Goal: Task Accomplishment & Management: Manage account settings

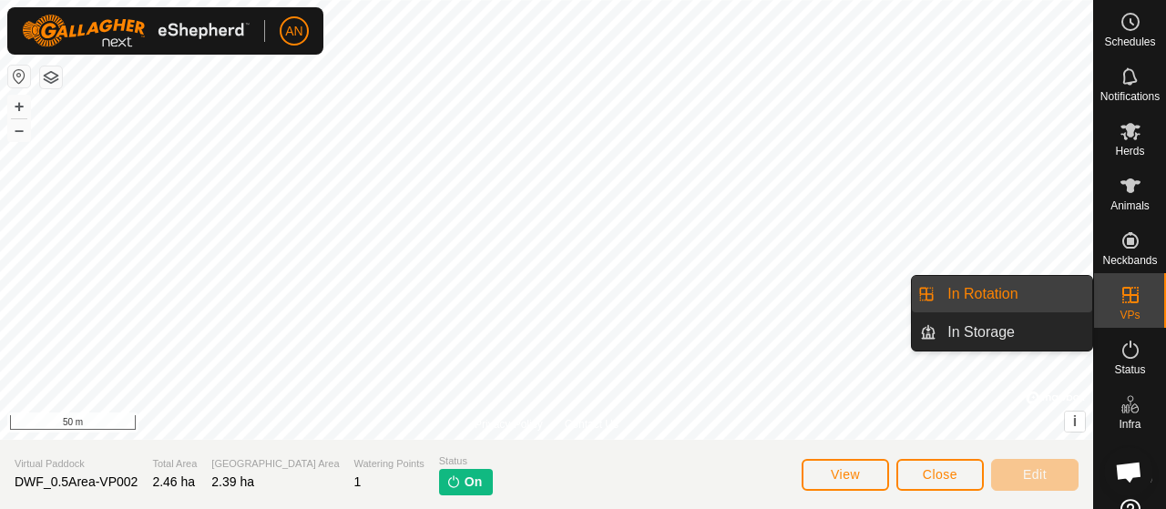
click at [994, 295] on link "In Rotation" at bounding box center [1014, 294] width 156 height 36
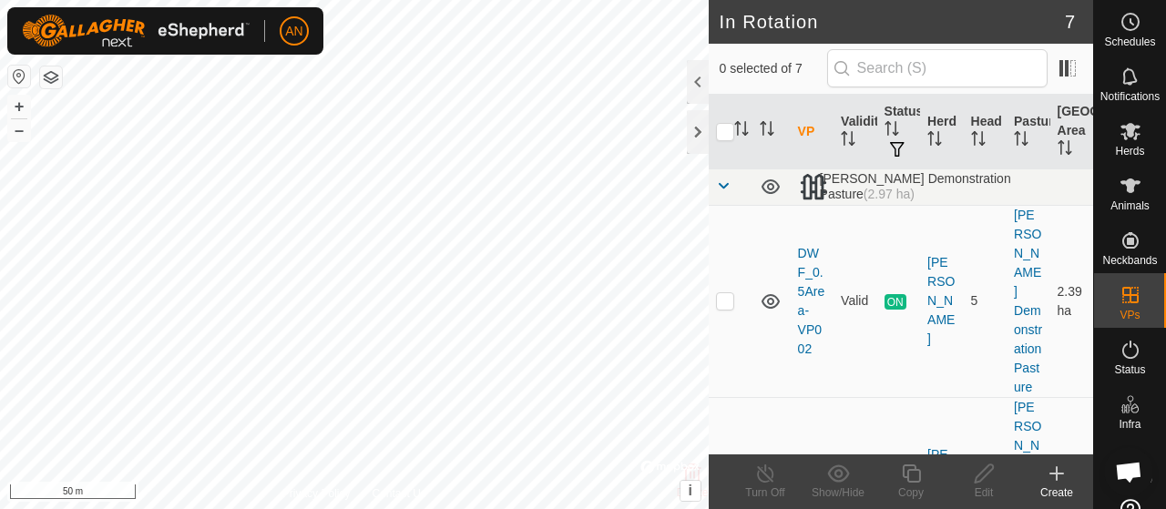
scroll to position [182, 0]
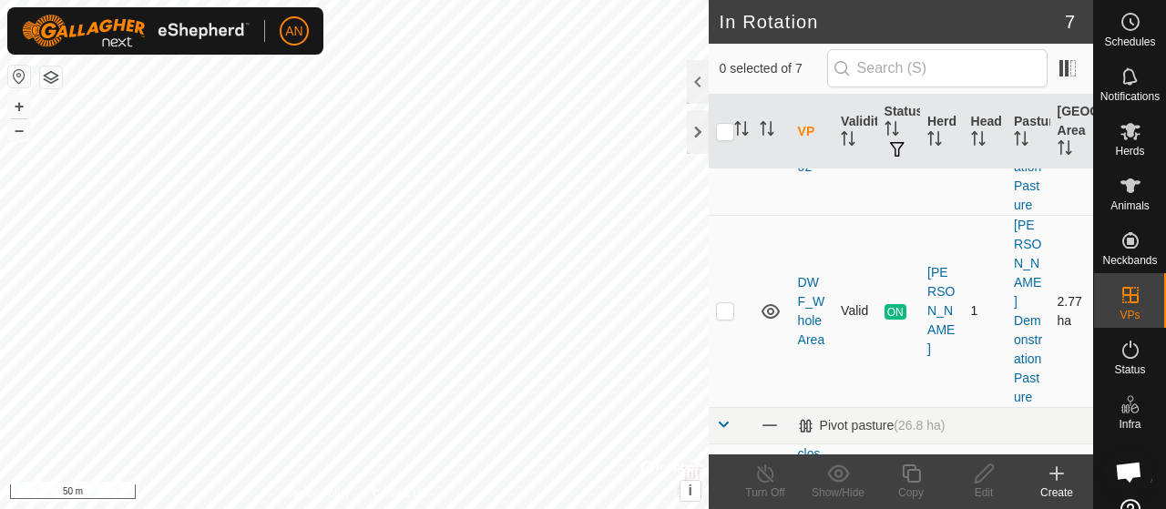
click at [725, 303] on p-checkbox at bounding box center [725, 310] width 18 height 15
checkbox input "true"
click at [766, 483] on icon at bounding box center [765, 474] width 23 height 22
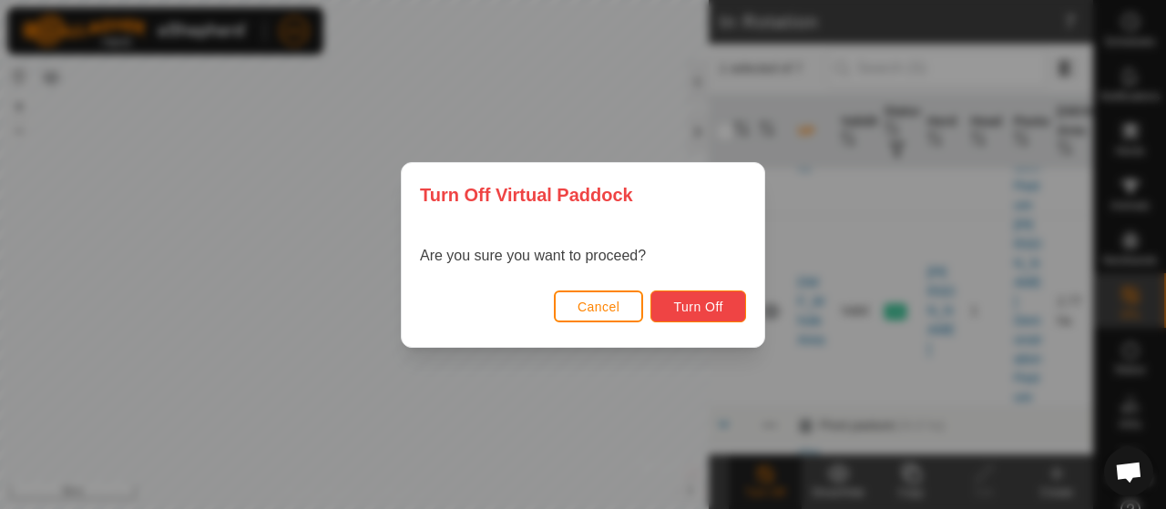
click at [710, 309] on span "Turn Off" at bounding box center [698, 307] width 50 height 15
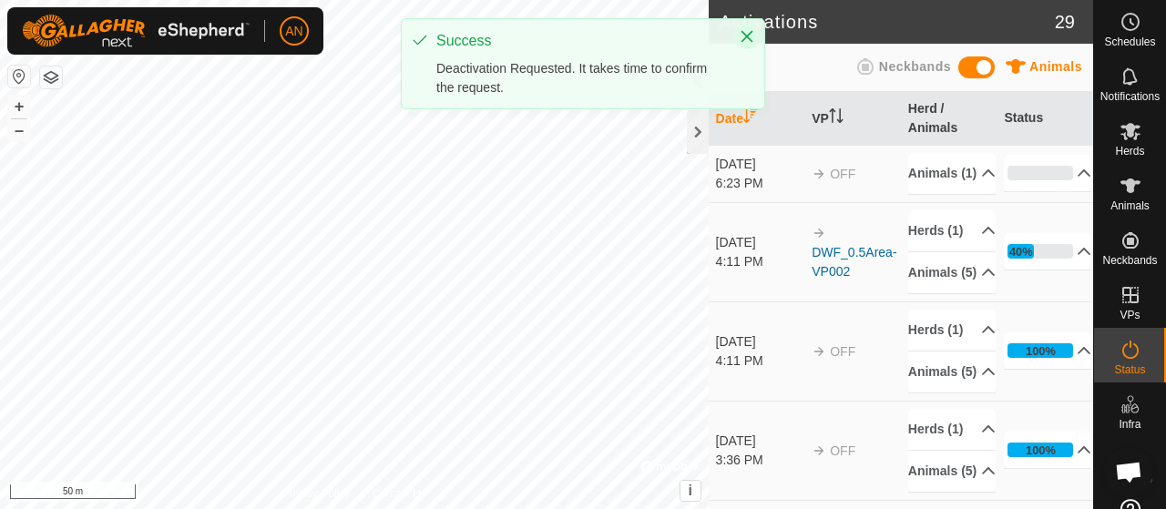
click at [742, 34] on icon "Close" at bounding box center [746, 36] width 15 height 15
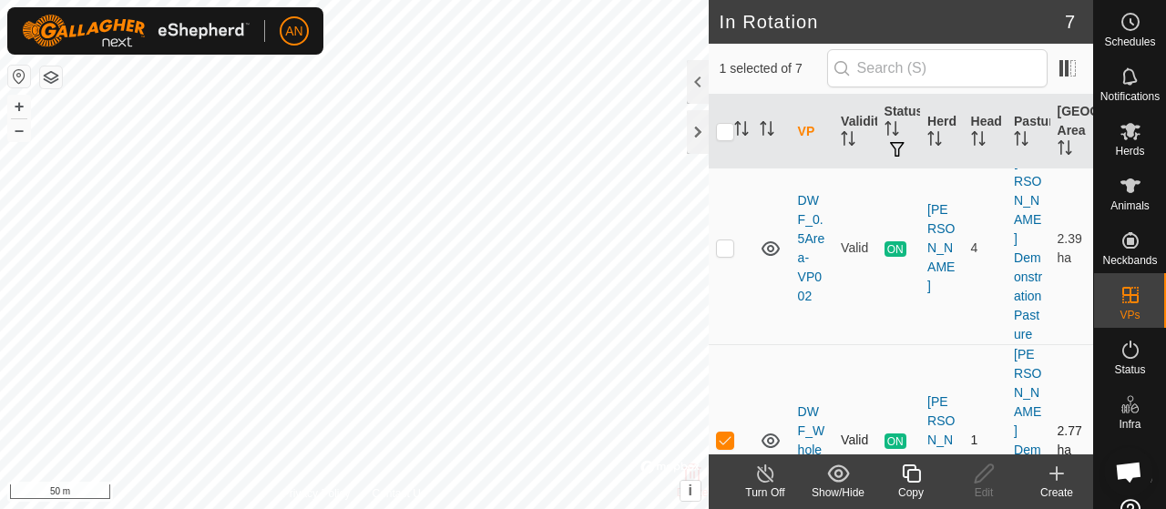
scroll to position [91, 0]
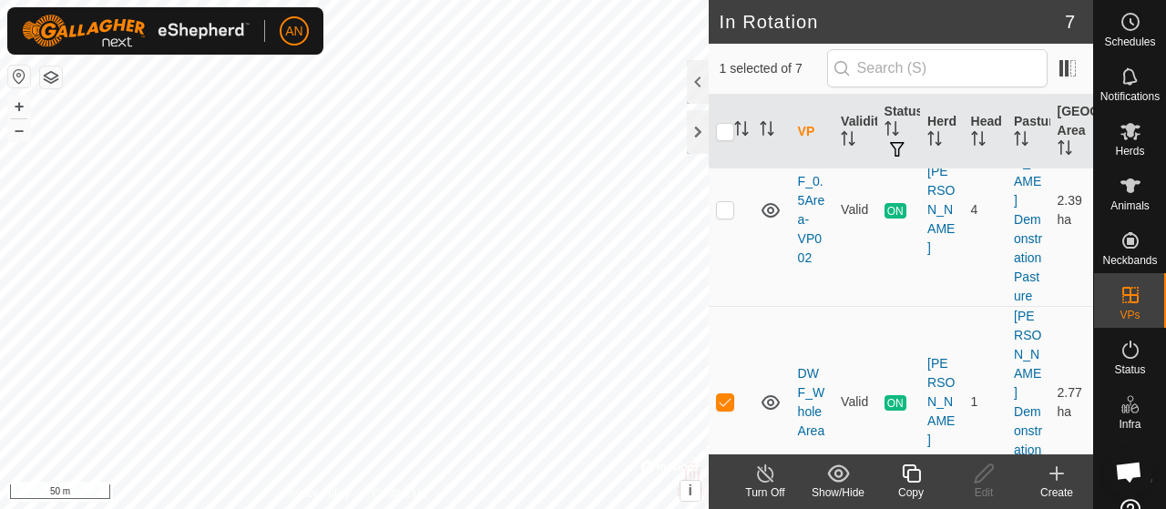
click at [778, 487] on div "Turn Off" at bounding box center [765, 492] width 73 height 16
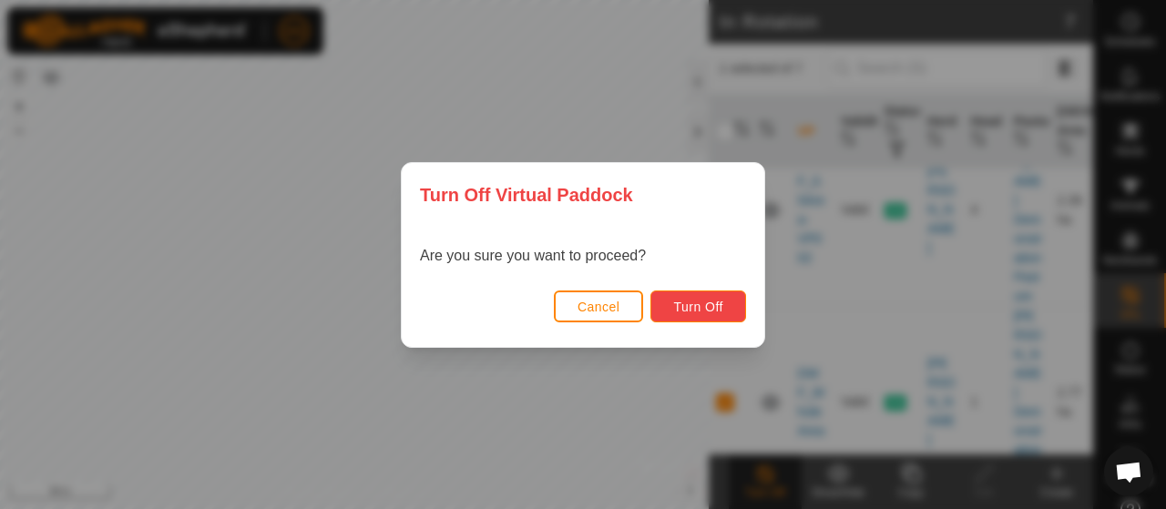
click at [674, 304] on span "Turn Off" at bounding box center [698, 307] width 50 height 15
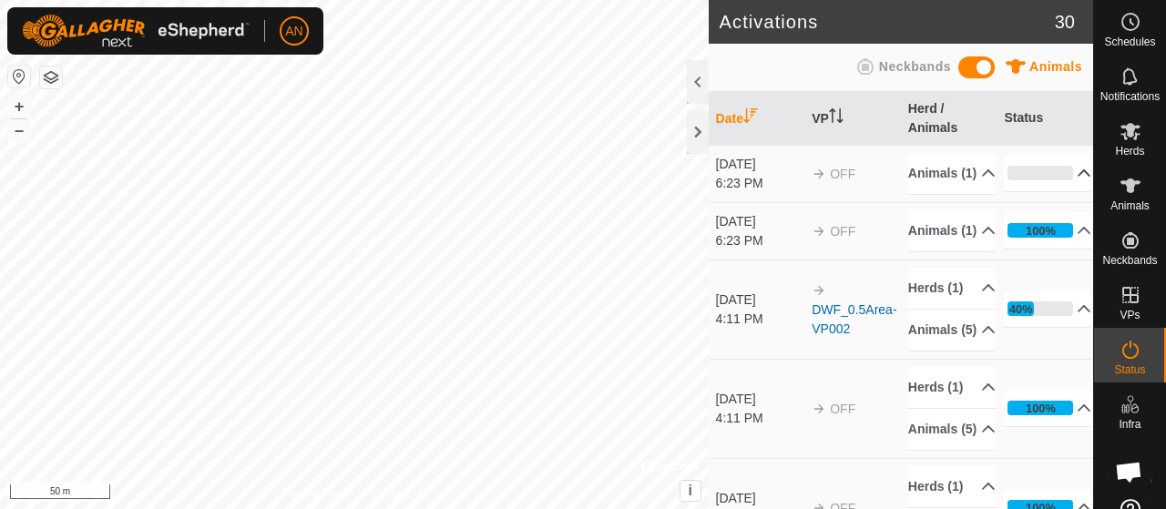
click at [1061, 184] on p-accordion-header "0%" at bounding box center [1047, 173] width 87 height 36
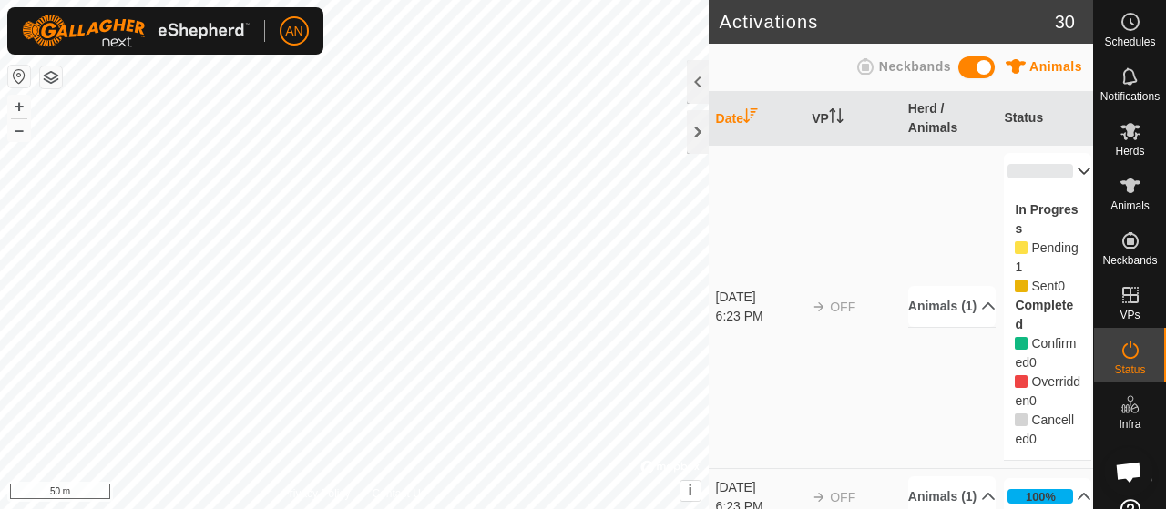
click at [1061, 184] on p-accordion-header "0%" at bounding box center [1047, 171] width 87 height 36
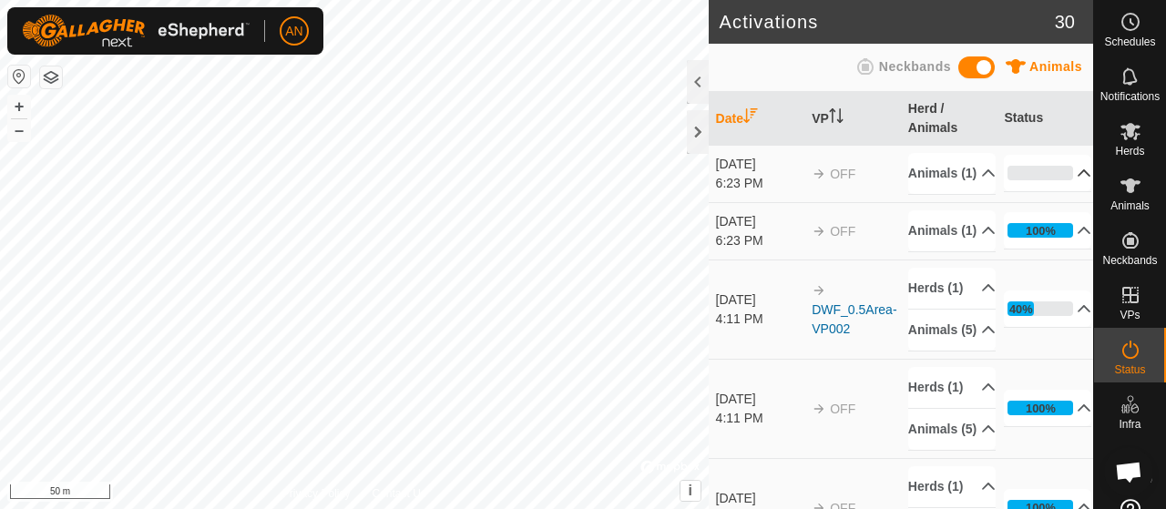
click at [982, 72] on span at bounding box center [976, 67] width 36 height 22
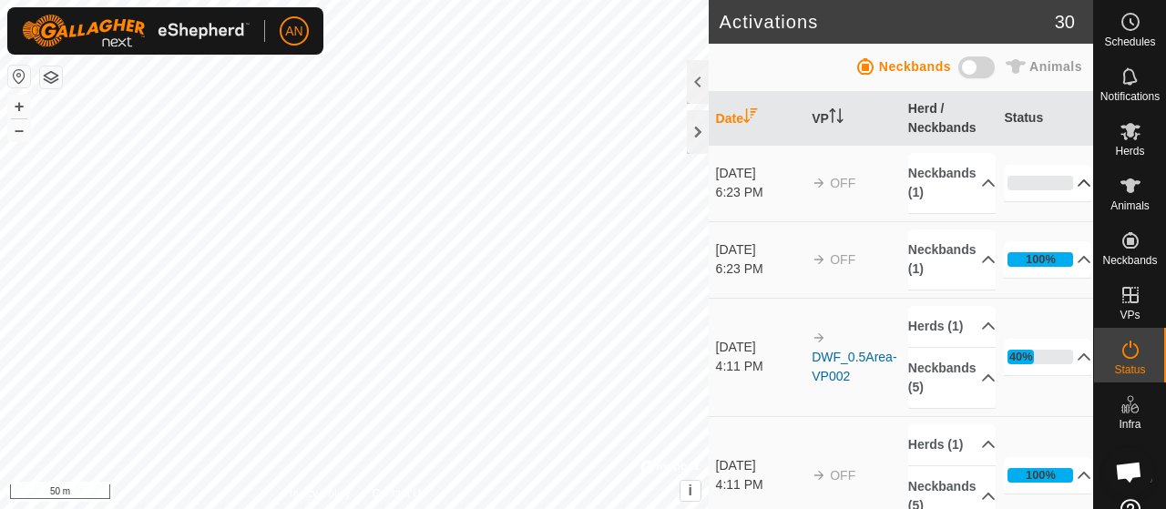
click at [969, 72] on span at bounding box center [976, 67] width 36 height 22
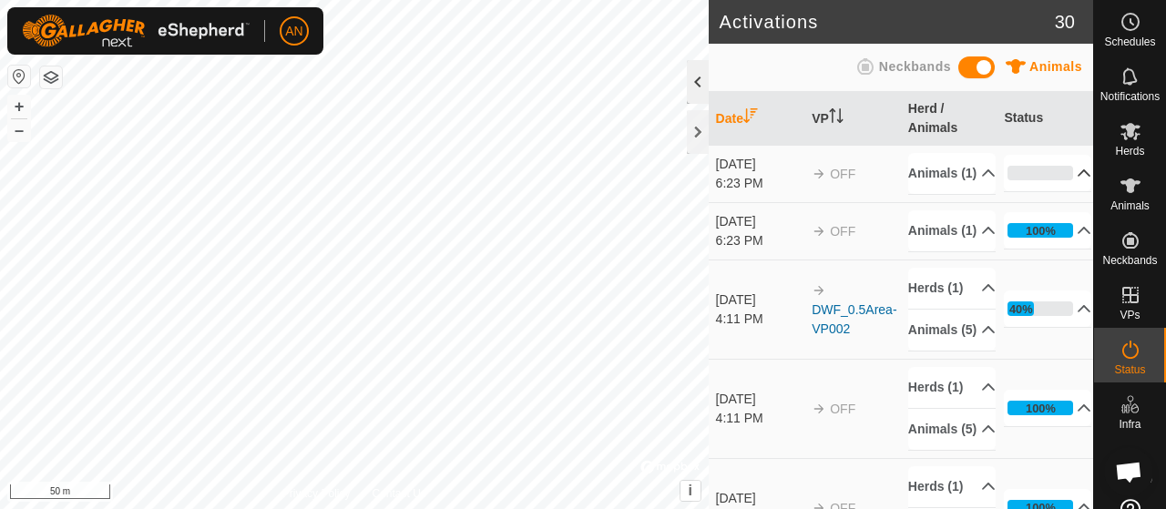
click at [701, 93] on div at bounding box center [698, 82] width 22 height 44
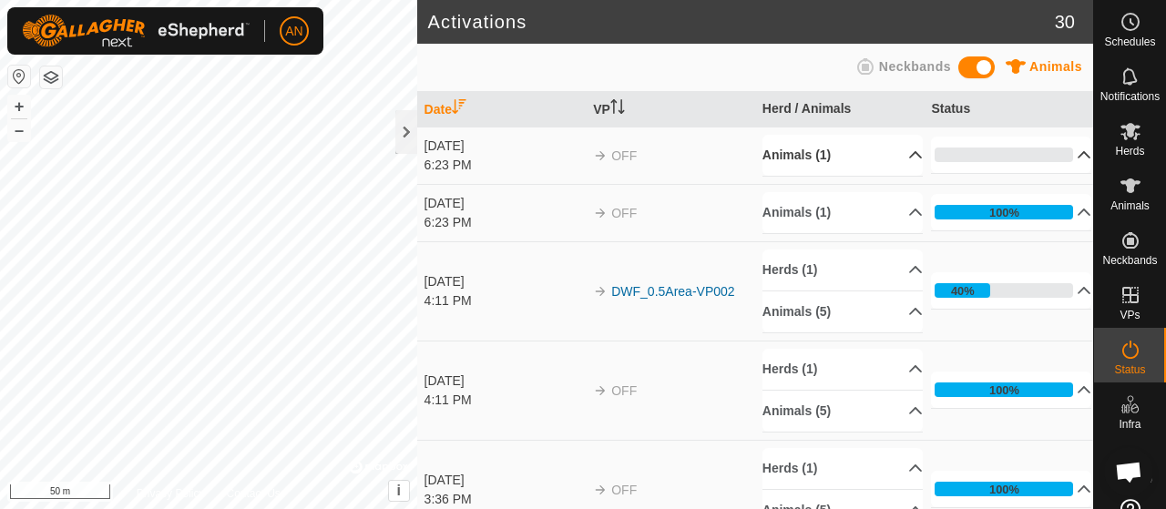
click at [829, 170] on p-accordion-header "Animals (1)" at bounding box center [842, 155] width 160 height 41
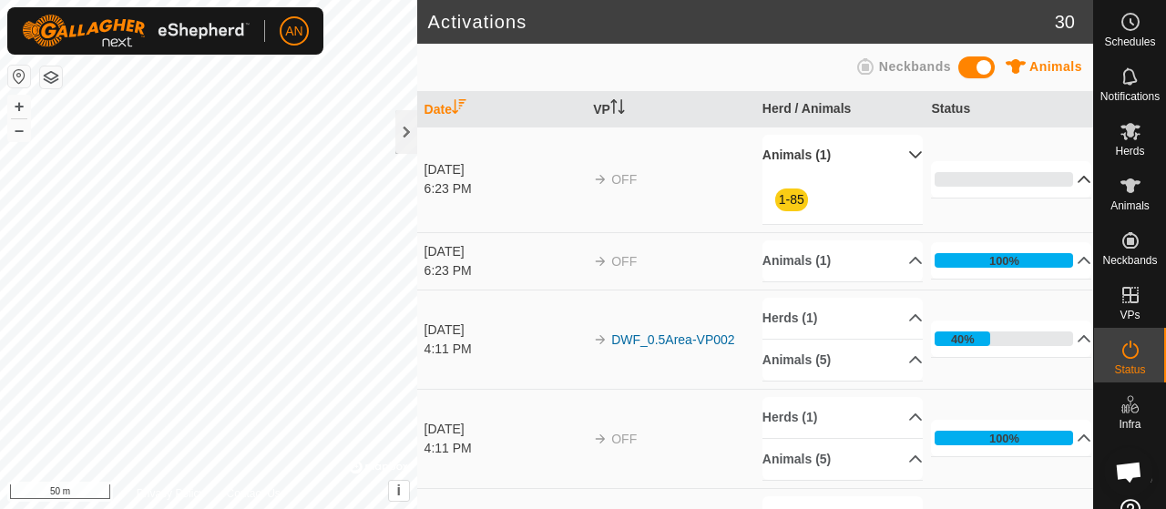
click at [1065, 182] on p-accordion-header "0%" at bounding box center [1011, 179] width 160 height 36
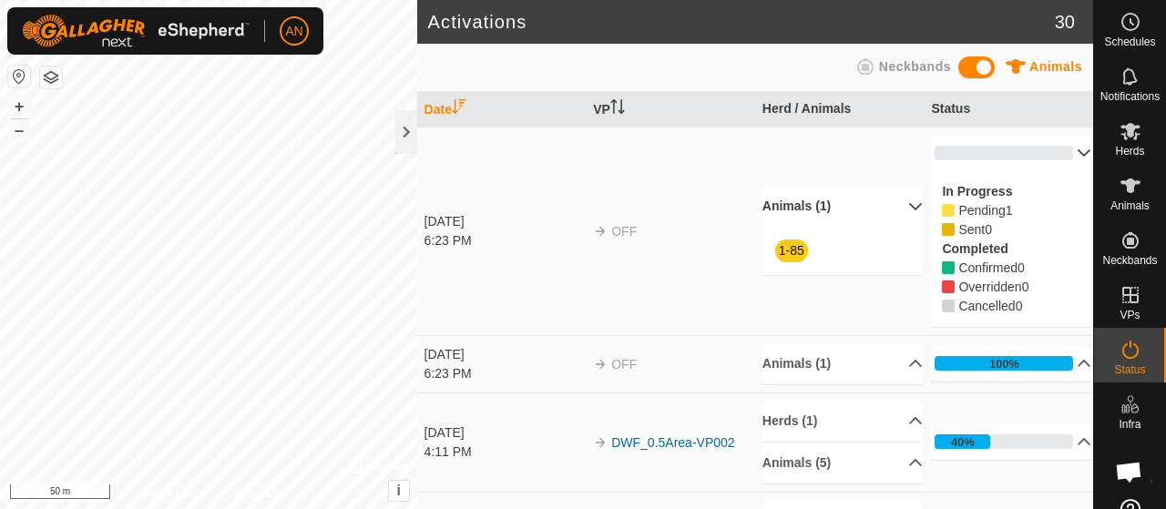
click at [417, 118] on th "Date" at bounding box center [501, 110] width 169 height 36
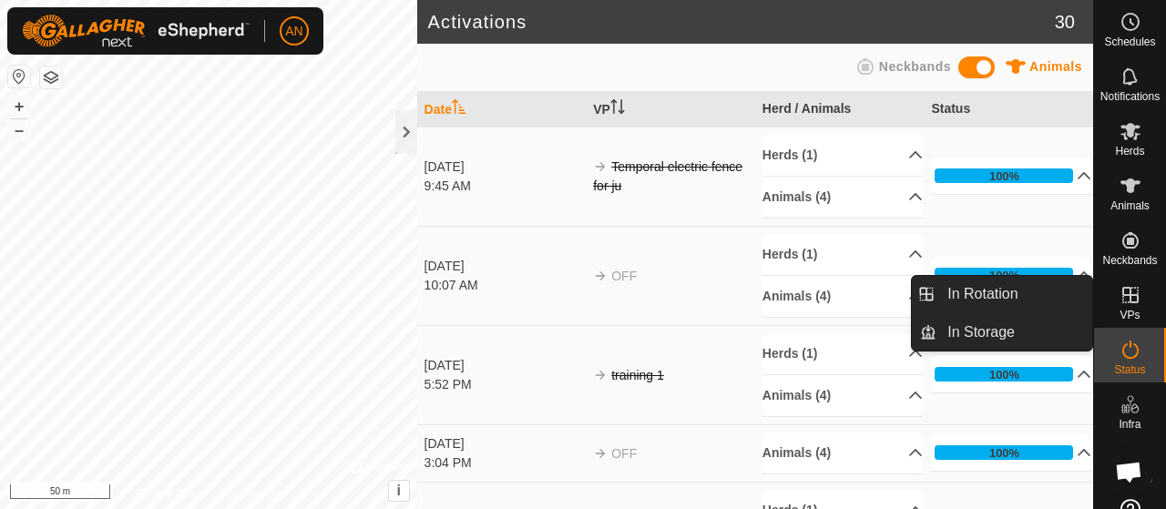
click at [1124, 306] on es-virtualpaddocks-svg-icon at bounding box center [1130, 294] width 33 height 29
click at [1124, 294] on icon at bounding box center [1130, 295] width 16 height 16
click at [1045, 306] on link "In Rotation" at bounding box center [1014, 294] width 156 height 36
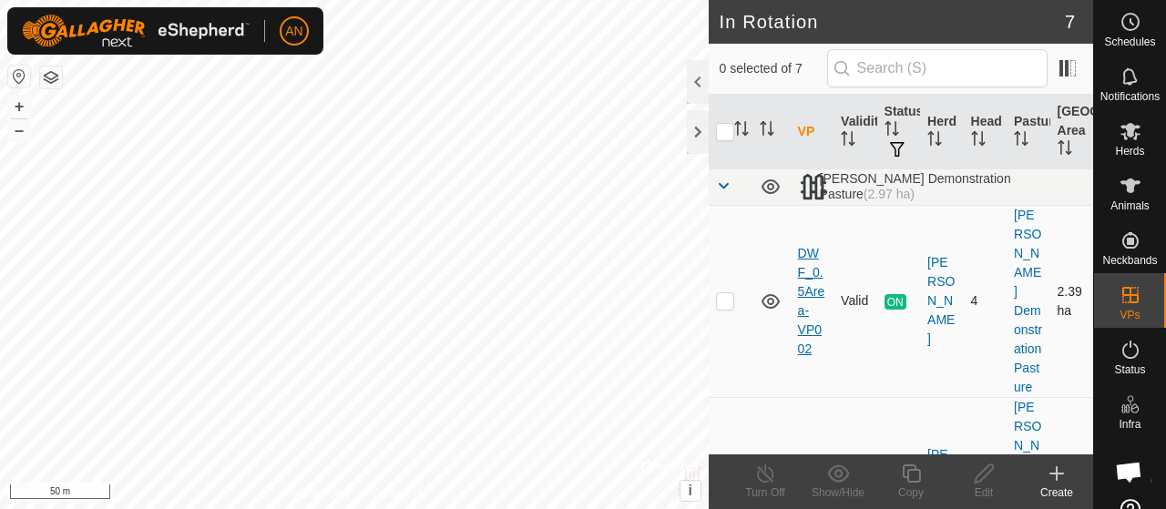
checkbox input "true"
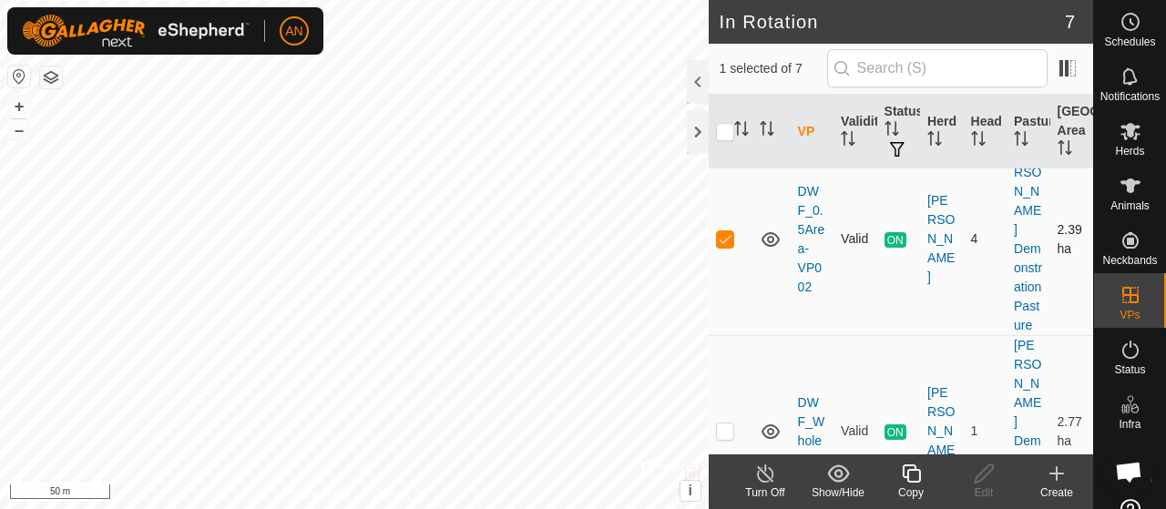
scroll to position [91, 0]
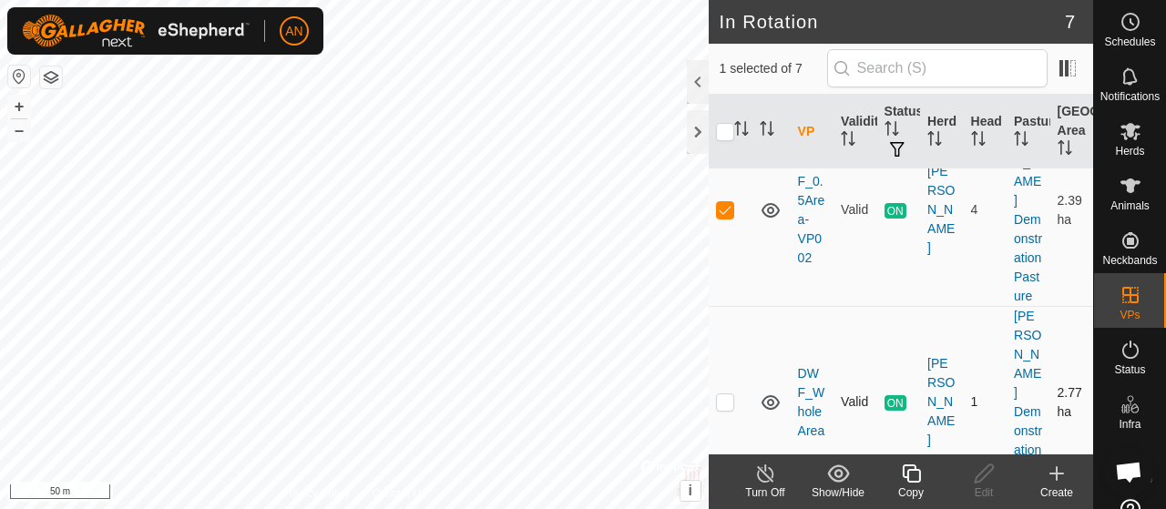
click at [722, 394] on p-checkbox at bounding box center [725, 401] width 18 height 15
checkbox input "true"
click at [697, 77] on div at bounding box center [698, 82] width 22 height 44
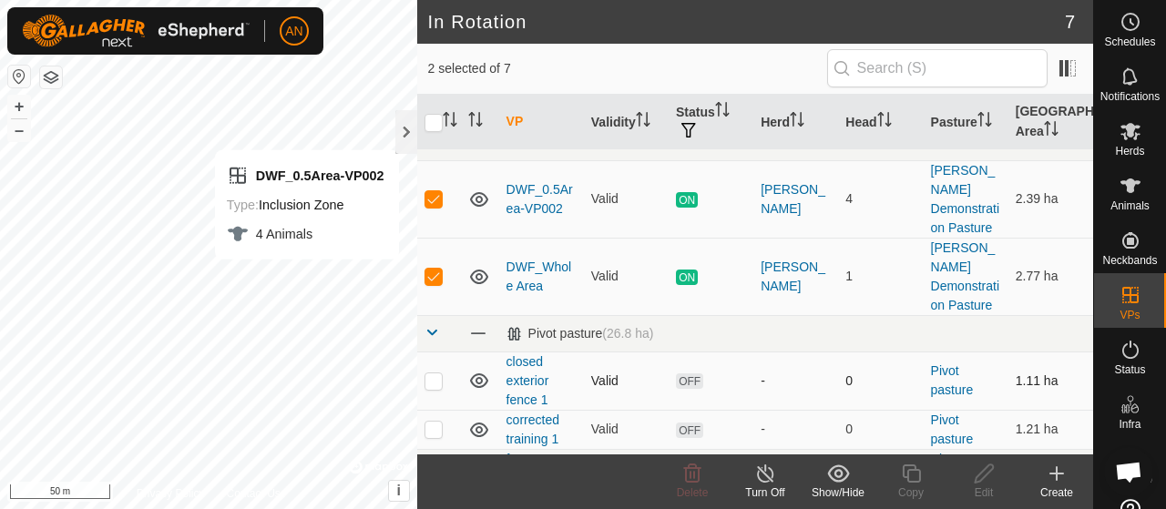
scroll to position [0, 0]
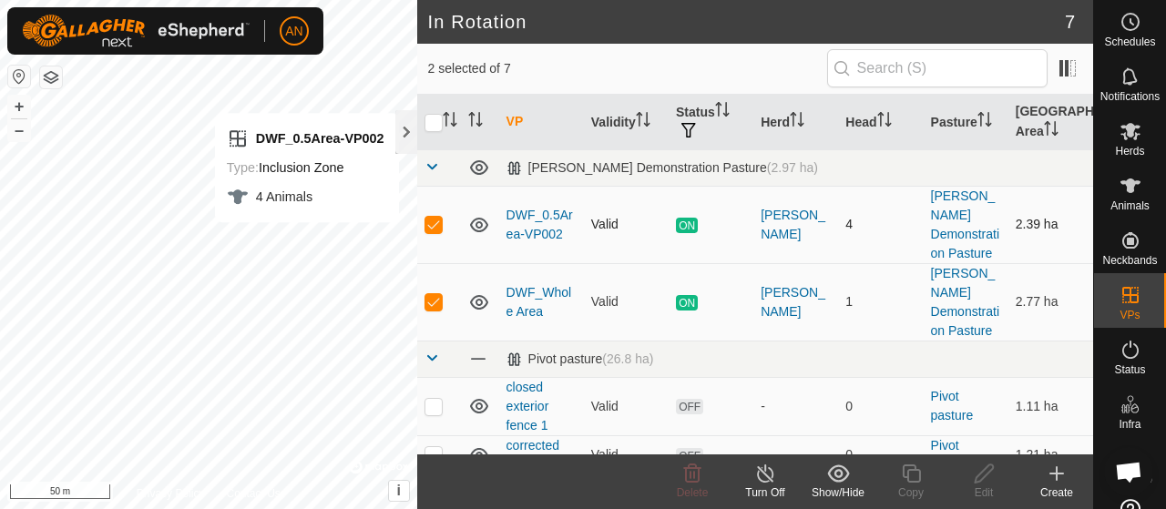
click at [436, 217] on p-checkbox at bounding box center [433, 224] width 18 height 15
checkbox input "false"
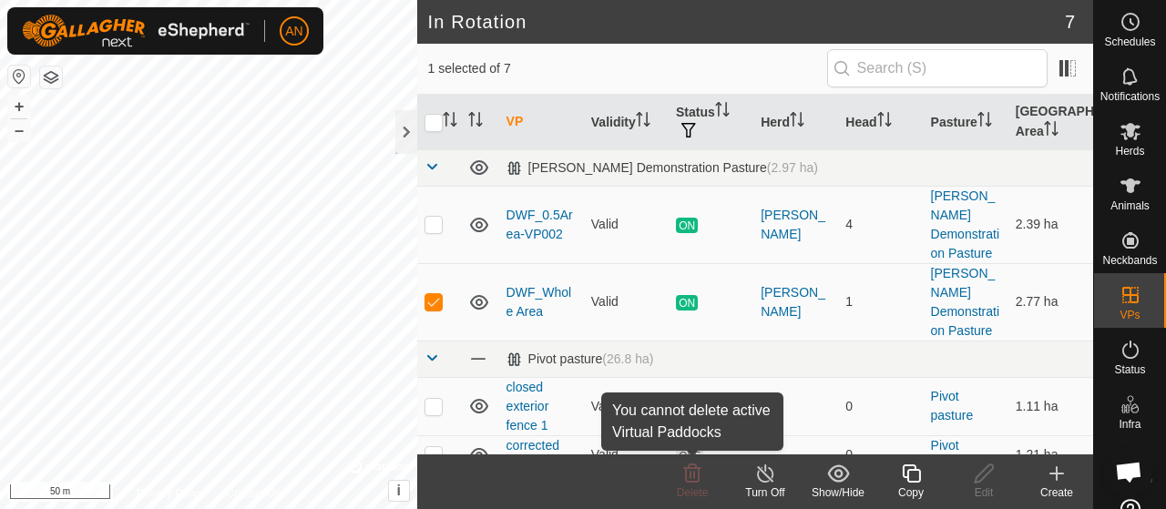
click at [698, 479] on icon at bounding box center [692, 473] width 17 height 18
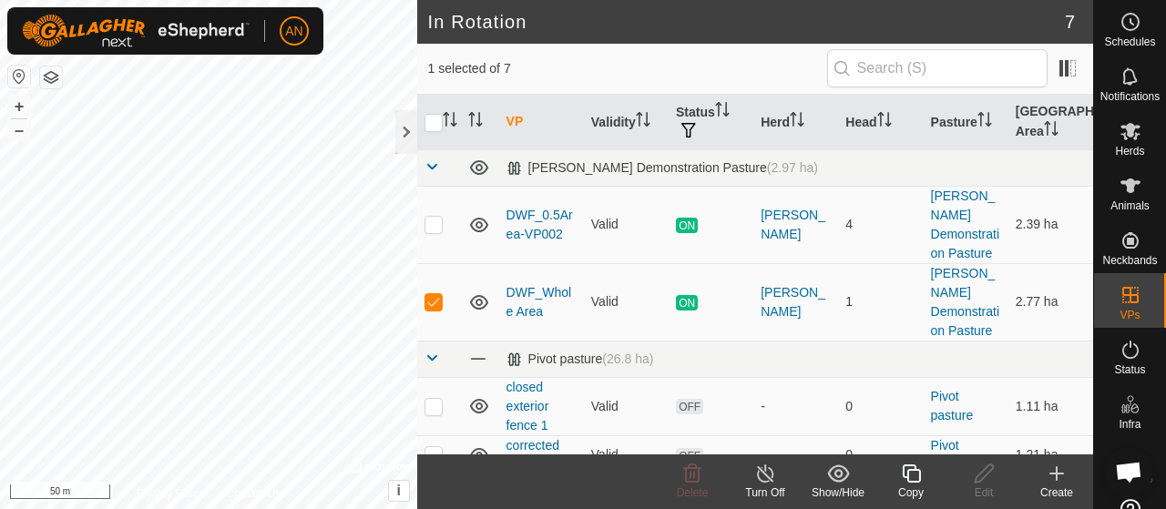
click at [776, 474] on icon at bounding box center [765, 474] width 23 height 22
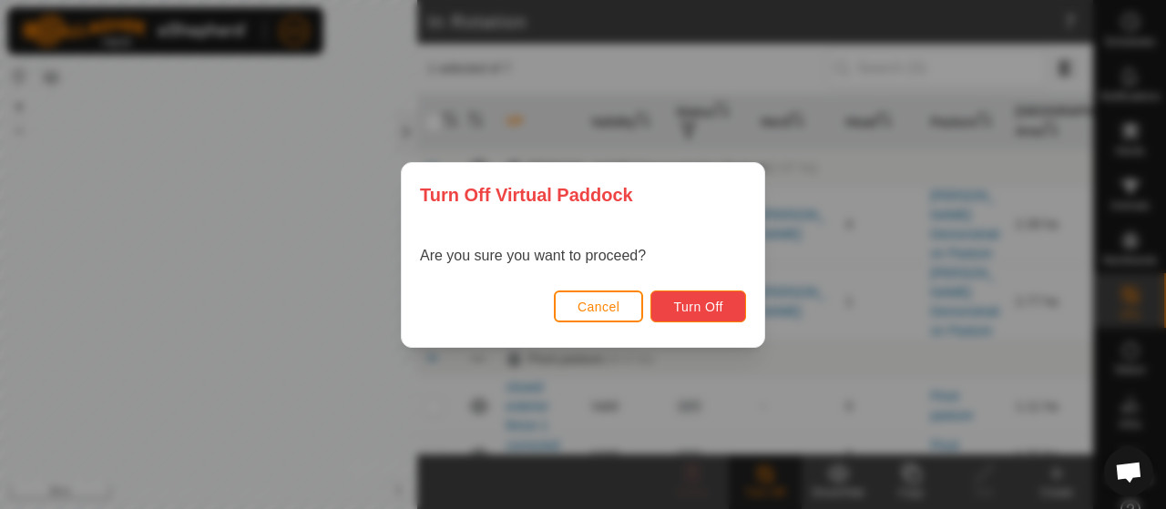
click at [707, 301] on span "Turn Off" at bounding box center [698, 307] width 50 height 15
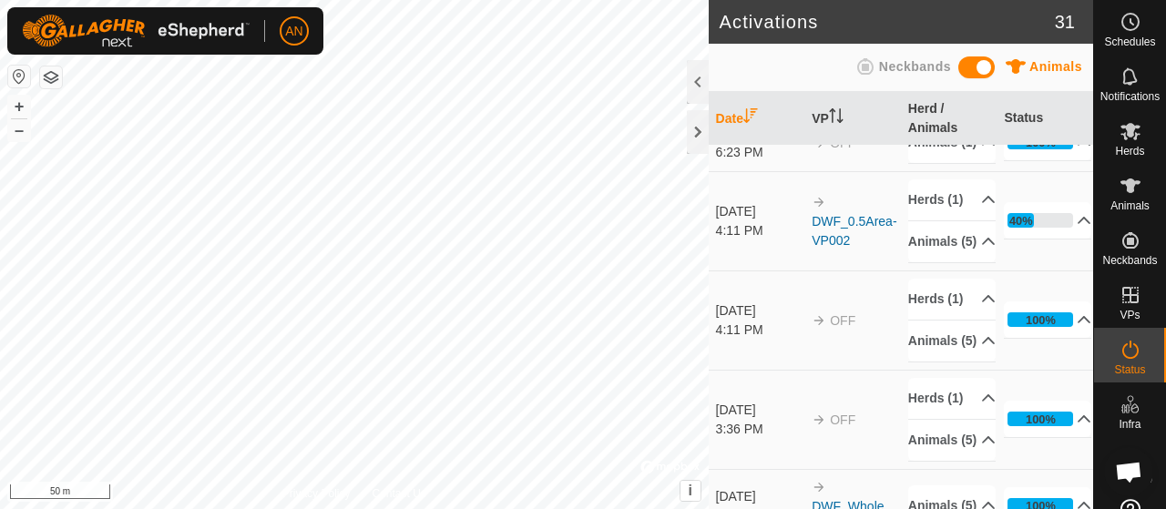
scroll to position [91, 0]
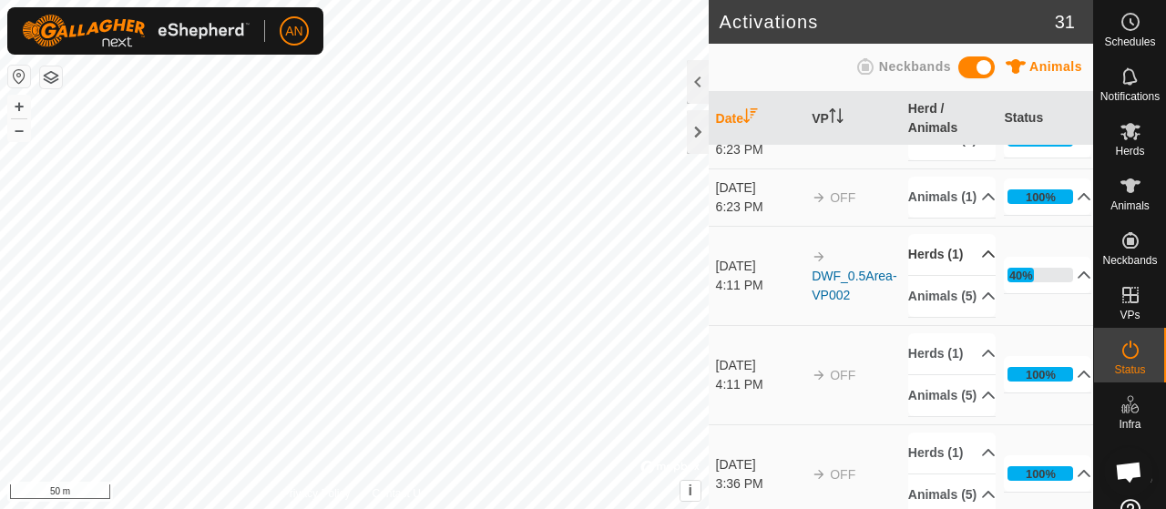
click at [931, 275] on p-accordion-header "Herds (1)" at bounding box center [951, 254] width 87 height 41
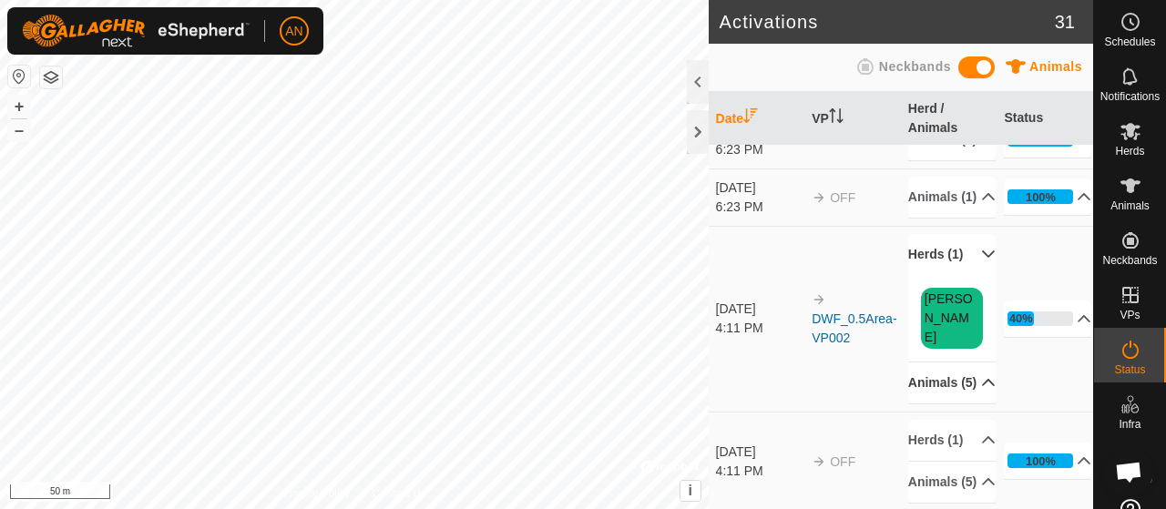
click at [923, 403] on p-accordion-header "Animals (5)" at bounding box center [951, 382] width 87 height 41
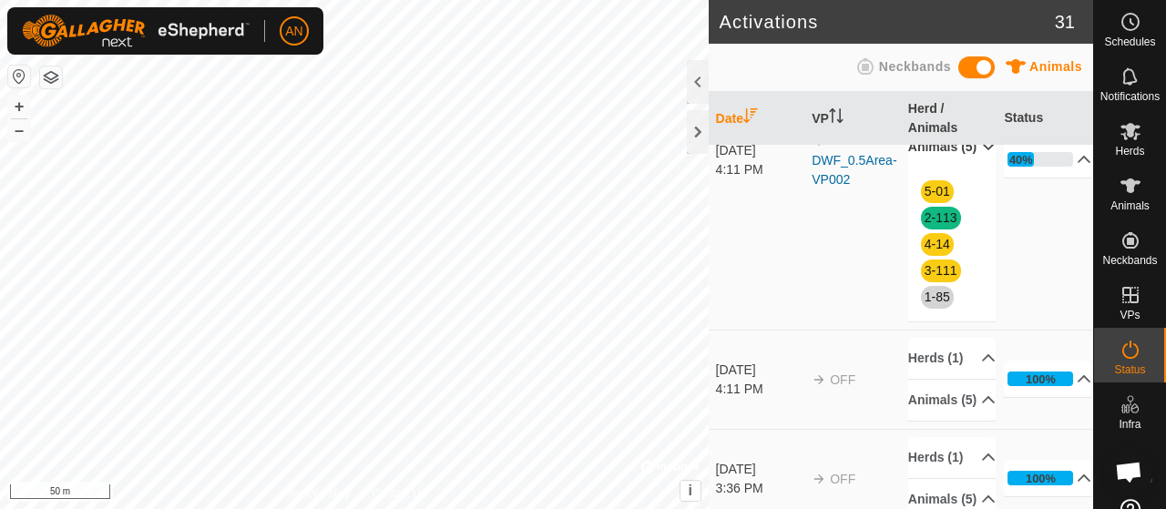
scroll to position [364, 0]
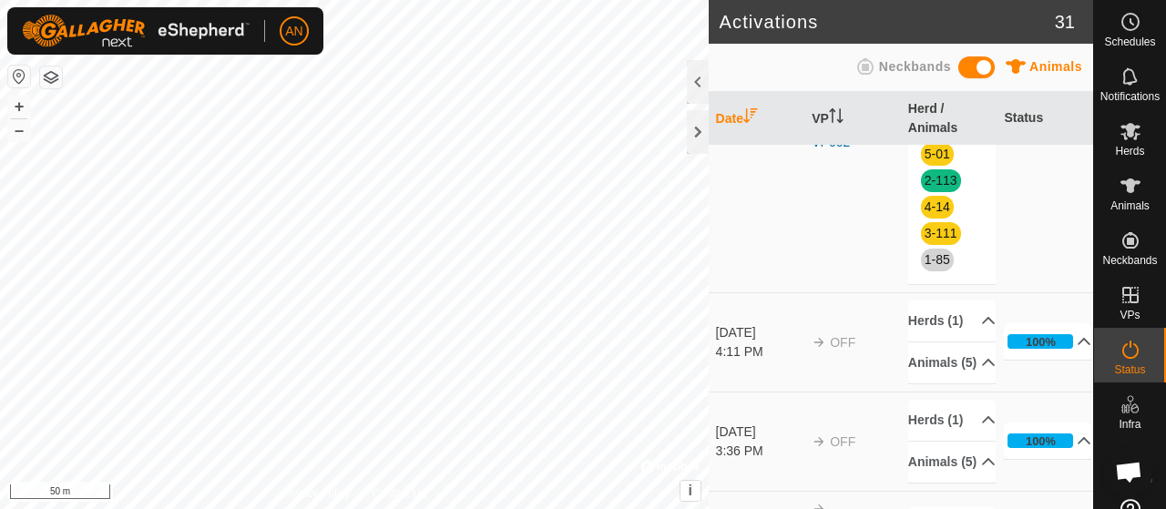
click at [1058, 145] on td "40% In Progress Pending 3 Sent 0 Completed Confirmed 1 Overridden 0 Cancelled 1" at bounding box center [1044, 123] width 97 height 340
click at [1053, 140] on p-accordion-header "40%" at bounding box center [1047, 122] width 87 height 36
click at [943, 284] on div "5-01 2-113 4-14 3-111 1-85" at bounding box center [951, 207] width 87 height 154
click at [1113, 207] on span "Animals" at bounding box center [1129, 205] width 39 height 11
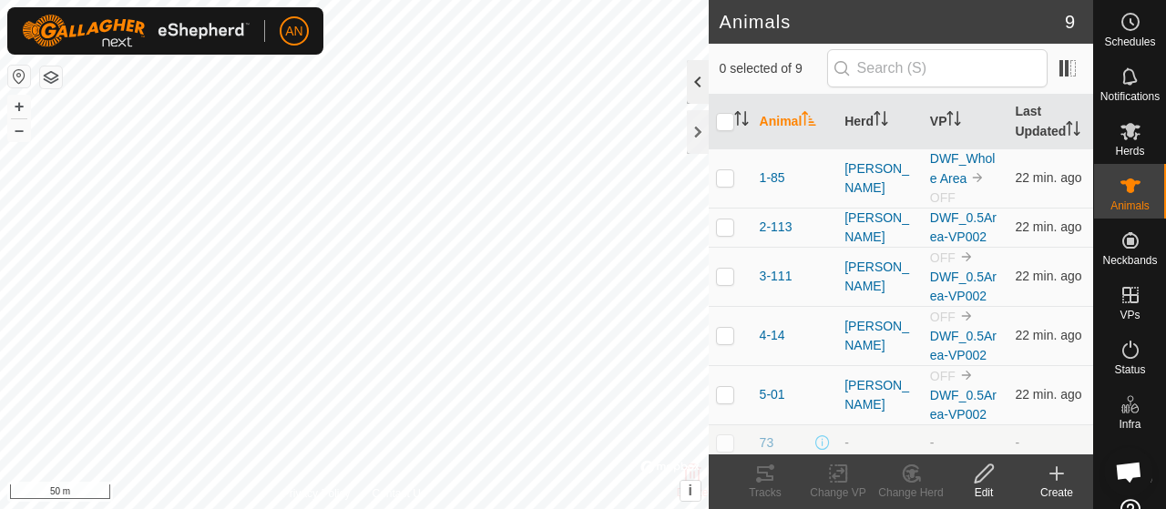
click at [698, 76] on div at bounding box center [698, 82] width 22 height 44
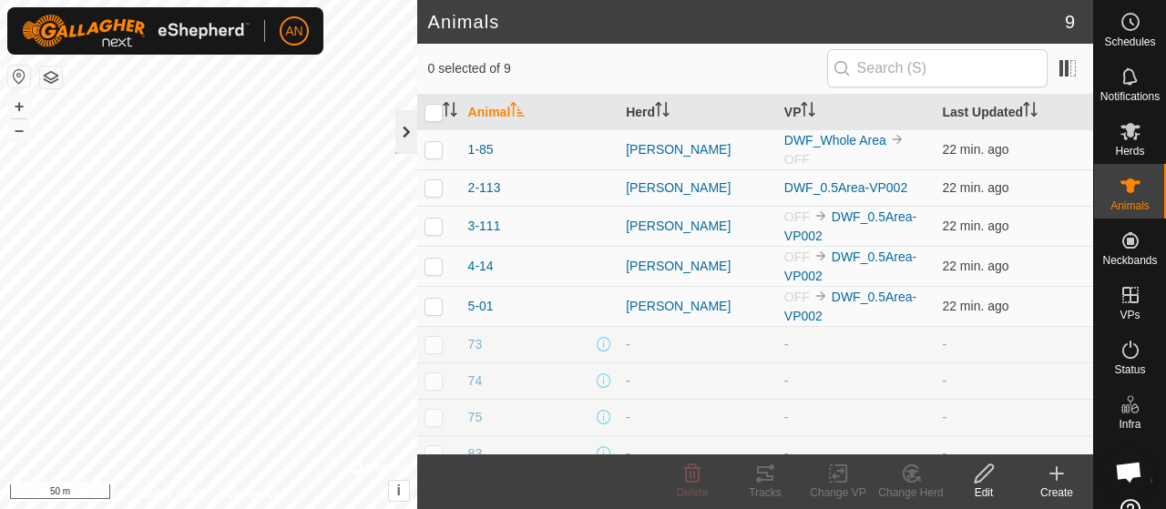
click at [404, 131] on div at bounding box center [406, 132] width 22 height 44
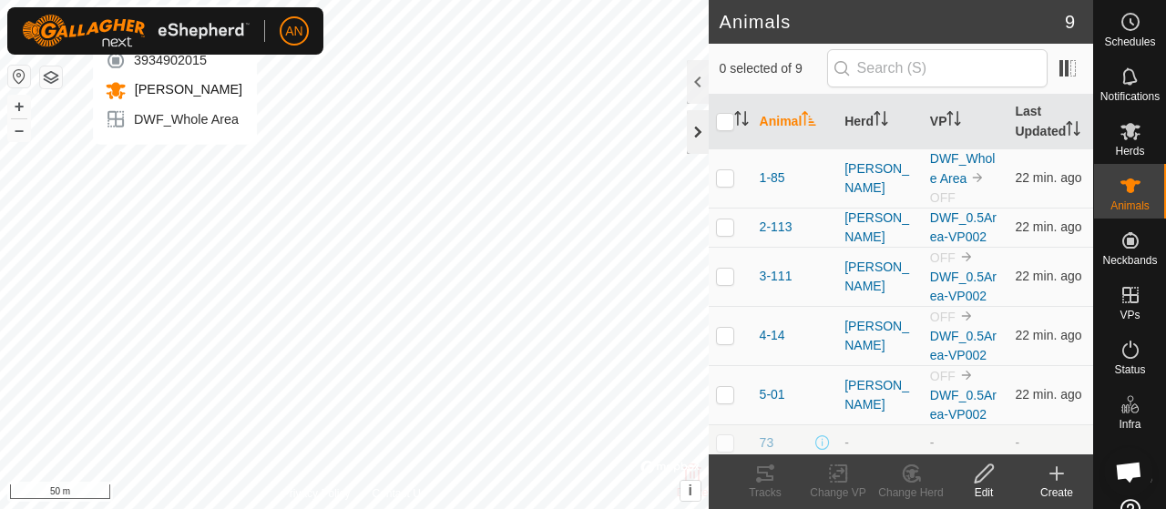
checkbox input "true"
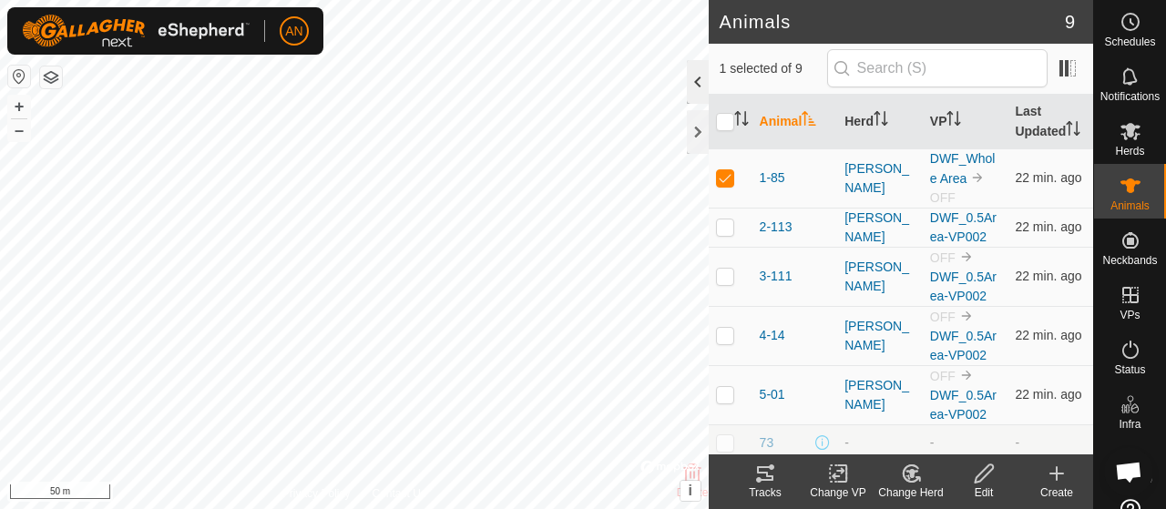
click at [698, 76] on div at bounding box center [698, 82] width 22 height 44
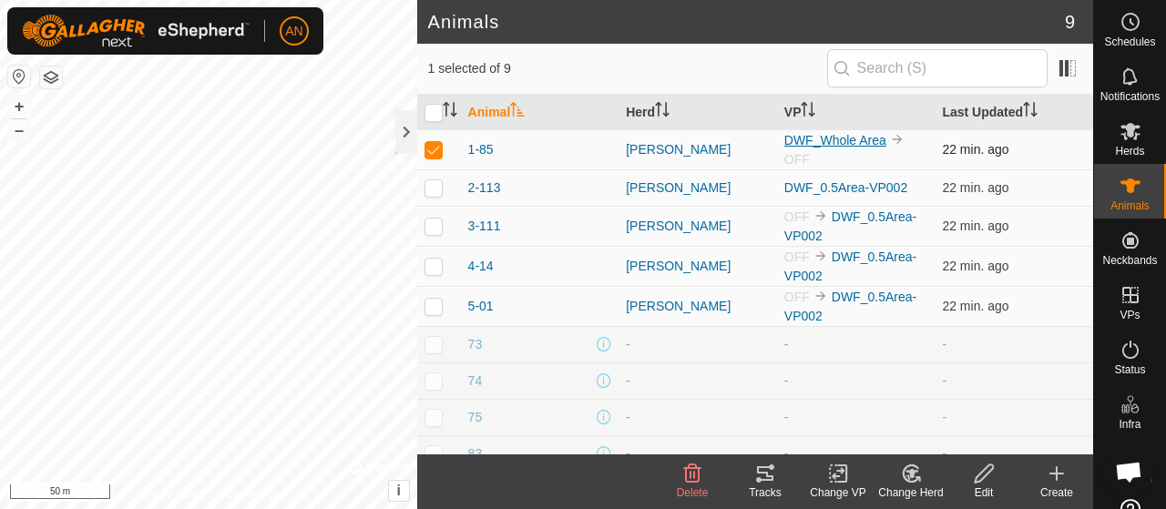
click at [840, 138] on link "DWF_Whole Area" at bounding box center [835, 140] width 102 height 15
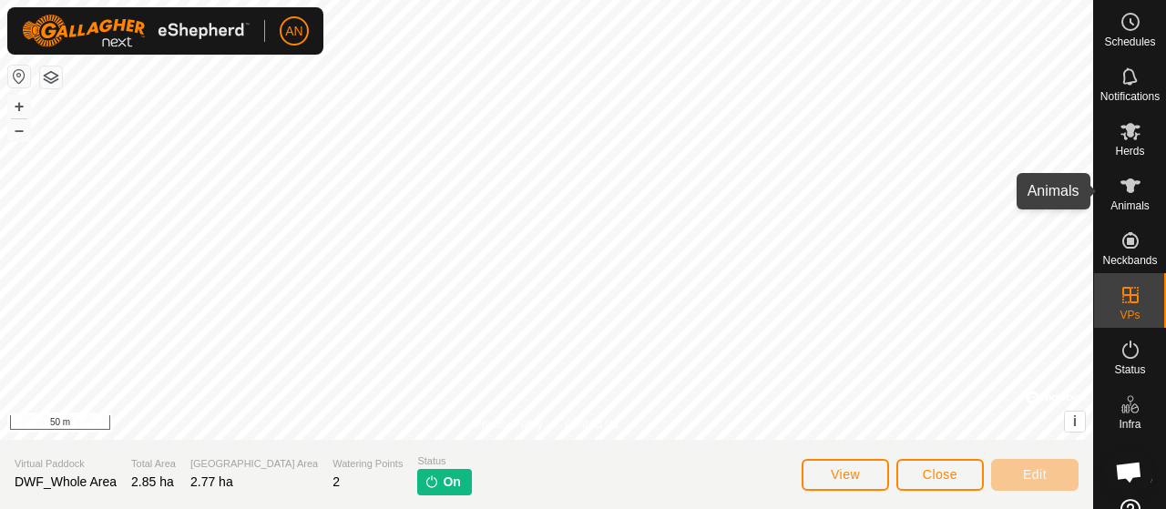
click at [1138, 193] on es-animals-svg-icon at bounding box center [1130, 185] width 33 height 29
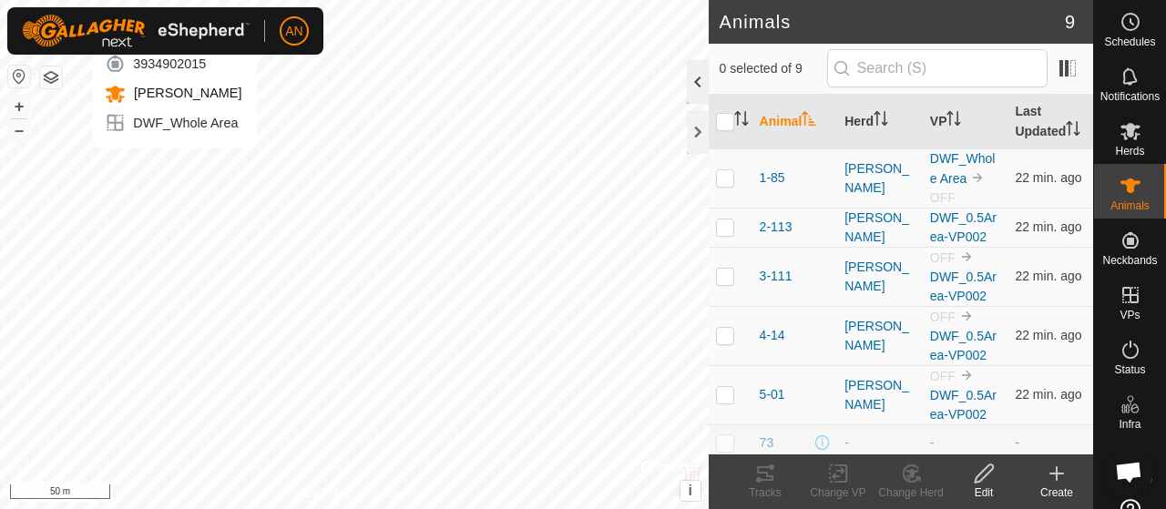
checkbox input "true"
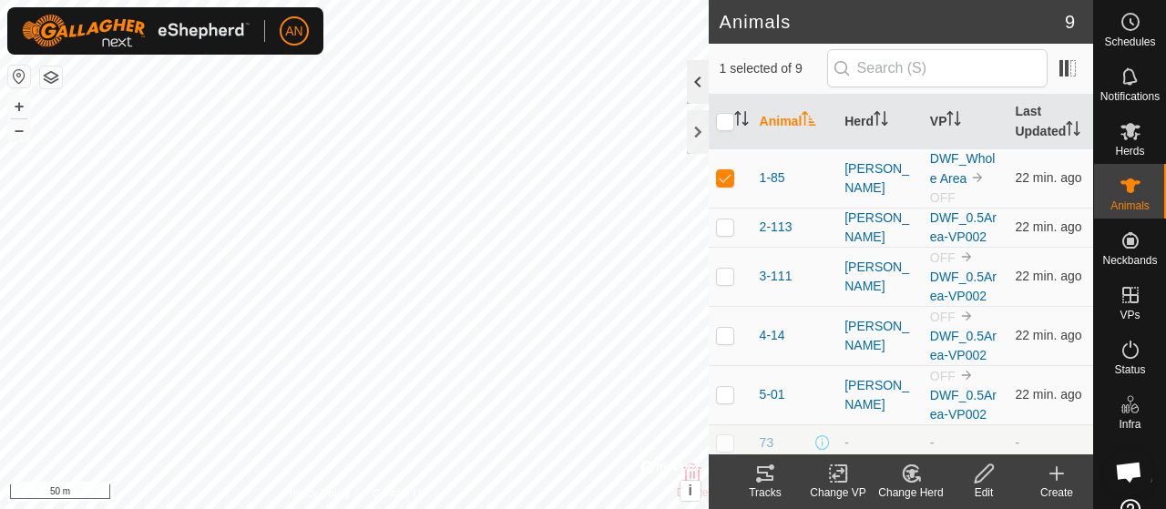
click at [705, 83] on div at bounding box center [698, 82] width 22 height 44
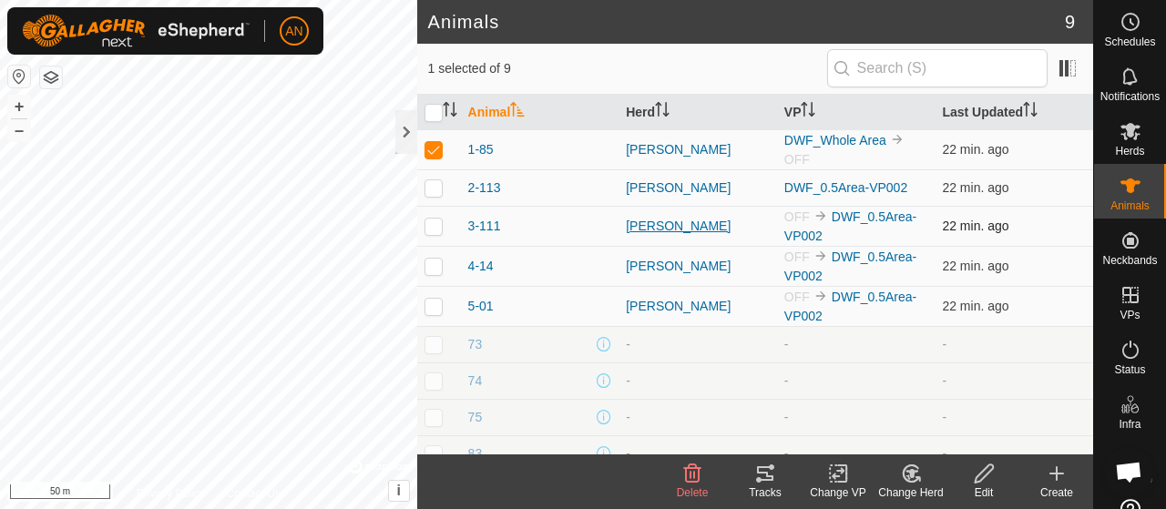
click at [694, 225] on div "[PERSON_NAME]" at bounding box center [698, 226] width 144 height 19
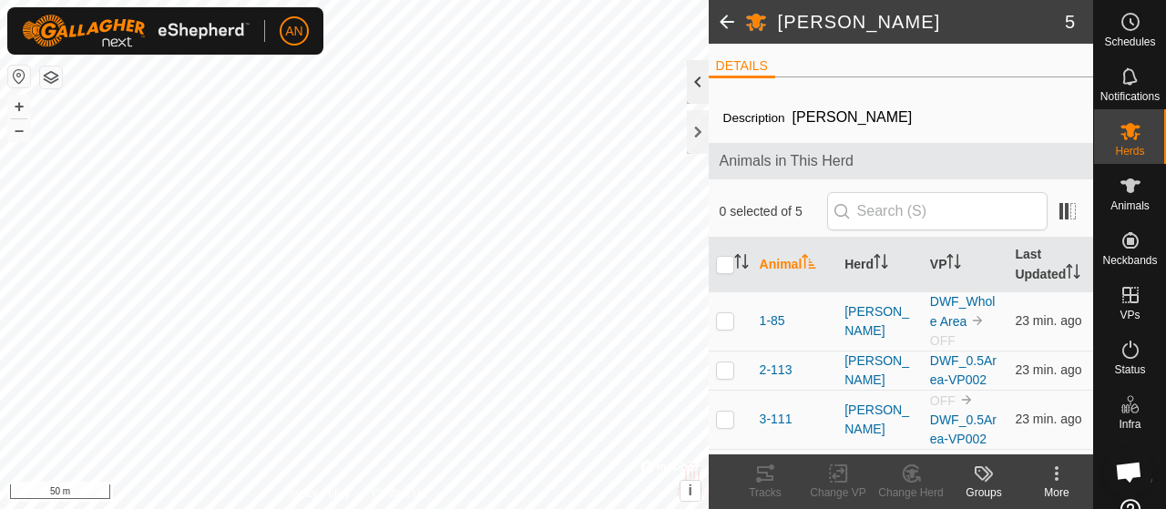
click at [701, 83] on div at bounding box center [698, 82] width 22 height 44
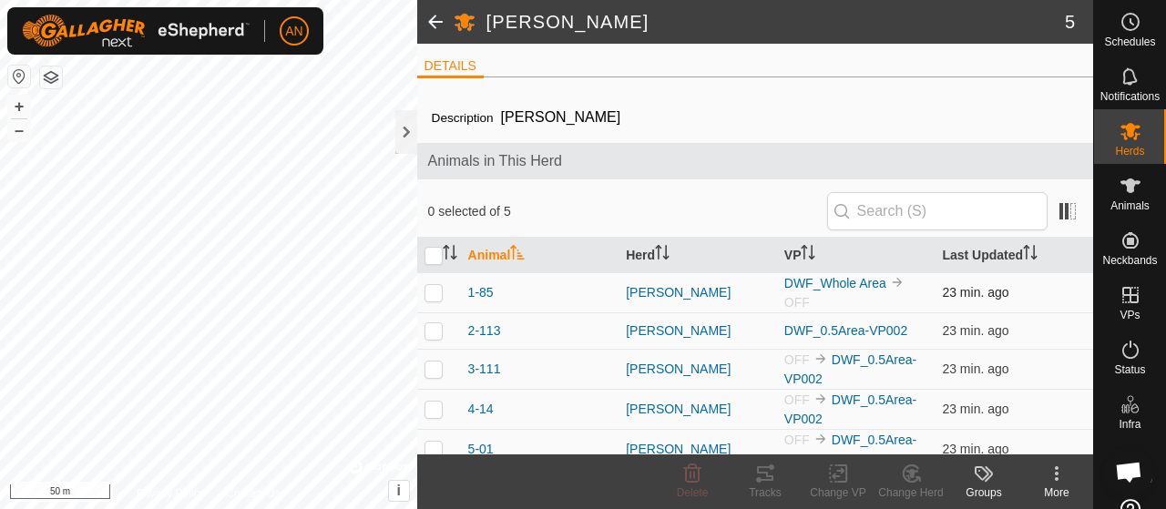
click at [428, 287] on p-checkbox at bounding box center [433, 292] width 18 height 15
checkbox input "true"
click at [427, 365] on p-checkbox at bounding box center [433, 369] width 18 height 15
checkbox input "true"
click at [1056, 485] on div "More" at bounding box center [1056, 492] width 73 height 16
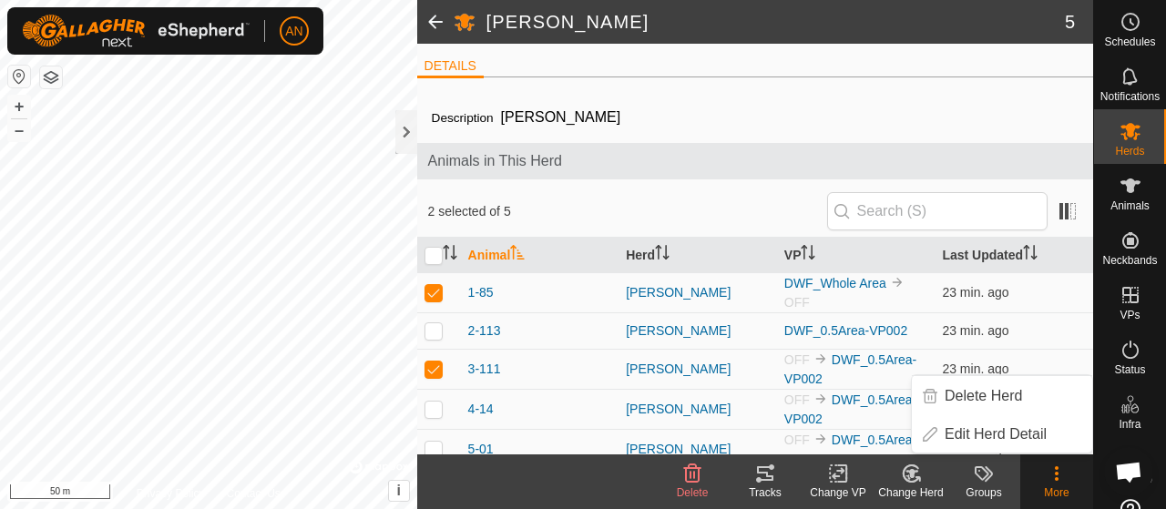
click at [1056, 485] on div "More" at bounding box center [1056, 492] width 73 height 16
click at [765, 480] on icon at bounding box center [765, 473] width 16 height 15
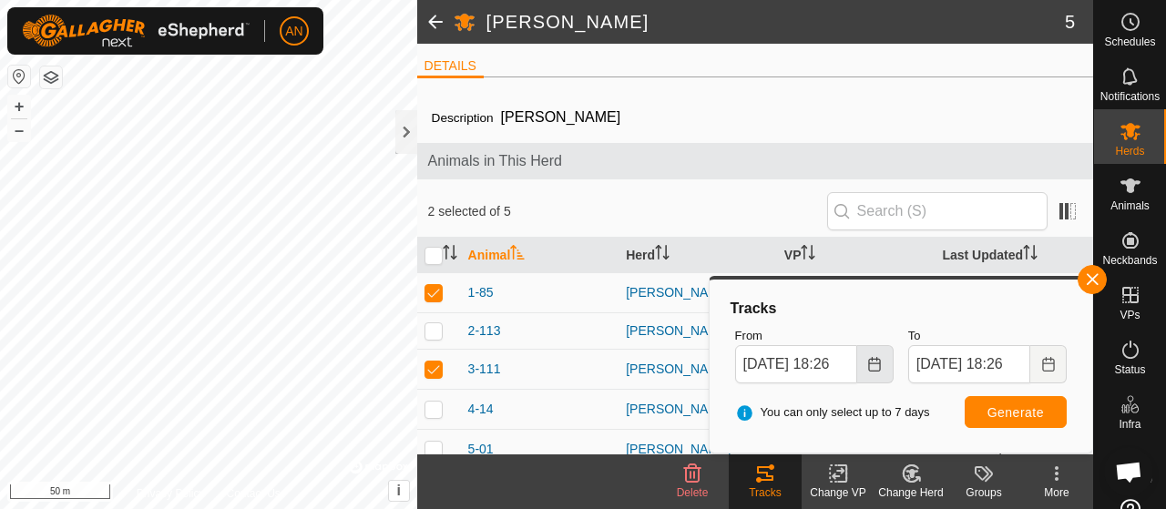
click at [883, 372] on button "Choose Date" at bounding box center [875, 364] width 36 height 38
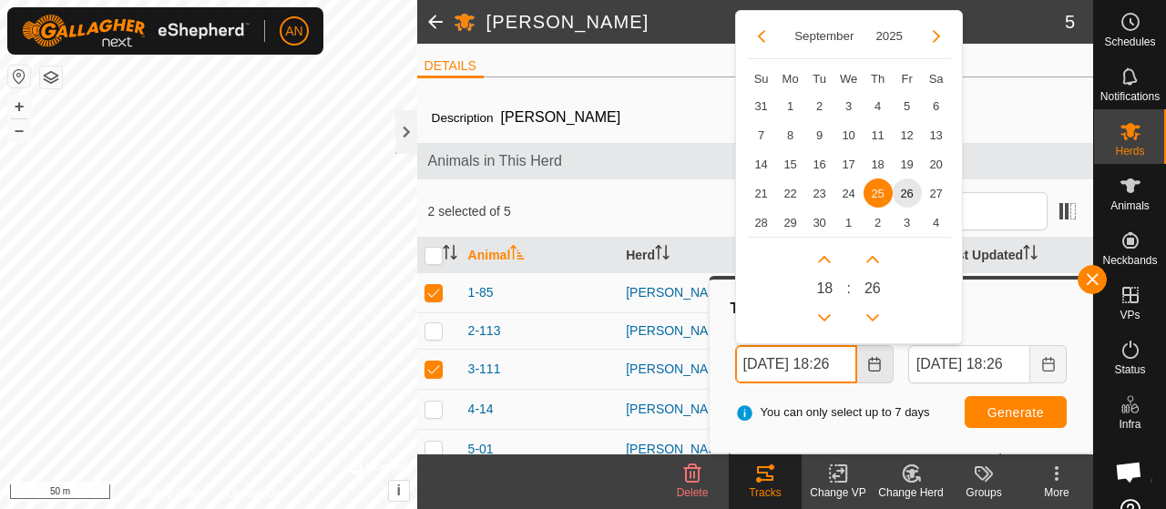
scroll to position [0, 20]
click at [883, 372] on button "Choose Date" at bounding box center [875, 364] width 36 height 38
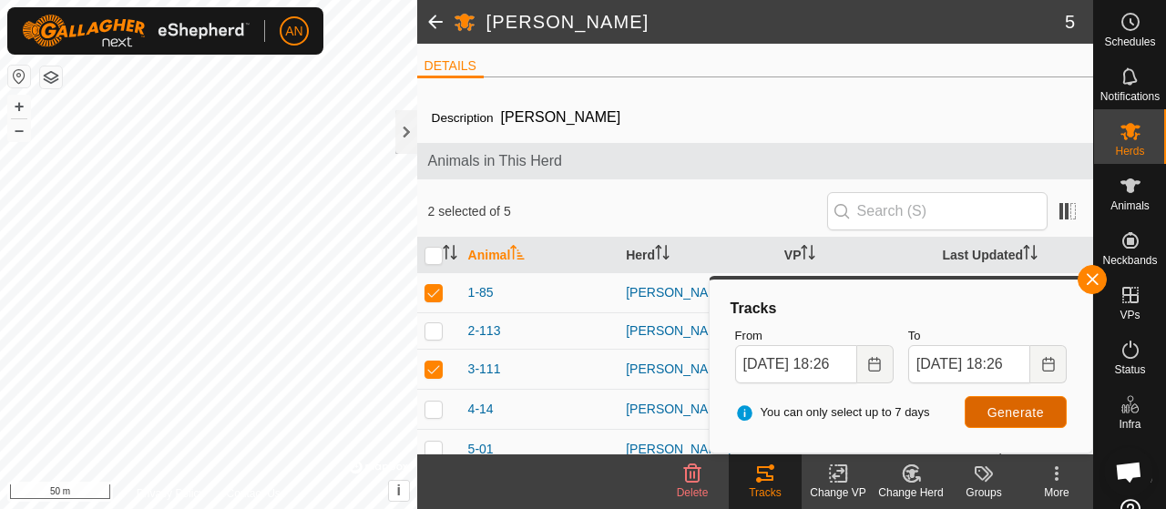
scroll to position [0, 0]
click at [1005, 413] on span "Generate" at bounding box center [1015, 412] width 56 height 15
click at [883, 373] on button "Choose Date" at bounding box center [875, 364] width 36 height 38
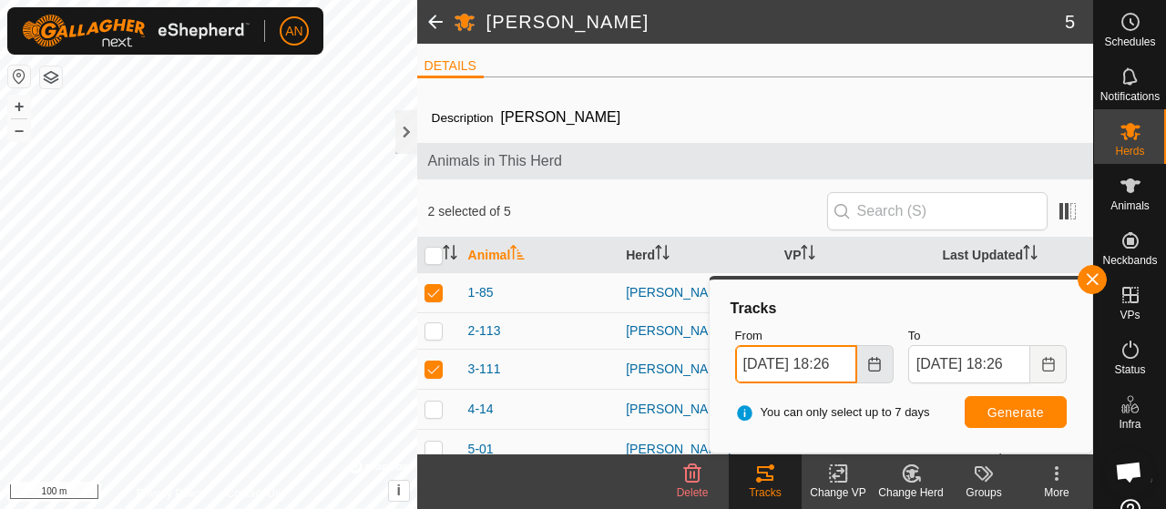
scroll to position [0, 20]
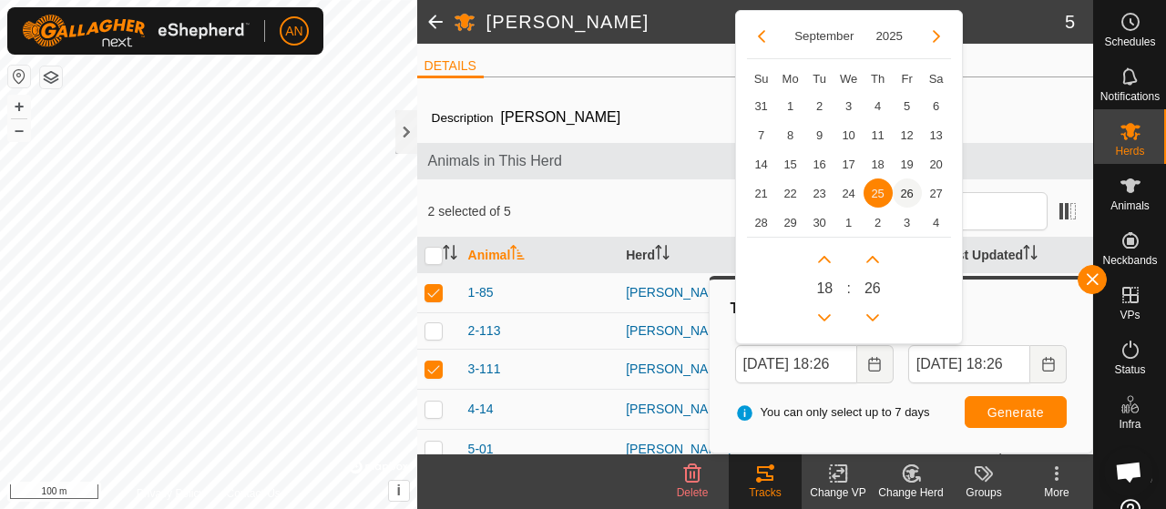
click at [907, 196] on span "26" at bounding box center [906, 192] width 29 height 29
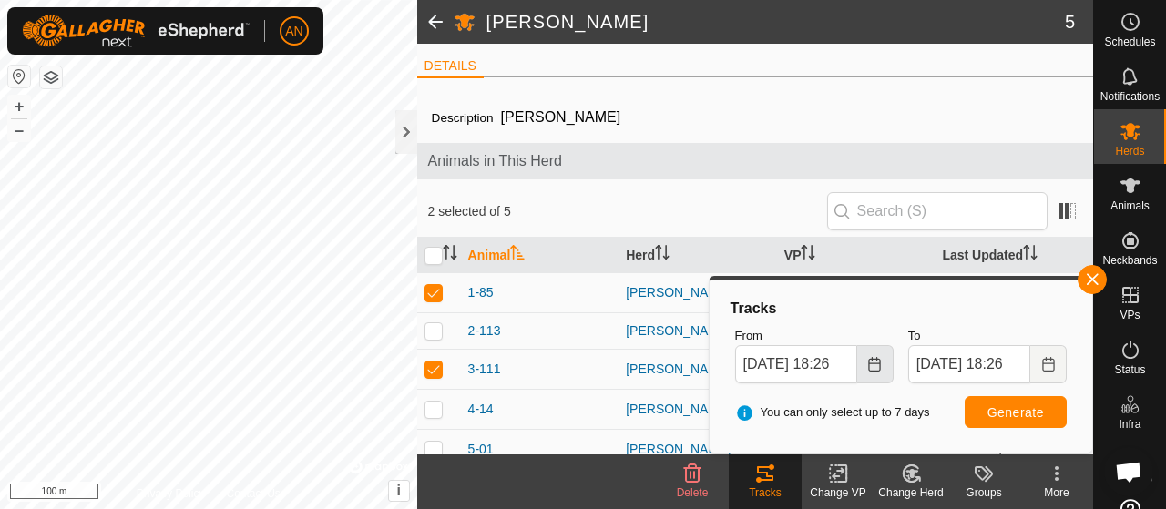
scroll to position [0, 0]
click at [866, 364] on button "Choose Date" at bounding box center [875, 364] width 36 height 38
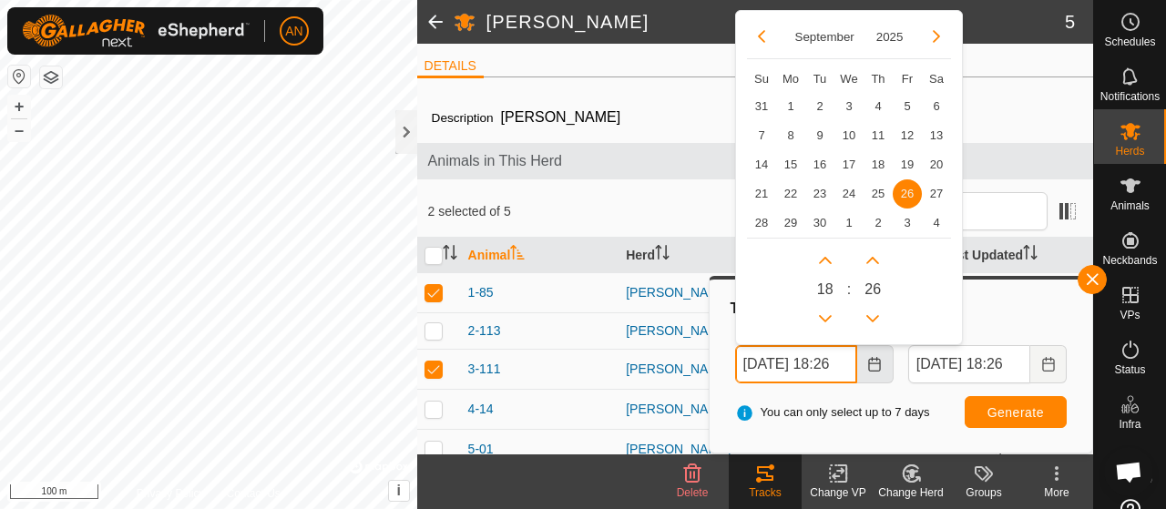
scroll to position [0, 20]
click at [820, 314] on button "Previous Hour" at bounding box center [824, 317] width 29 height 29
click at [821, 316] on span "Previous Hour" at bounding box center [821, 316] width 0 height 0
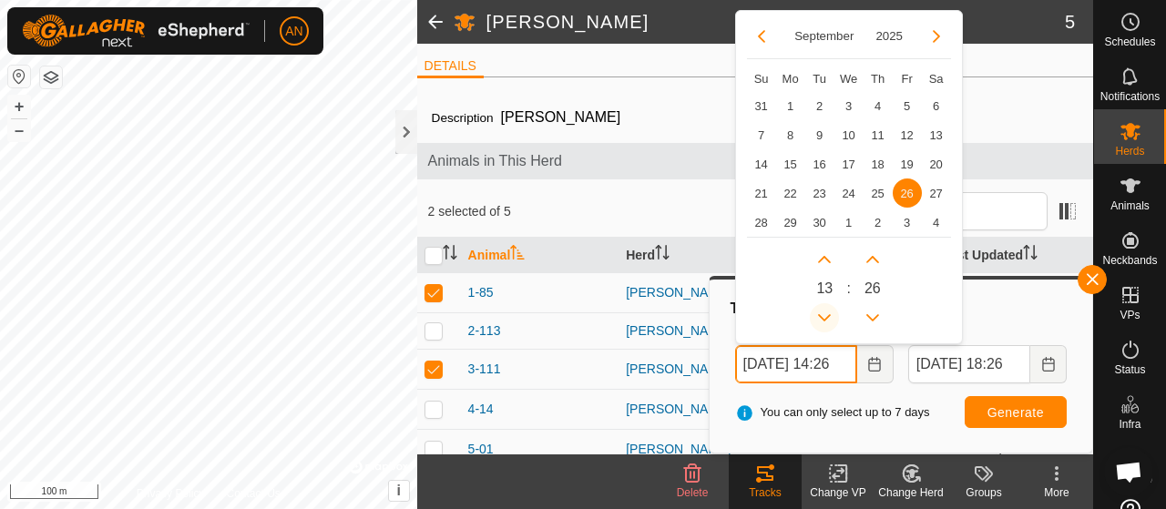
click at [820, 314] on button "Previous Hour" at bounding box center [824, 317] width 29 height 29
click at [867, 263] on button "Next Minute" at bounding box center [872, 259] width 29 height 29
click at [824, 262] on button "Next Hour" at bounding box center [824, 259] width 29 height 29
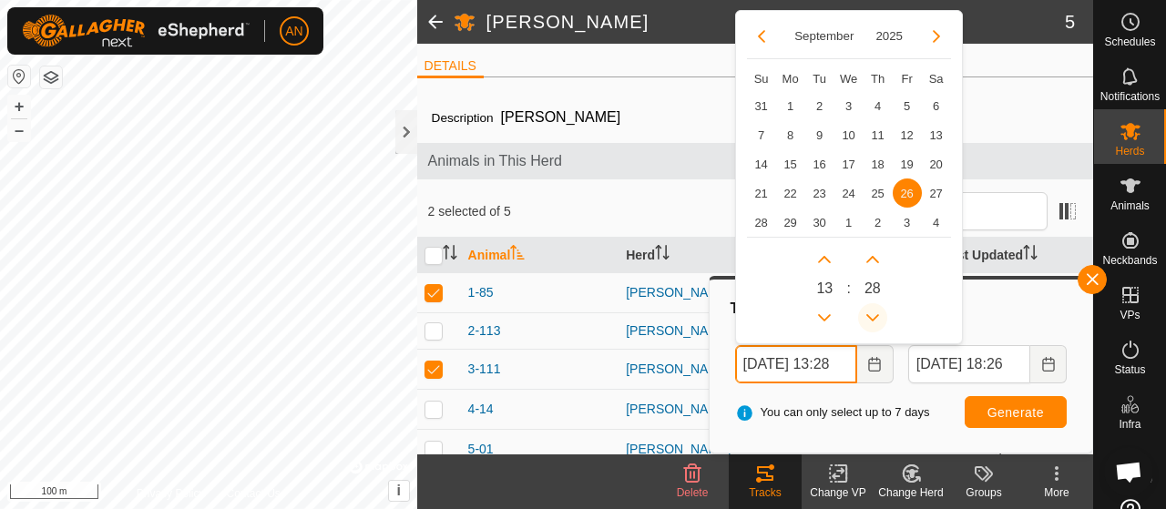
click at [874, 314] on button "Previous Minute" at bounding box center [872, 317] width 29 height 29
click at [876, 316] on span "Previous Minute" at bounding box center [876, 316] width 0 height 0
click at [874, 314] on button "Previous Minute" at bounding box center [872, 317] width 29 height 29
click at [874, 314] on icon "Previous Minute" at bounding box center [872, 318] width 15 height 15
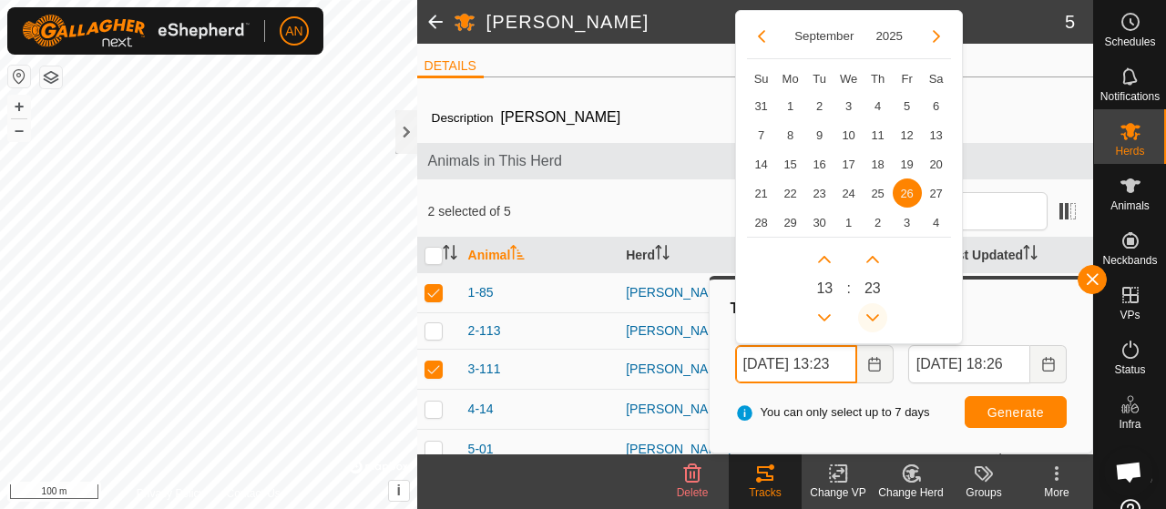
click at [874, 314] on icon "Previous Minute" at bounding box center [872, 318] width 15 height 15
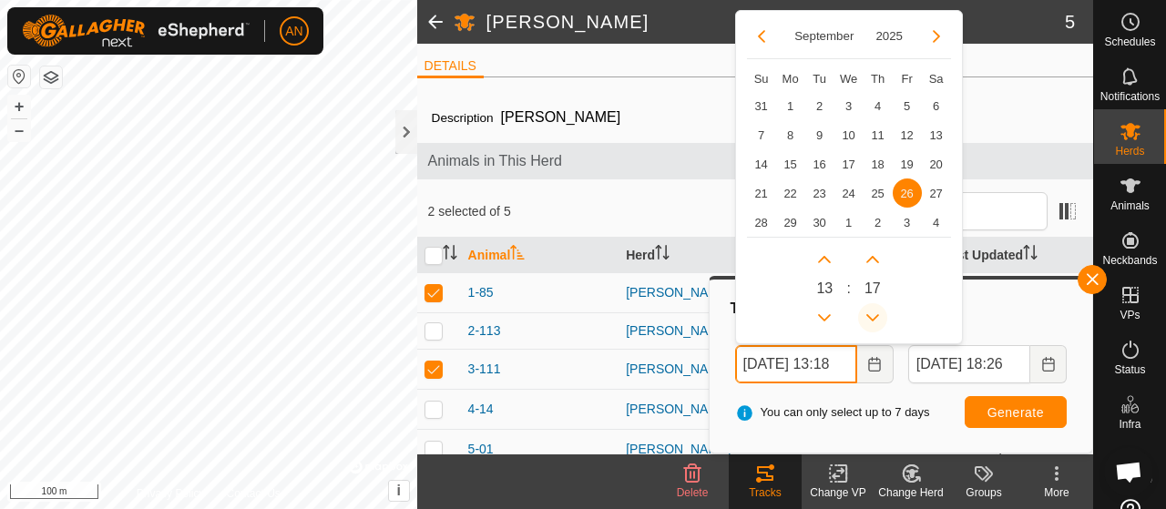
click at [874, 314] on icon "Previous Minute" at bounding box center [872, 318] width 15 height 15
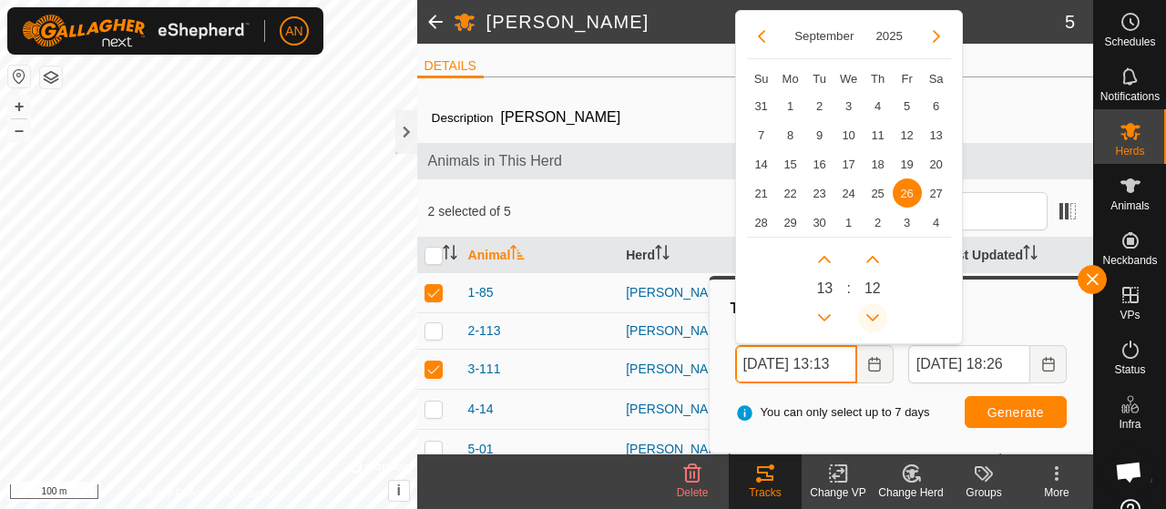
click at [874, 314] on icon "Previous Minute" at bounding box center [872, 318] width 15 height 15
click at [874, 314] on button "Previous Minute" at bounding box center [872, 317] width 29 height 29
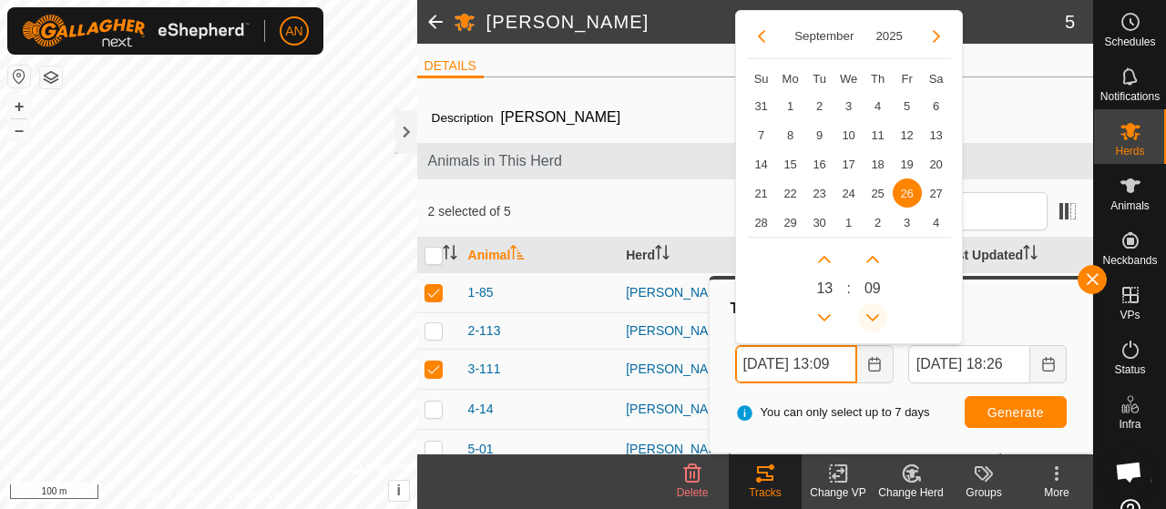
click at [876, 316] on span "Previous Minute" at bounding box center [876, 316] width 0 height 0
click at [874, 314] on button "Previous Minute" at bounding box center [872, 317] width 29 height 29
click at [874, 314] on icon "Previous Minute" at bounding box center [872, 318] width 15 height 15
click at [874, 314] on button "Previous Minute" at bounding box center [872, 317] width 29 height 29
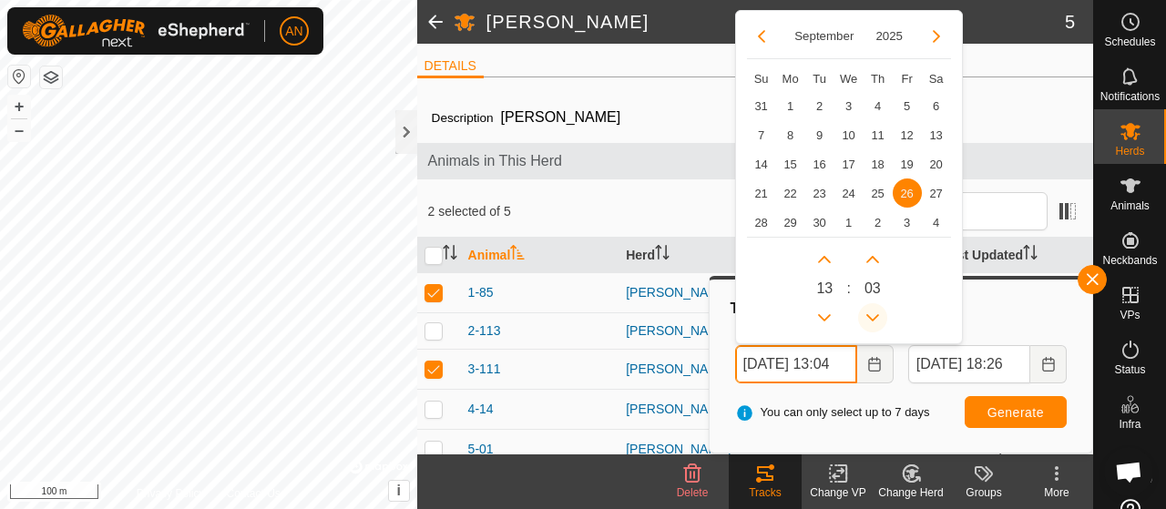
click at [874, 314] on icon "Previous Minute" at bounding box center [872, 318] width 15 height 15
type input "[DATE] 13:00"
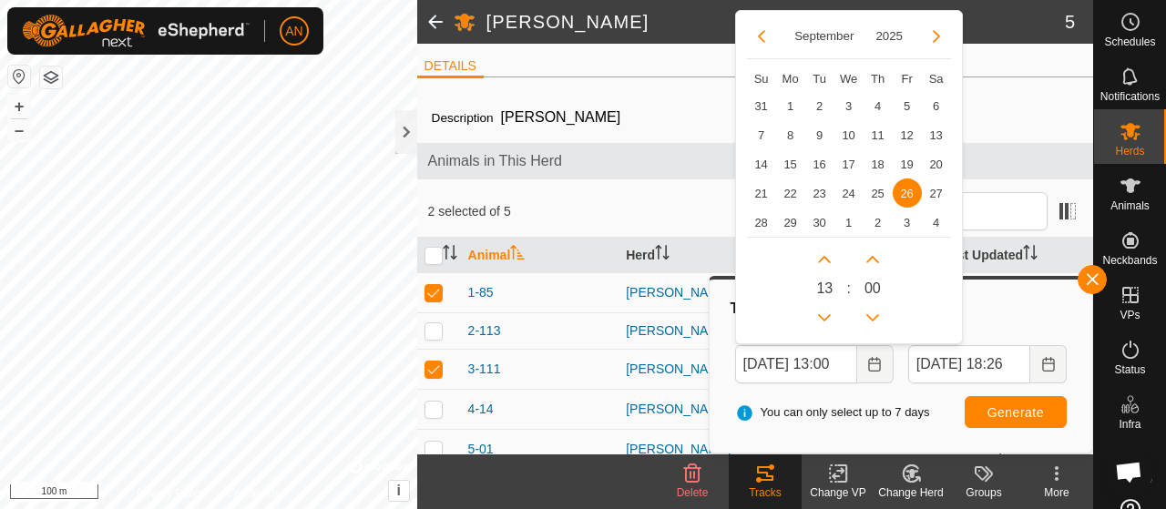
click at [931, 426] on div "You can only select up to 7 days Generate" at bounding box center [901, 413] width 346 height 44
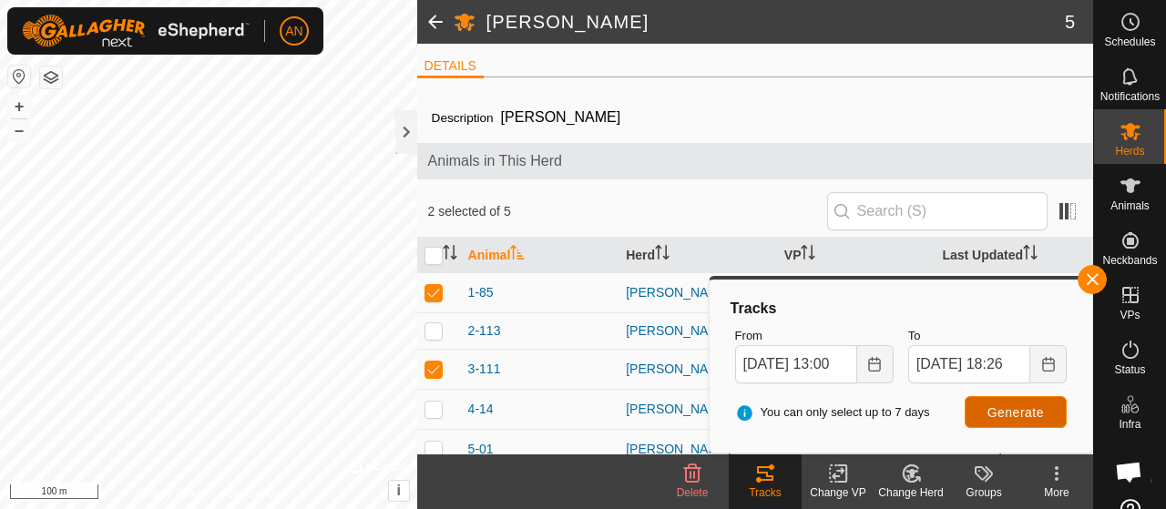
click at [1027, 405] on span "Generate" at bounding box center [1015, 412] width 56 height 15
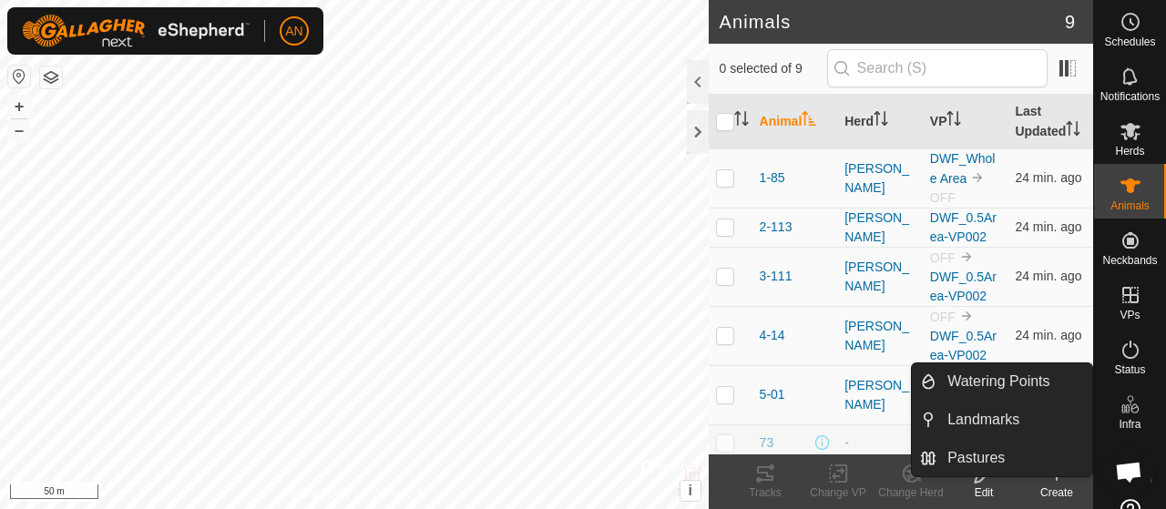
scroll to position [51, 0]
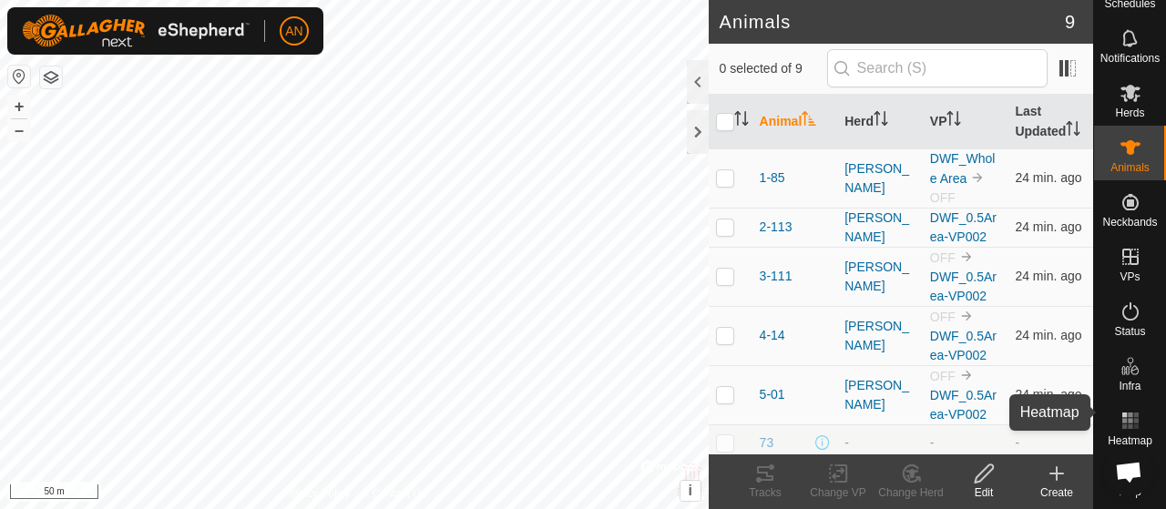
click at [1140, 411] on div "Heatmap" at bounding box center [1130, 426] width 72 height 55
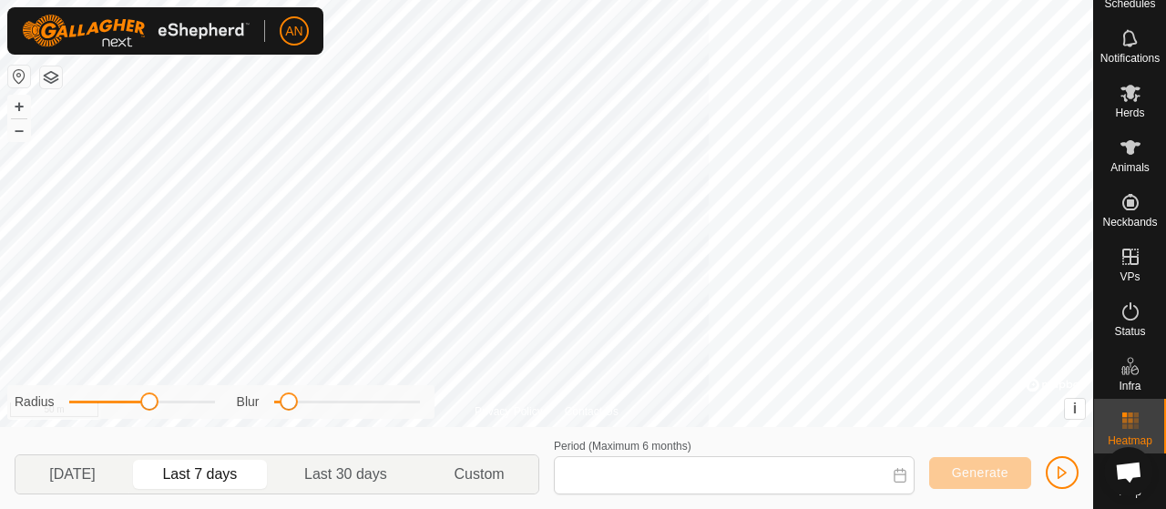
type input "[DATE] - [DATE]"
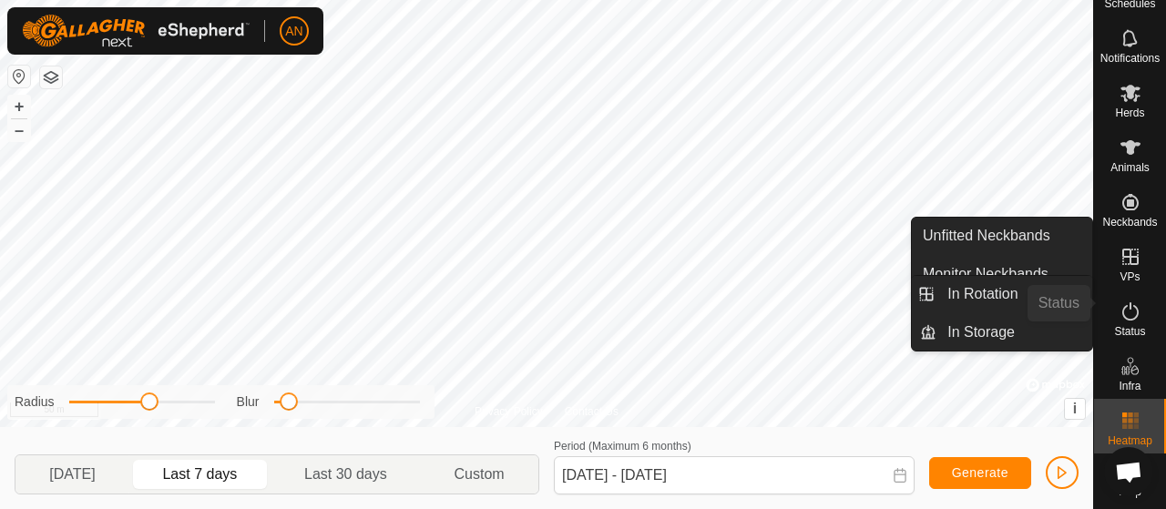
click at [1130, 302] on icon at bounding box center [1130, 311] width 16 height 18
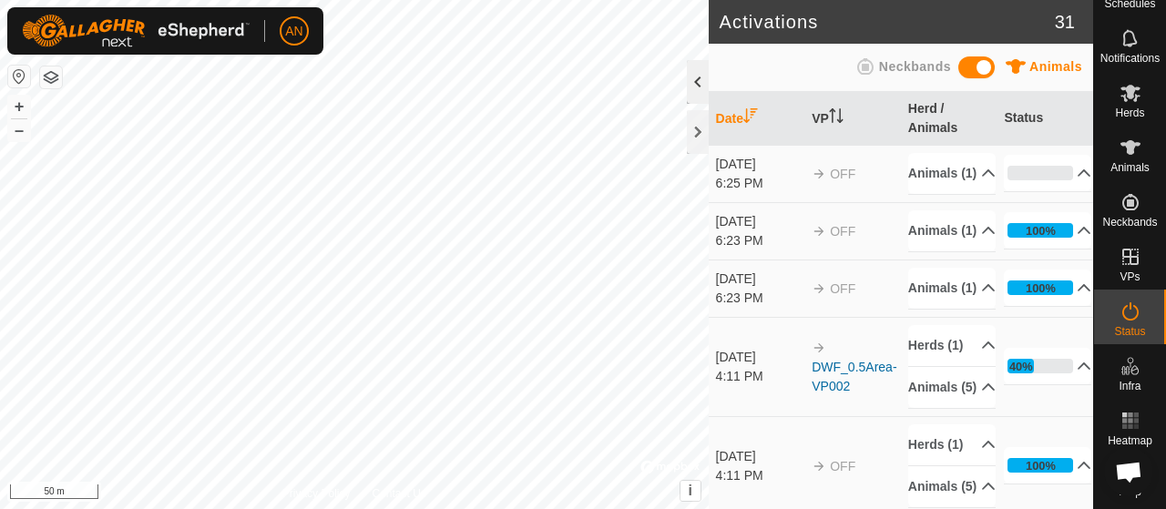
click at [694, 77] on div at bounding box center [698, 82] width 22 height 44
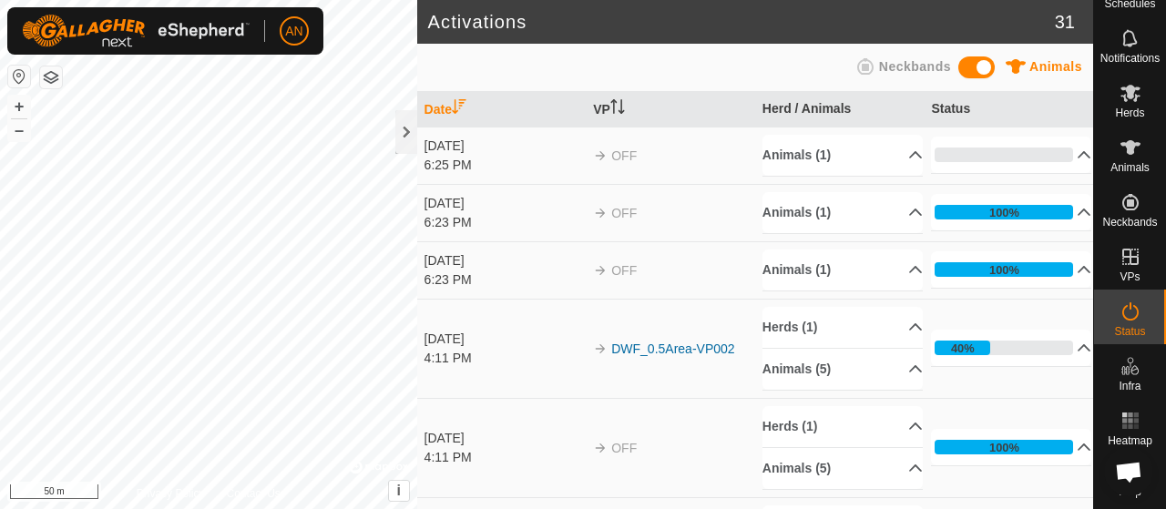
click at [603, 153] on img at bounding box center [600, 155] width 15 height 15
click at [894, 367] on p-accordion-header "Animals (5)" at bounding box center [842, 369] width 160 height 41
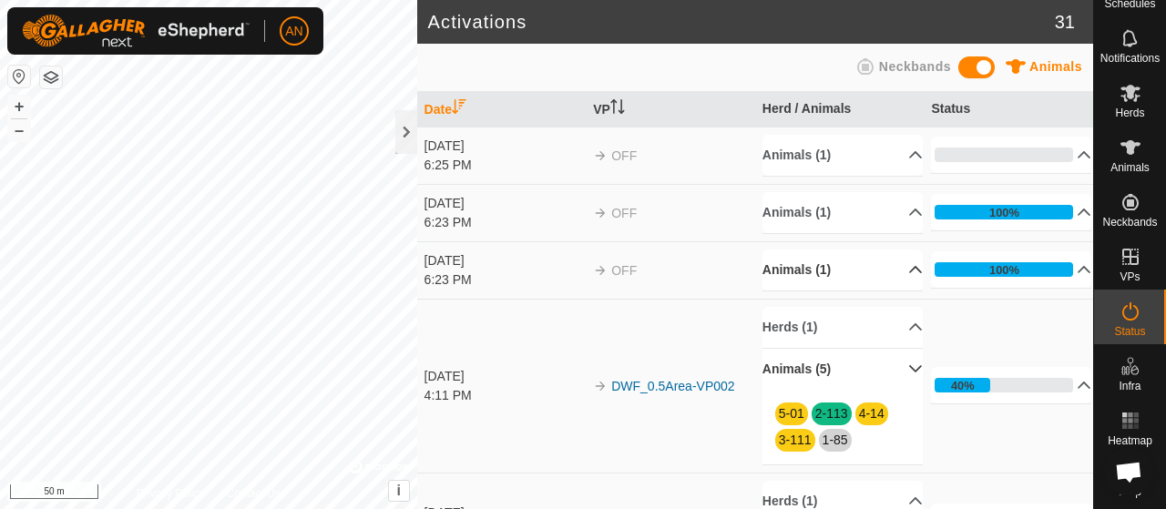
click at [897, 254] on p-accordion-header "Animals (1)" at bounding box center [842, 270] width 160 height 41
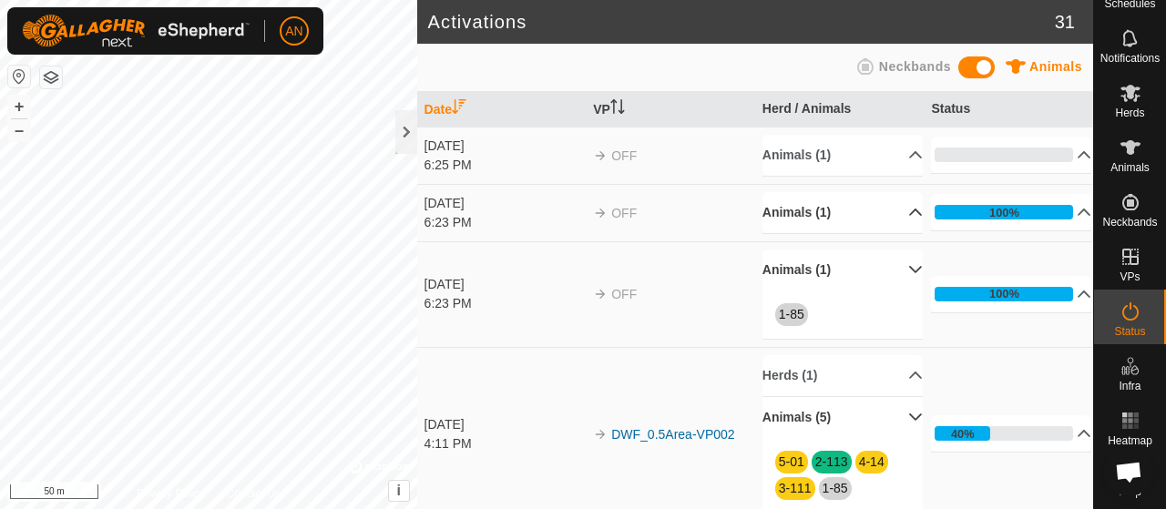
click at [895, 208] on p-accordion-header "Animals (1)" at bounding box center [842, 212] width 160 height 41
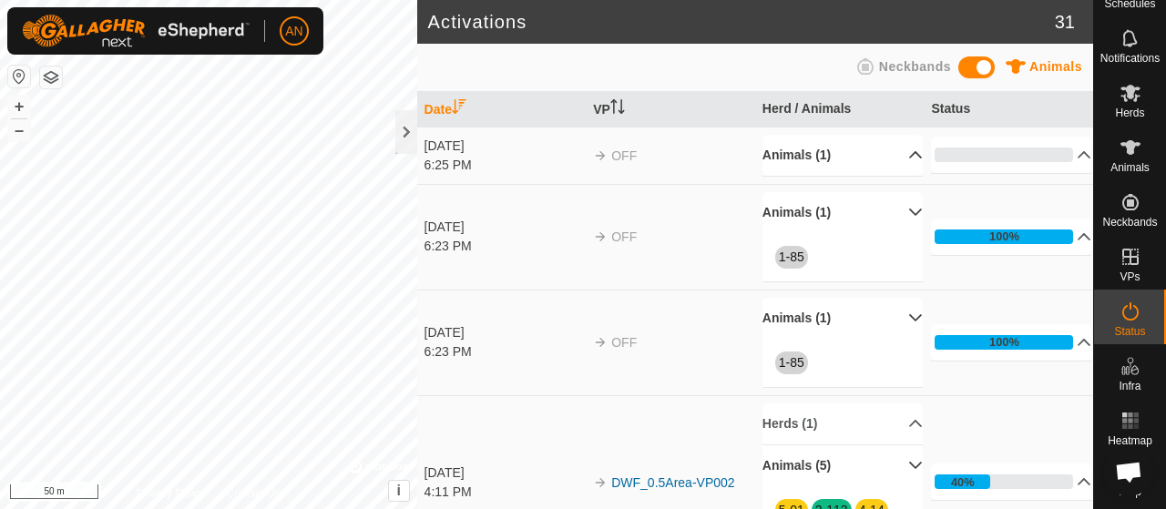
click at [904, 149] on p-accordion-header "Animals (1)" at bounding box center [842, 155] width 160 height 41
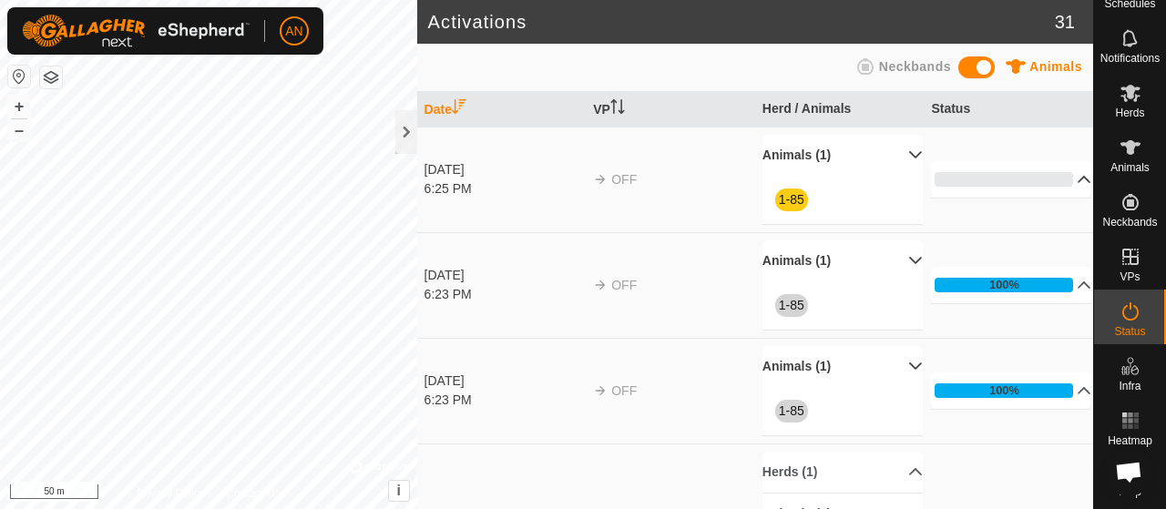
click at [1055, 171] on p-accordion-header "0%" at bounding box center [1011, 179] width 160 height 36
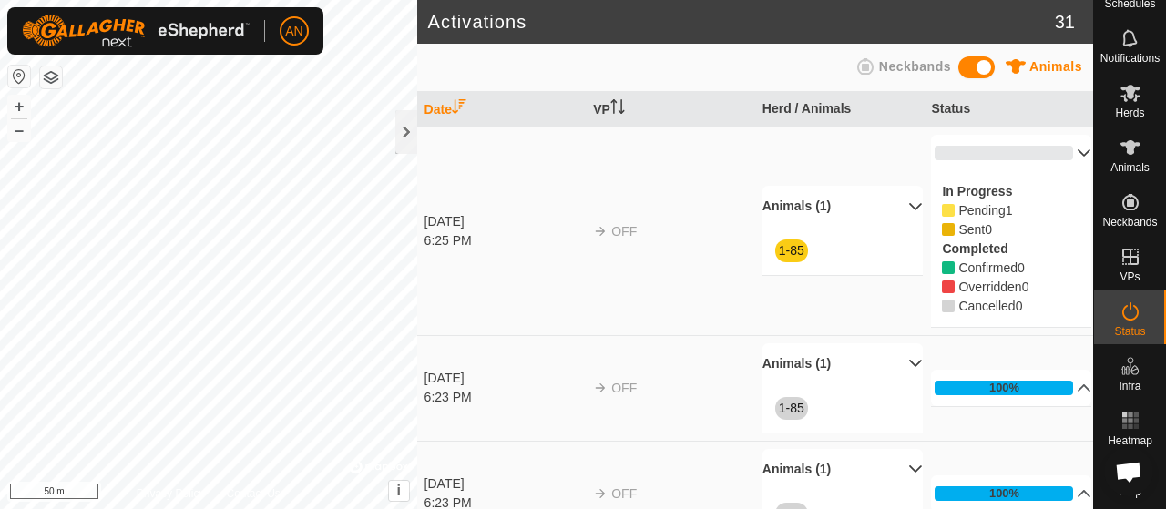
click at [1076, 148] on icon at bounding box center [1083, 153] width 15 height 15
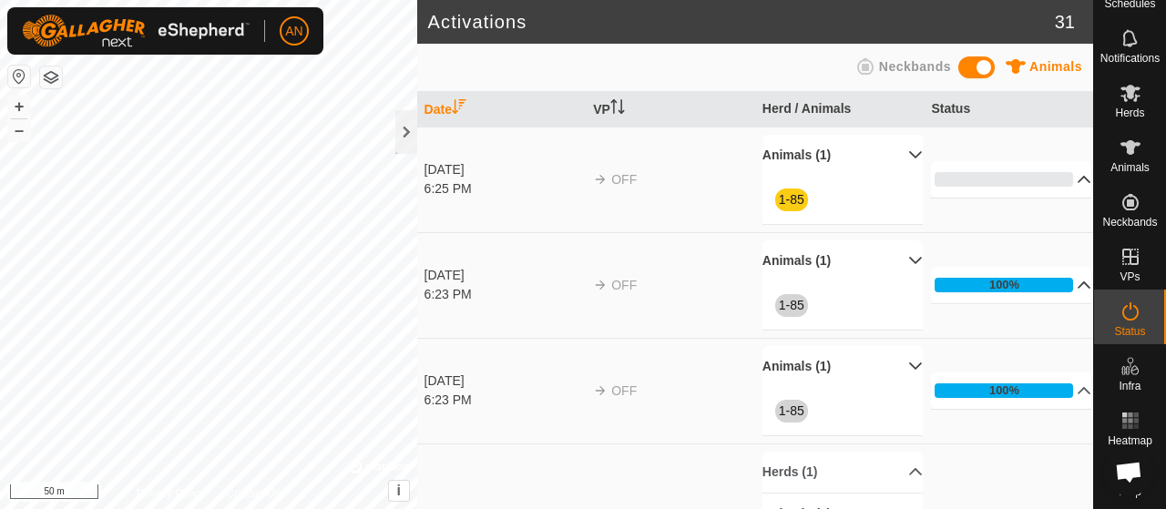
click at [1064, 285] on p-accordion-header "100%" at bounding box center [1011, 285] width 160 height 36
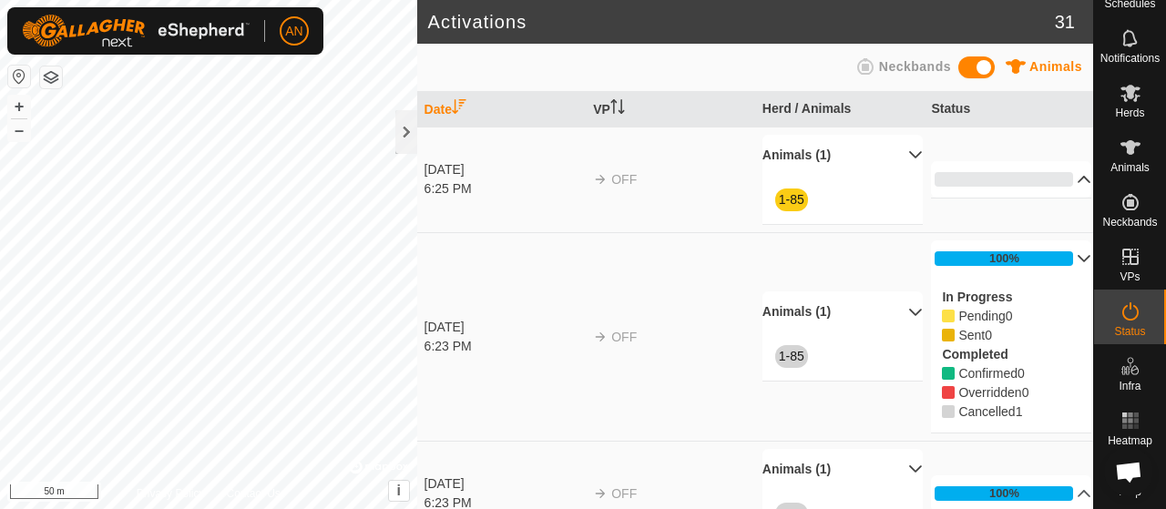
click at [1055, 256] on p-accordion-header "100%" at bounding box center [1011, 258] width 160 height 36
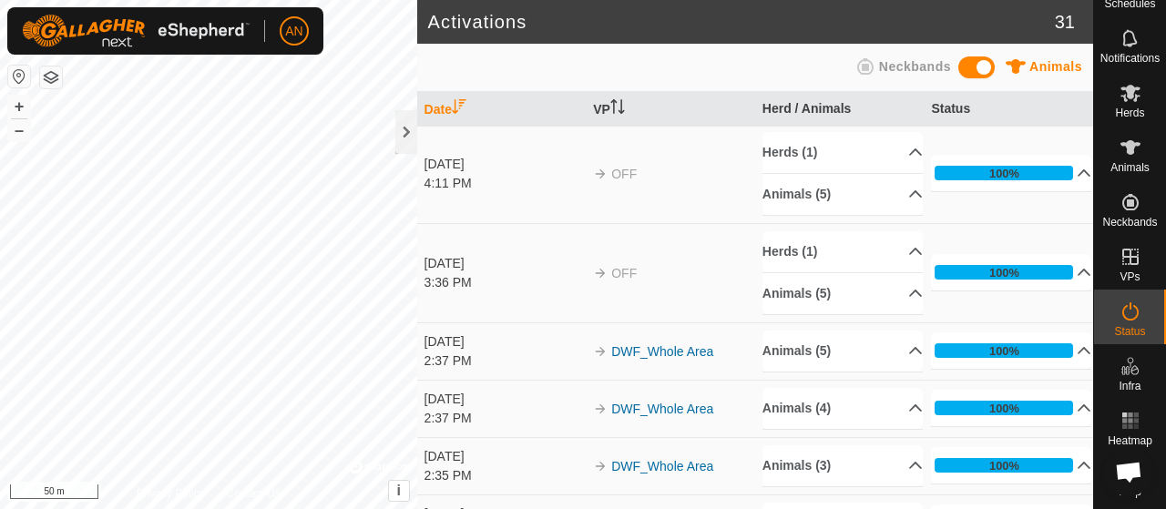
scroll to position [455, 0]
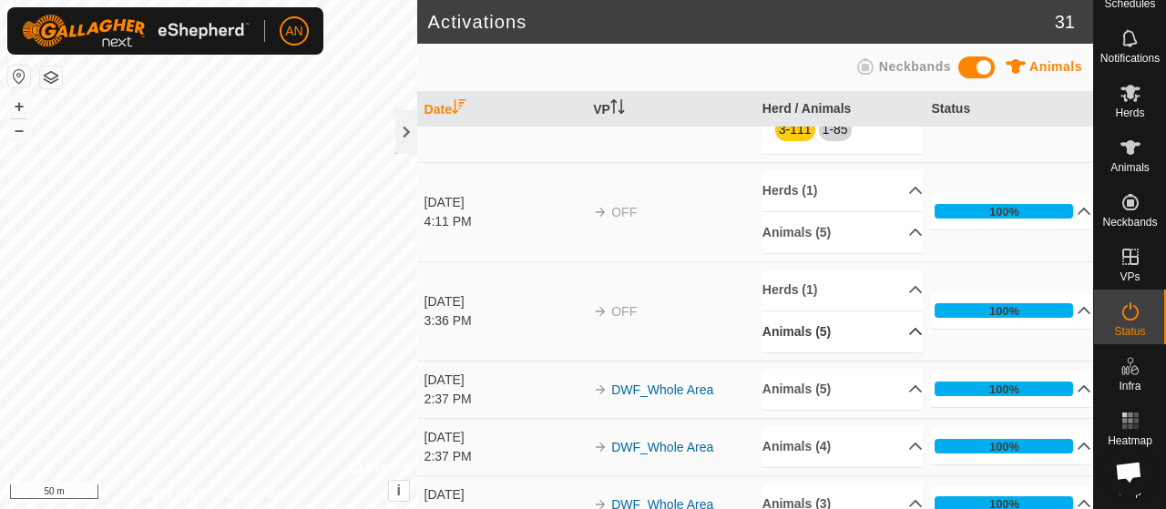
click at [887, 323] on p-accordion-header "Animals (5)" at bounding box center [842, 331] width 160 height 41
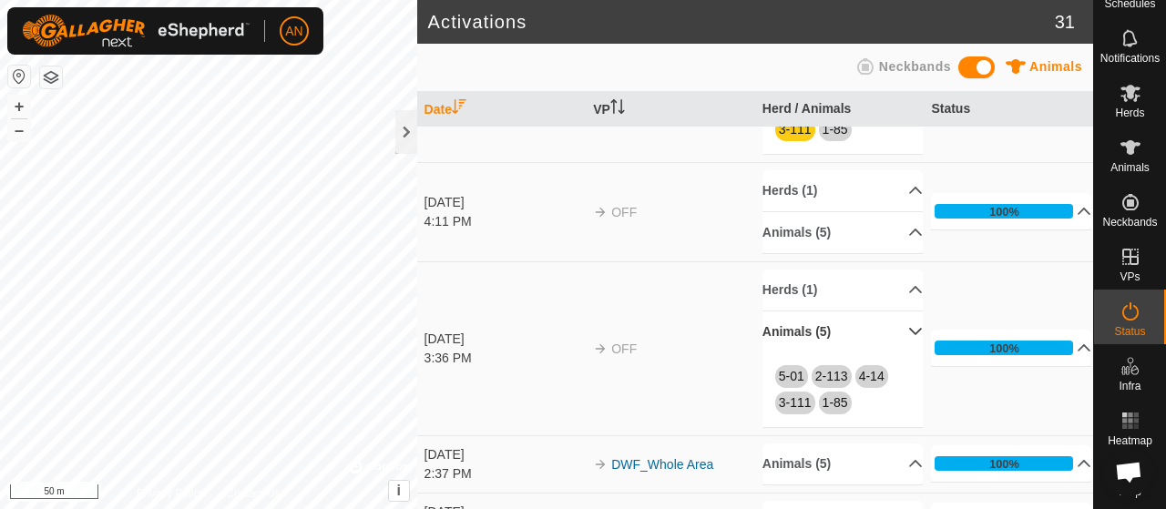
click at [887, 323] on p-accordion-header "Animals (5)" at bounding box center [842, 331] width 160 height 41
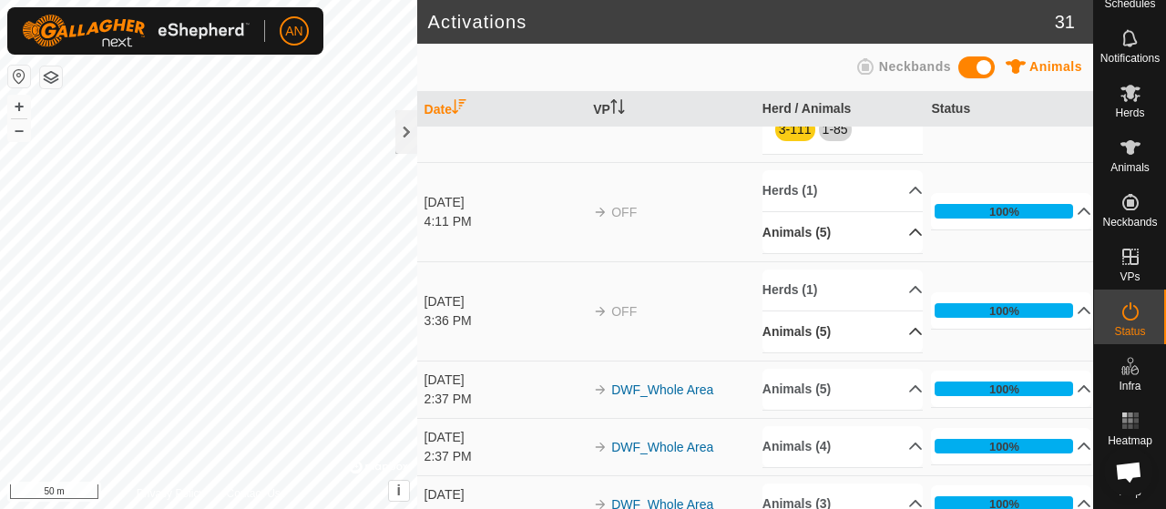
click at [890, 229] on p-accordion-header "Animals (5)" at bounding box center [842, 232] width 160 height 41
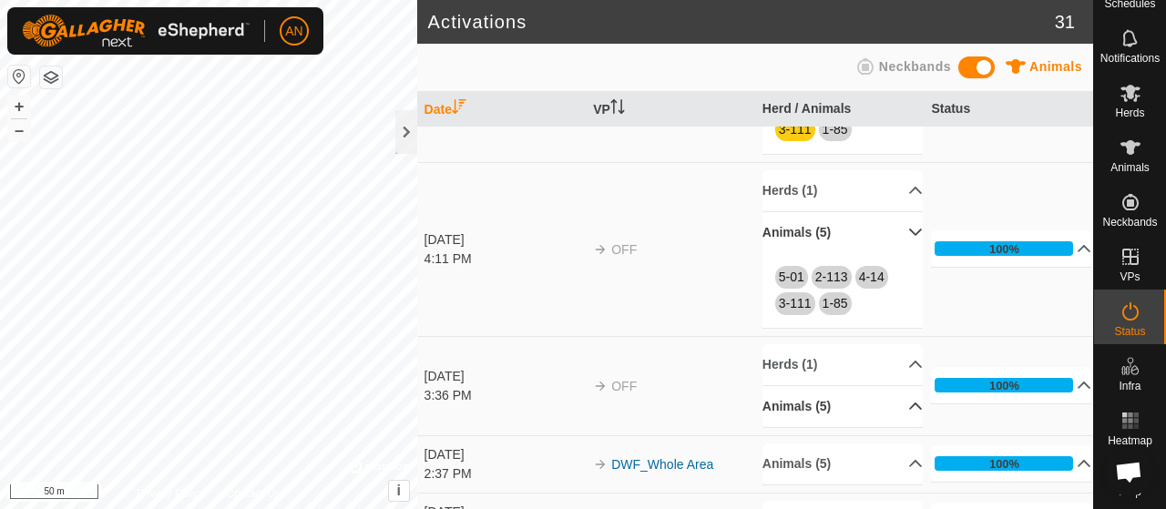
click at [890, 229] on p-accordion-header "Animals (5)" at bounding box center [842, 232] width 160 height 41
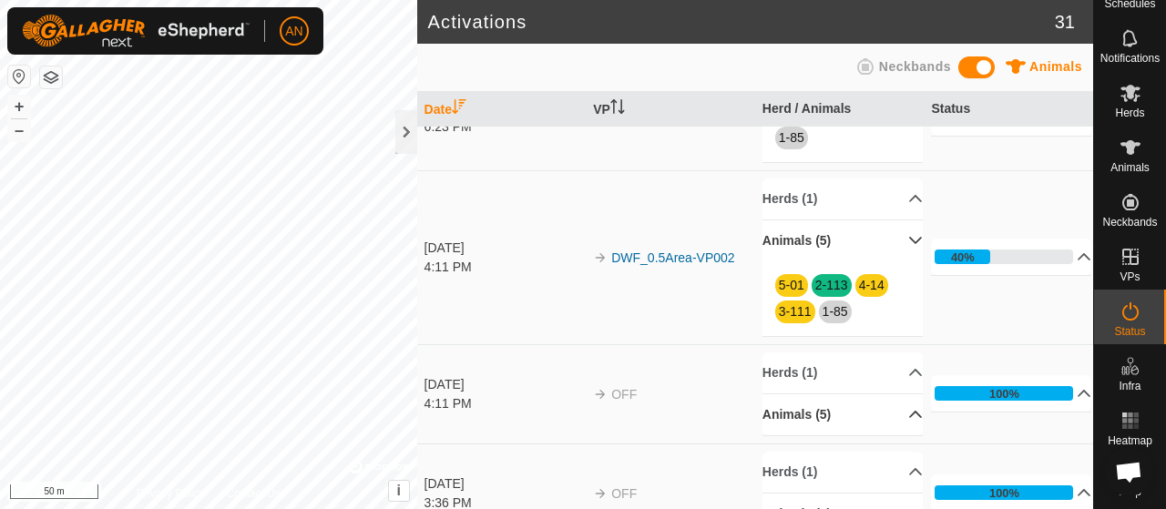
scroll to position [273, 0]
click at [1023, 249] on p-accordion-header "40%" at bounding box center [1011, 257] width 160 height 36
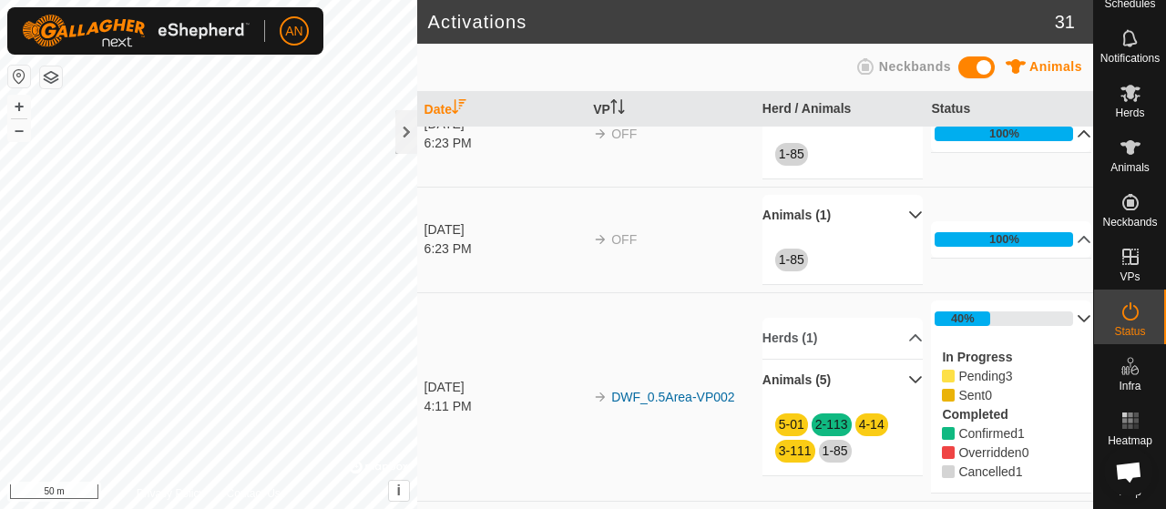
scroll to position [0, 0]
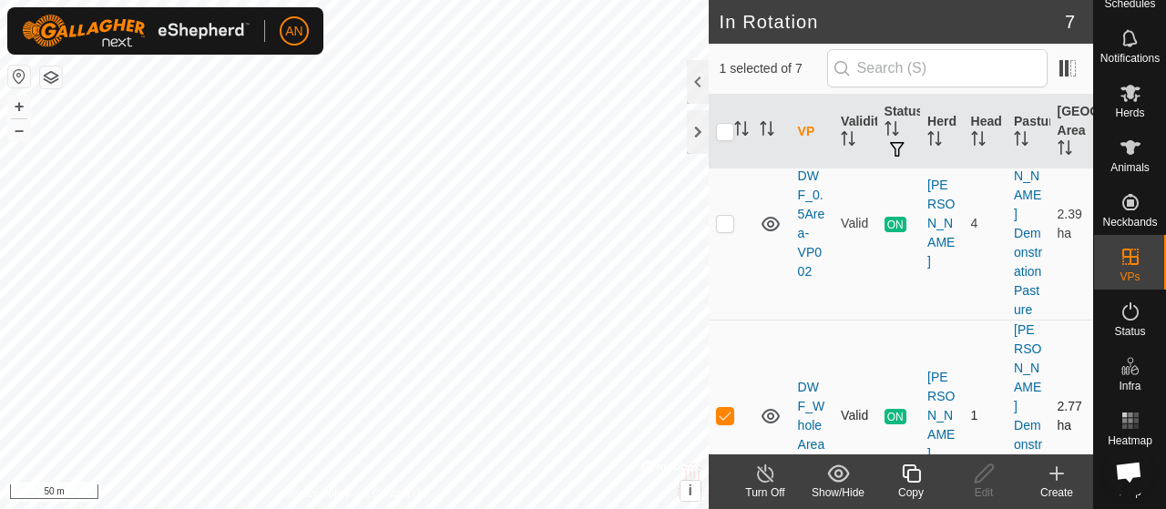
scroll to position [182, 0]
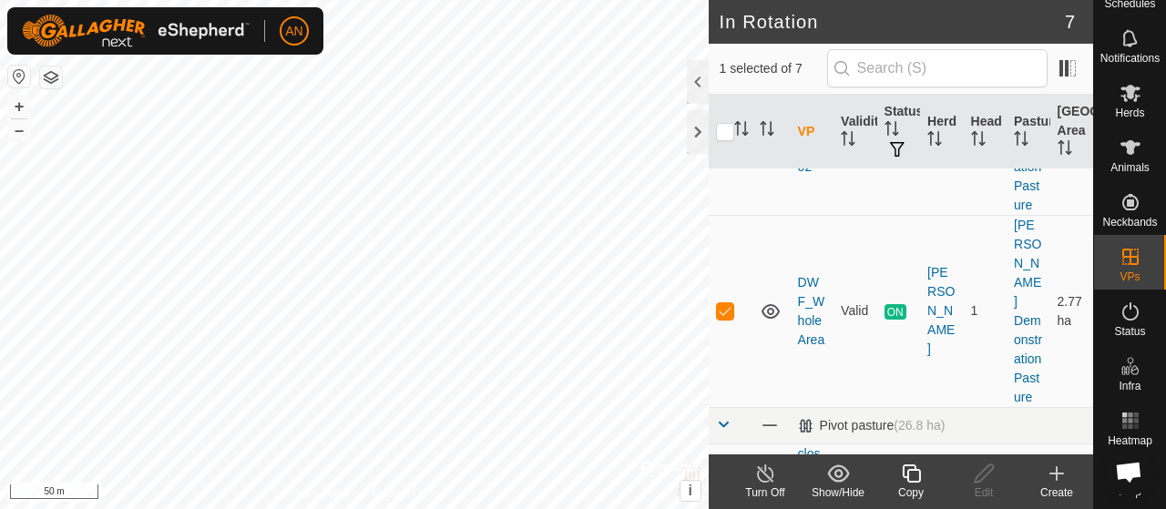
click at [839, 482] on icon at bounding box center [838, 472] width 22 height 17
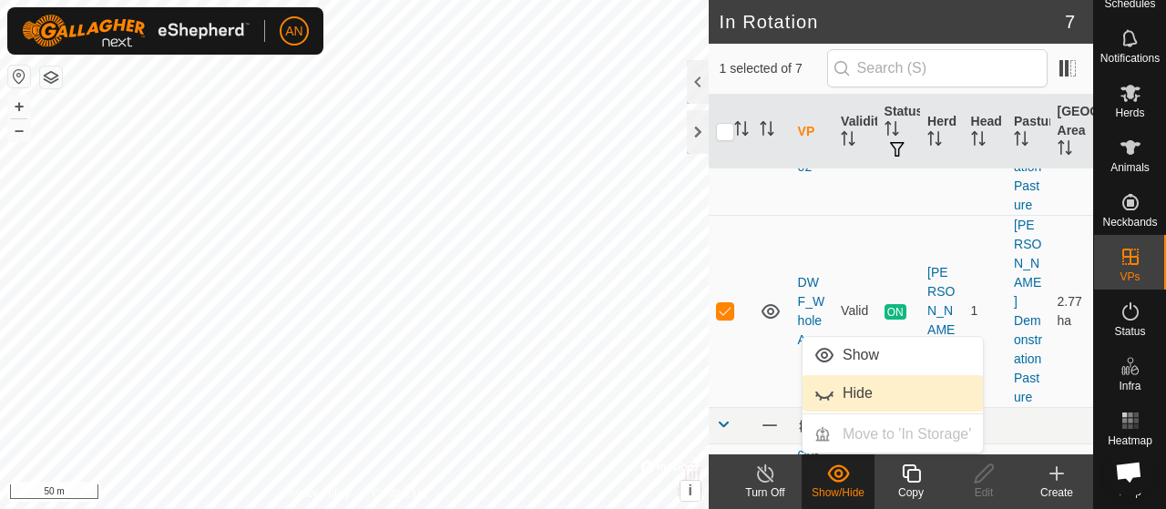
click at [851, 403] on link "Hide" at bounding box center [892, 393] width 180 height 36
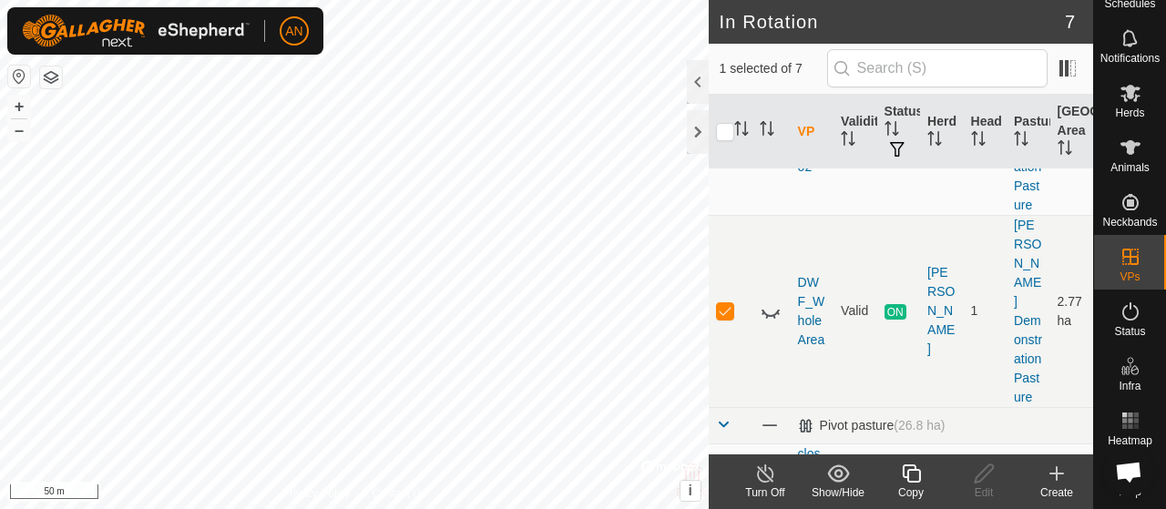
checkbox input "true"
checkbox input "false"
click at [922, 482] on icon at bounding box center [911, 474] width 23 height 22
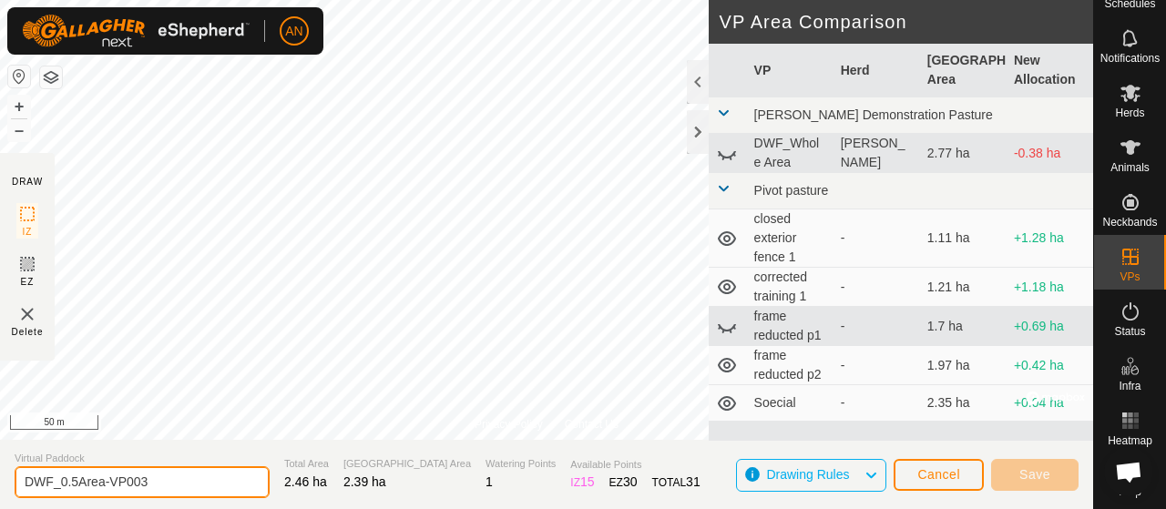
click at [74, 479] on input "DWF_0.5Area-VP003" at bounding box center [142, 482] width 255 height 32
click at [172, 482] on input "DWF_0.5Area-VP003" at bounding box center [142, 482] width 255 height 32
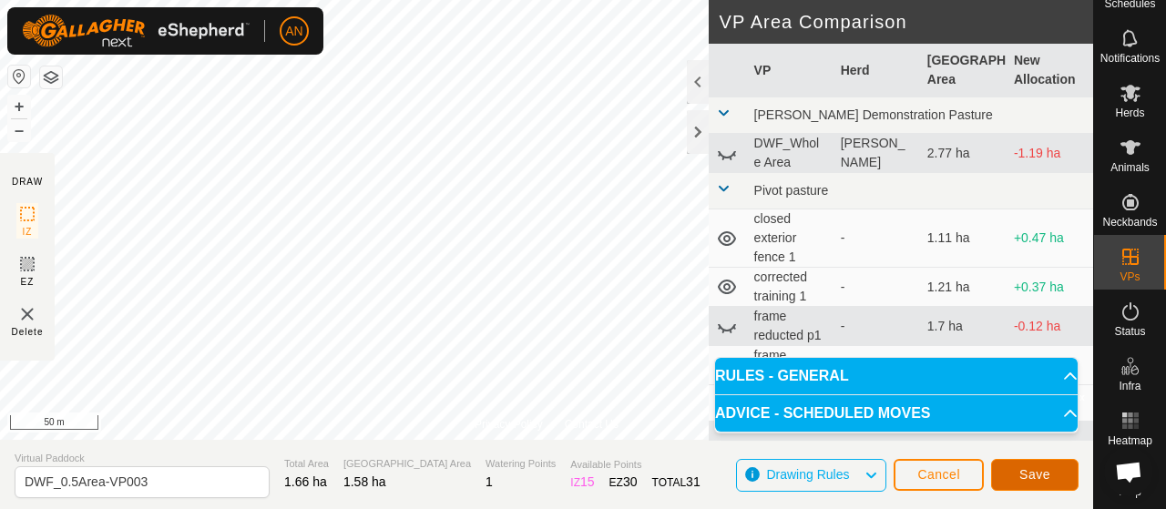
click at [1027, 478] on span "Save" at bounding box center [1034, 474] width 31 height 15
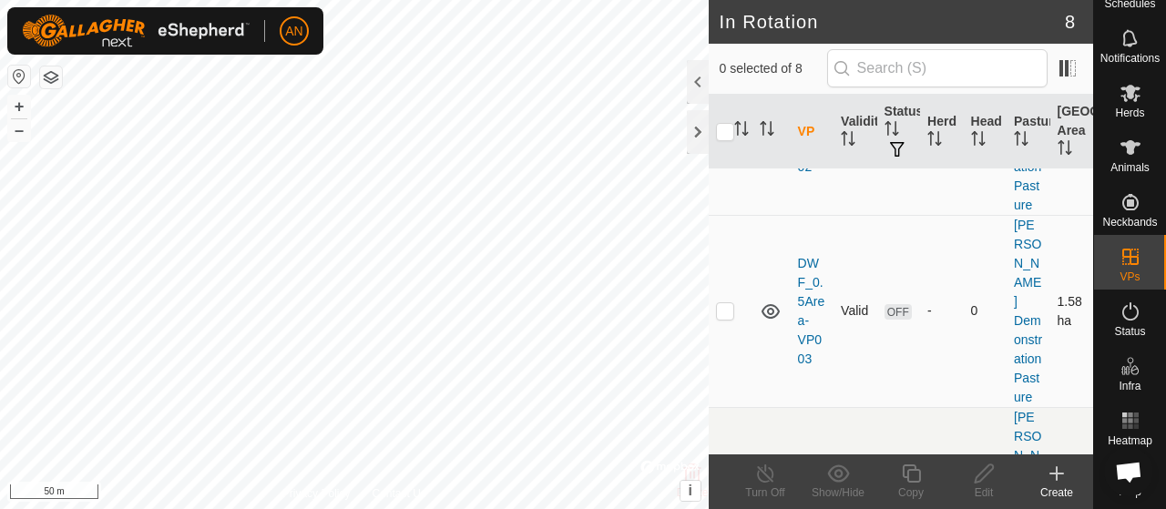
scroll to position [273, 0]
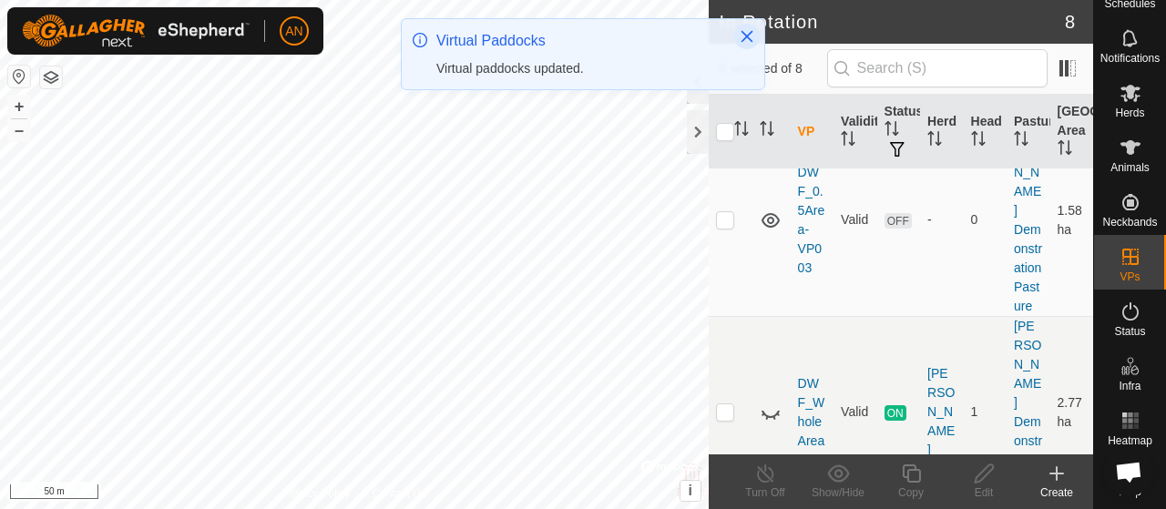
click at [743, 36] on icon "Close" at bounding box center [746, 36] width 15 height 15
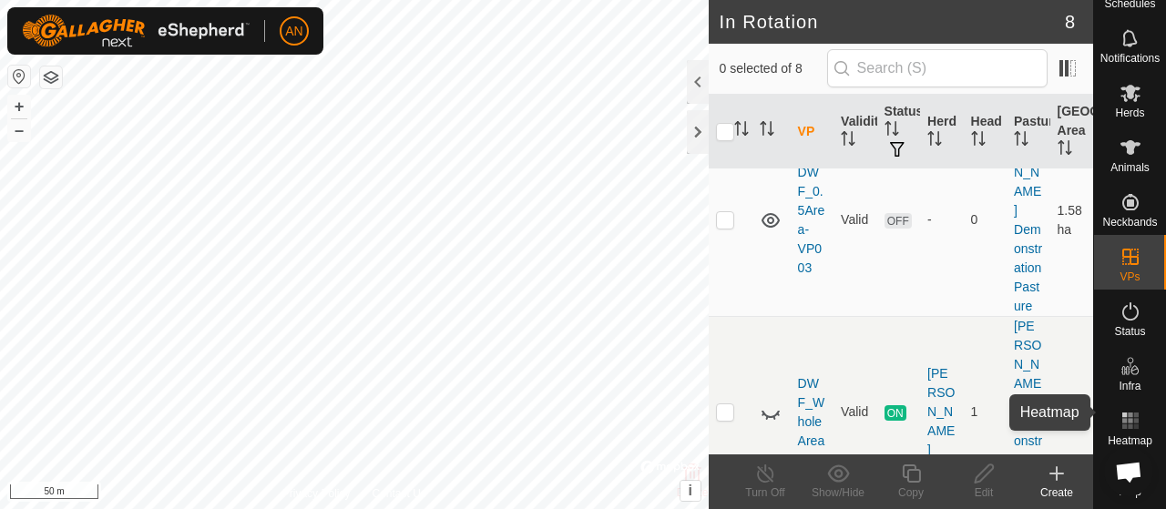
click at [1133, 418] on es-heatmap-svg-icon at bounding box center [1130, 420] width 33 height 29
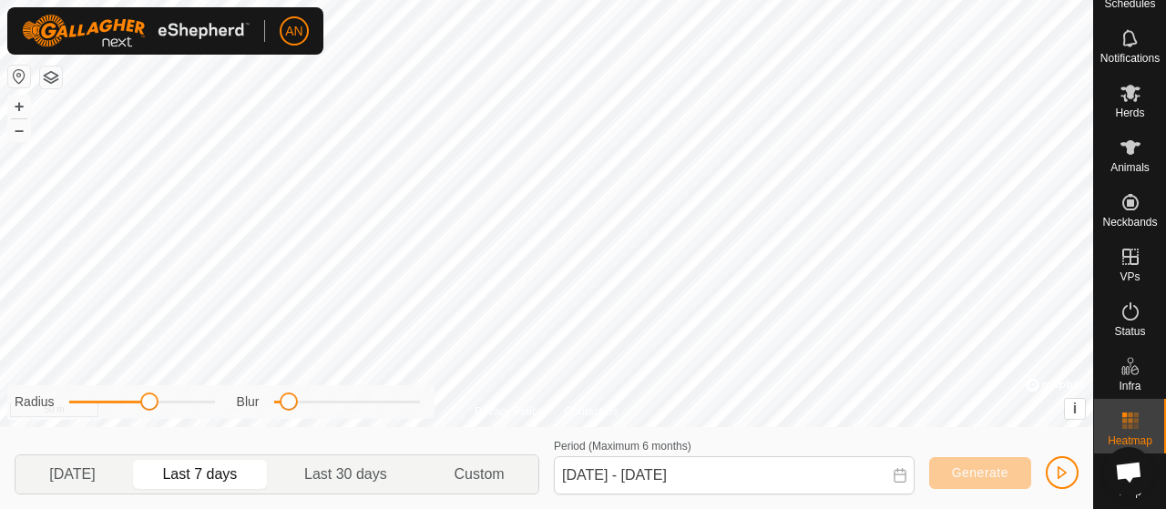
click at [900, 476] on icon at bounding box center [899, 475] width 15 height 15
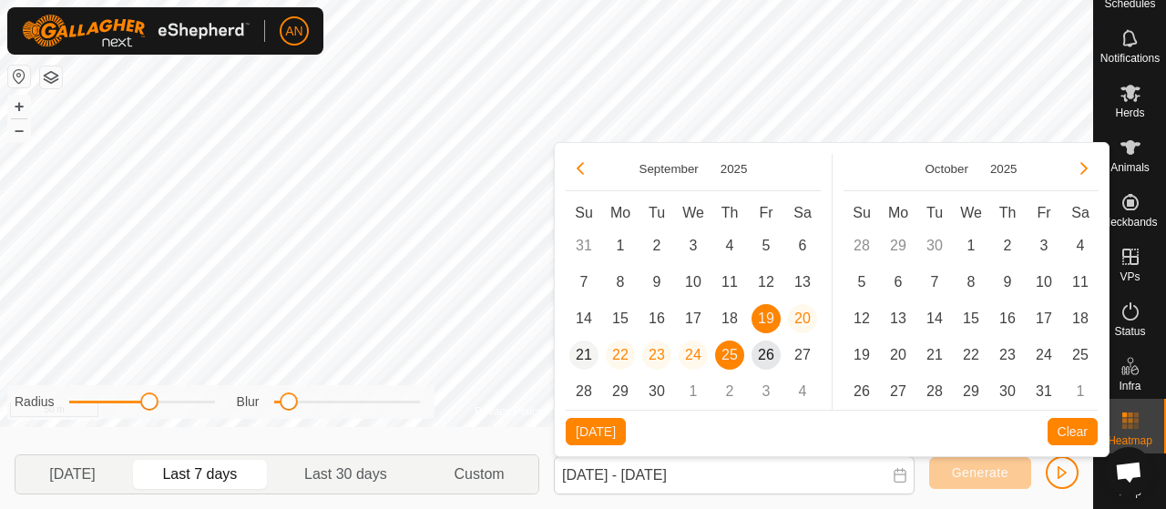
click at [580, 354] on span "21" at bounding box center [583, 355] width 29 height 29
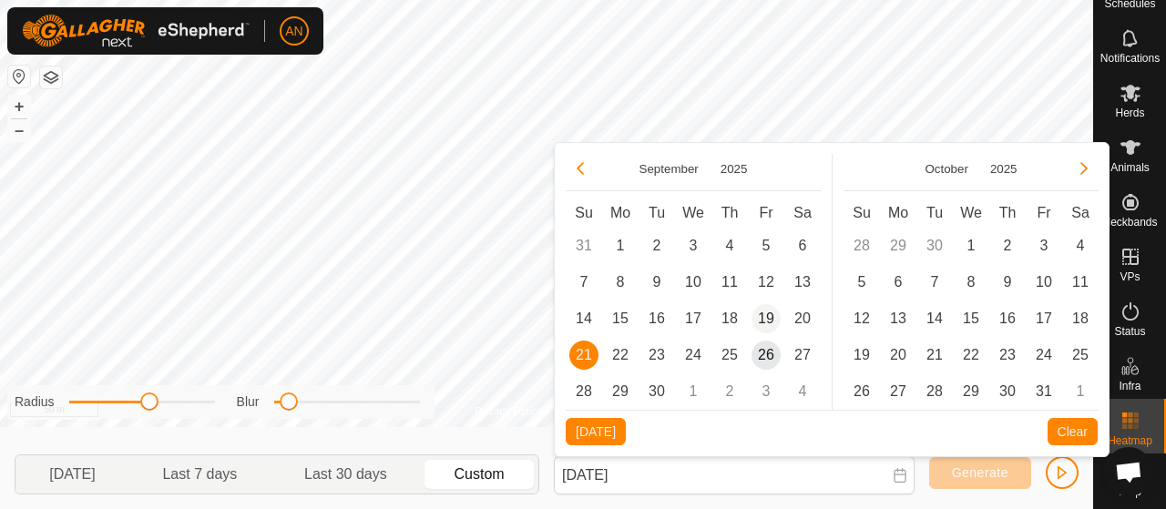
click at [767, 317] on span "19" at bounding box center [765, 318] width 29 height 29
drag, startPoint x: 776, startPoint y: 354, endPoint x: 605, endPoint y: 356, distance: 171.2
click at [605, 356] on tr "21 22 23 24 25 26 27" at bounding box center [693, 355] width 255 height 36
click at [586, 356] on span "21" at bounding box center [583, 355] width 29 height 29
type input "[DATE] - [DATE]"
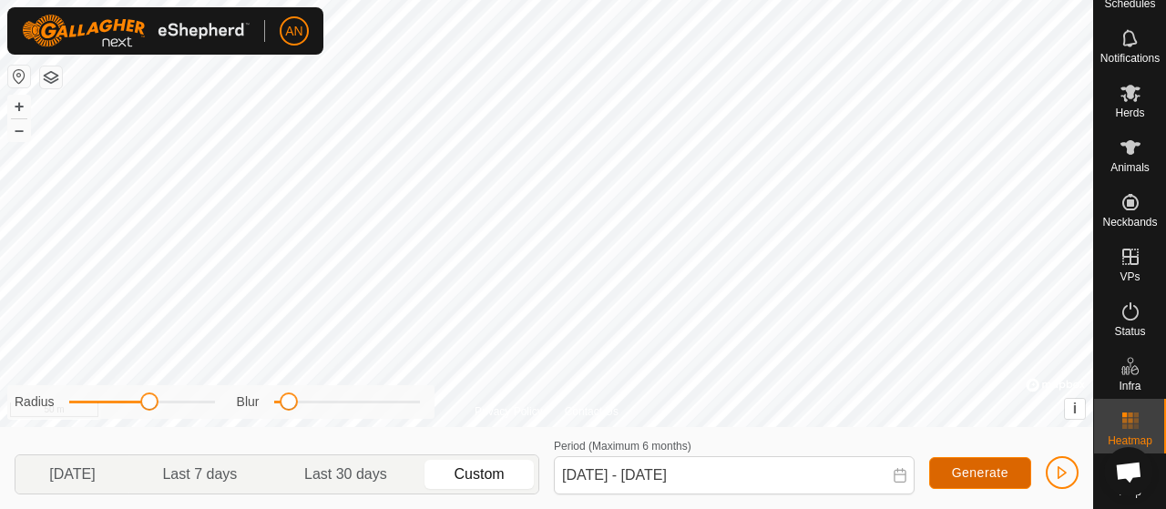
click at [963, 476] on span "Generate" at bounding box center [980, 472] width 56 height 15
click at [117, 382] on div "Privacy Policy Contact Us portableWater Type: trough Capacity: 100L Water Level…" at bounding box center [546, 254] width 1093 height 509
drag, startPoint x: 284, startPoint y: 406, endPoint x: 342, endPoint y: 411, distance: 58.5
click at [342, 411] on span at bounding box center [343, 401] width 18 height 18
drag, startPoint x: 117, startPoint y: 402, endPoint x: 256, endPoint y: 410, distance: 139.6
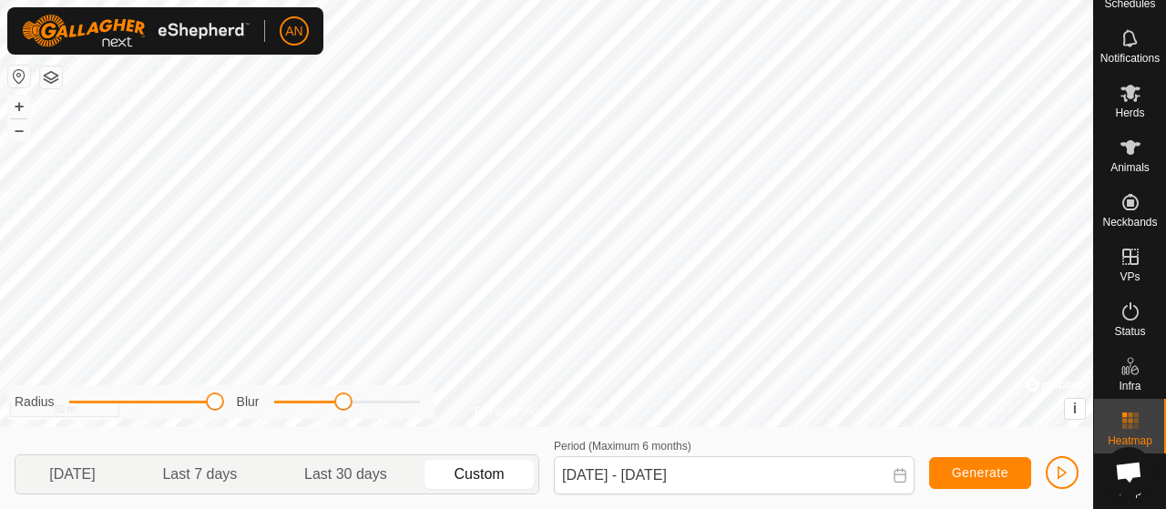
click at [256, 410] on div "Radius Blur" at bounding box center [220, 402] width 427 height 34
click at [454, 414] on div "Privacy Policy Contact Us portableWater Type: trough Capacity: 100L Water Level…" at bounding box center [546, 254] width 1093 height 509
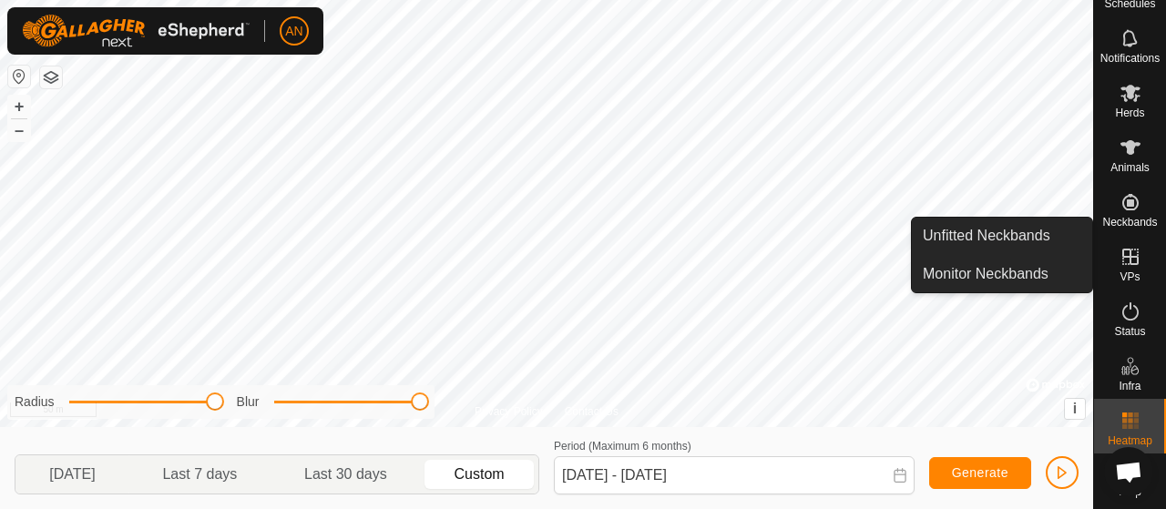
click at [1117, 217] on span "Neckbands" at bounding box center [1129, 222] width 55 height 11
click at [979, 270] on link "Monitor Neckbands" at bounding box center [1002, 274] width 180 height 36
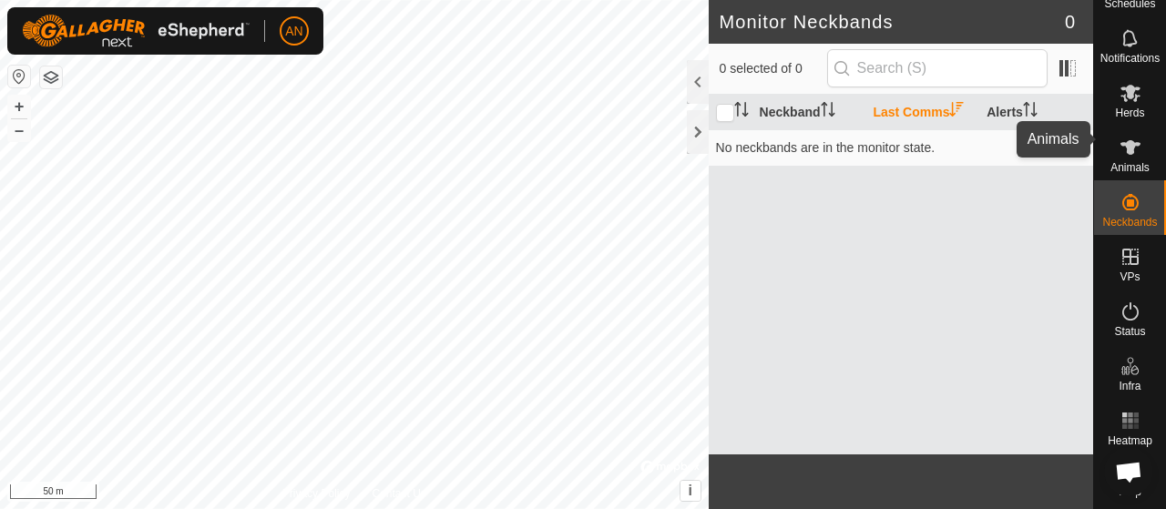
click at [1127, 137] on icon at bounding box center [1130, 148] width 22 height 22
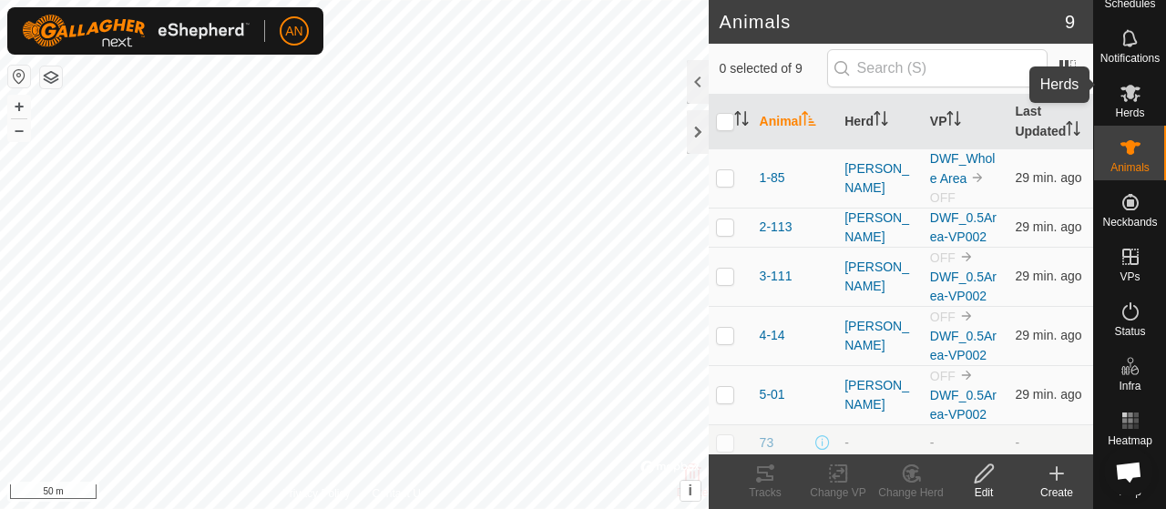
click at [1126, 83] on icon at bounding box center [1130, 93] width 22 height 22
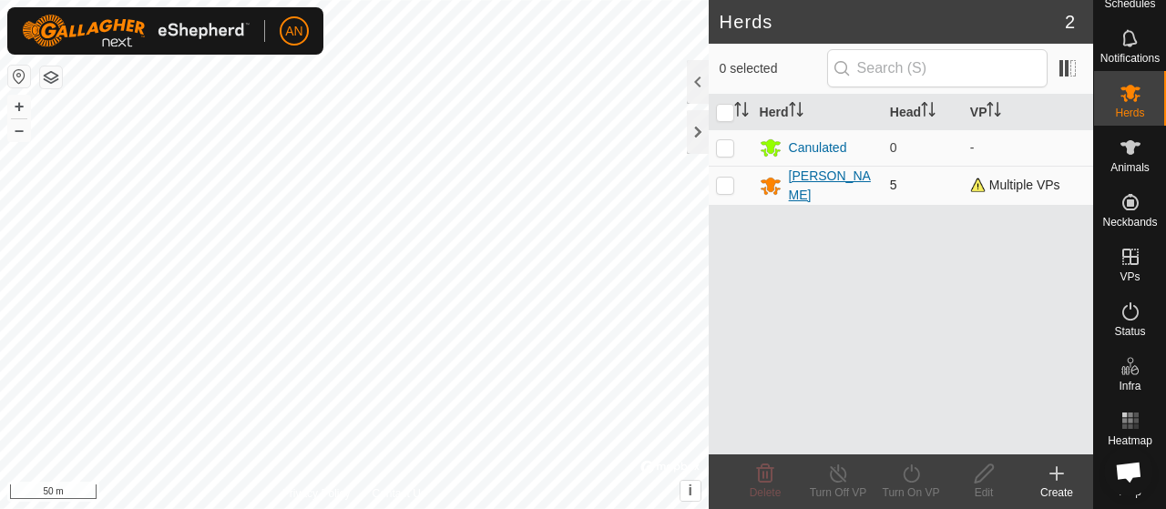
click at [851, 176] on div "[PERSON_NAME]" at bounding box center [817, 186] width 116 height 38
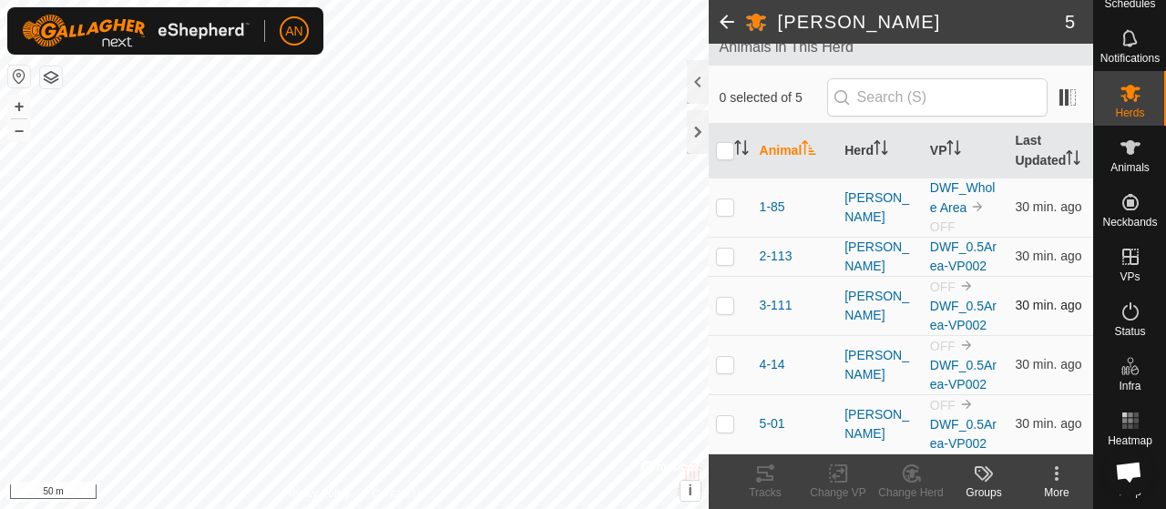
scroll to position [127, 0]
click at [736, 19] on span at bounding box center [726, 22] width 36 height 44
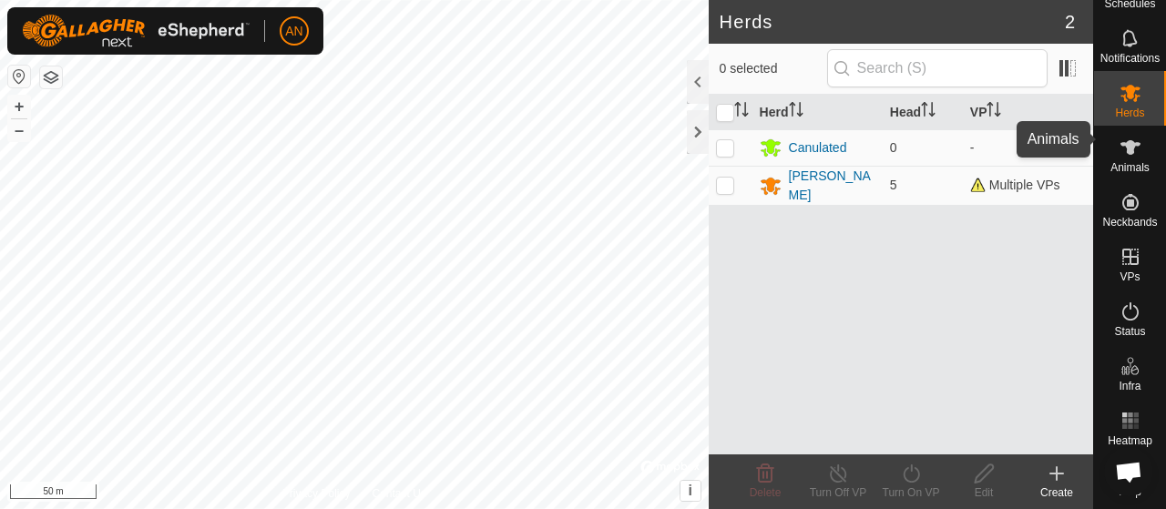
click at [1122, 162] on span "Animals" at bounding box center [1129, 167] width 39 height 11
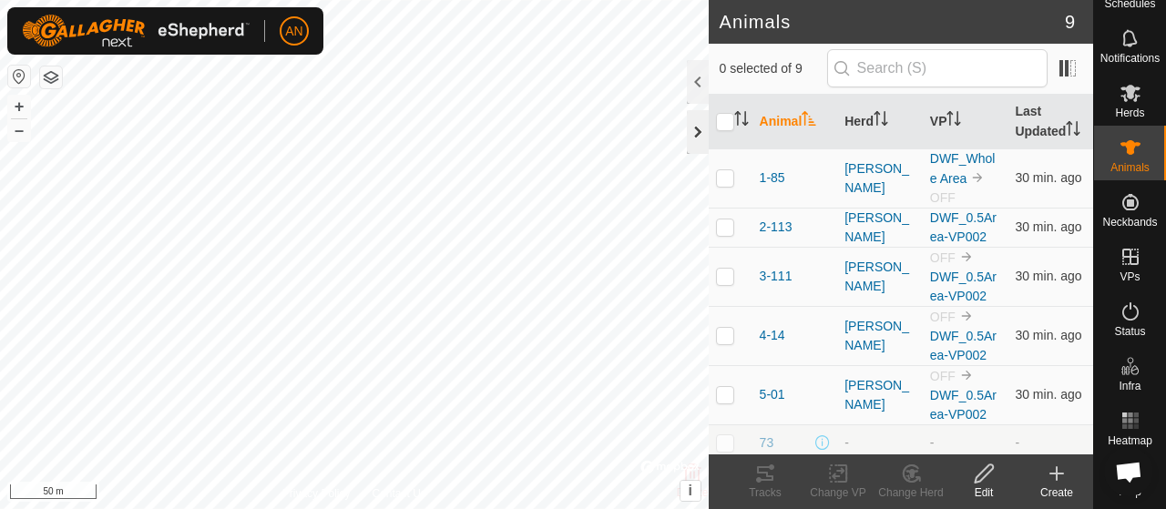
click at [694, 141] on div at bounding box center [698, 132] width 22 height 44
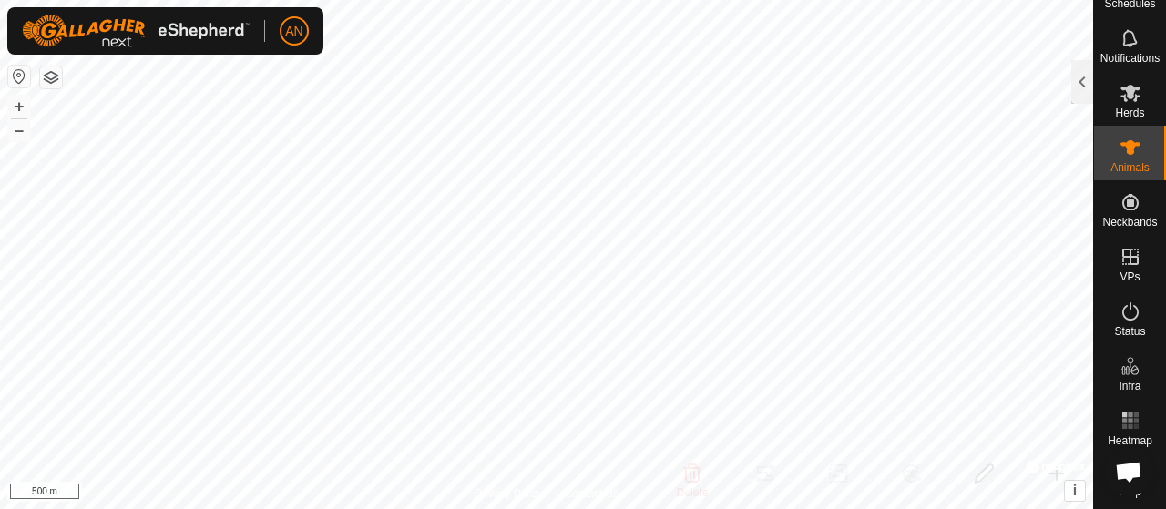
click at [19, 84] on button "button" at bounding box center [19, 77] width 22 height 22
click at [1165, 210] on div "Schedules Notifications Herds Animals Neckbands VPs Status Infra Heatmap Help A…" at bounding box center [583, 254] width 1166 height 509
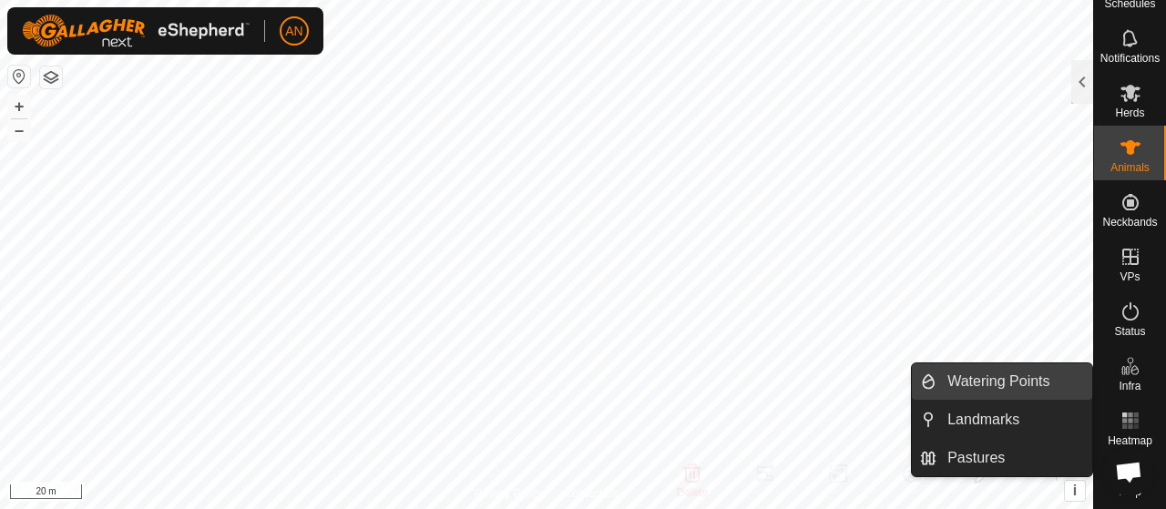
click at [982, 383] on link "Watering Points" at bounding box center [1014, 381] width 156 height 36
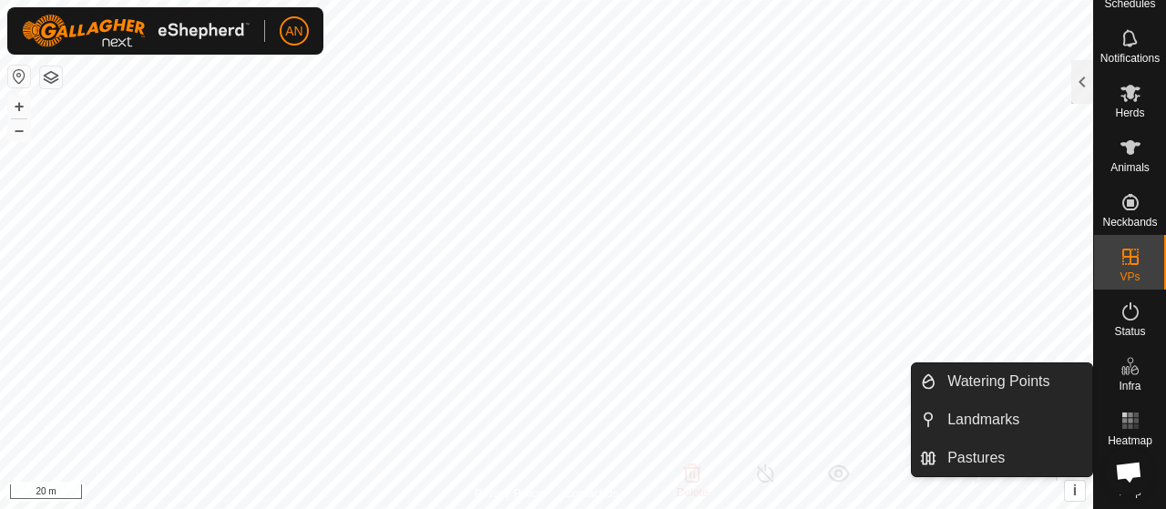
click at [1125, 363] on es-infrastructure-svg-icon at bounding box center [1130, 366] width 33 height 29
click at [1013, 380] on link "Watering Points" at bounding box center [1014, 381] width 156 height 36
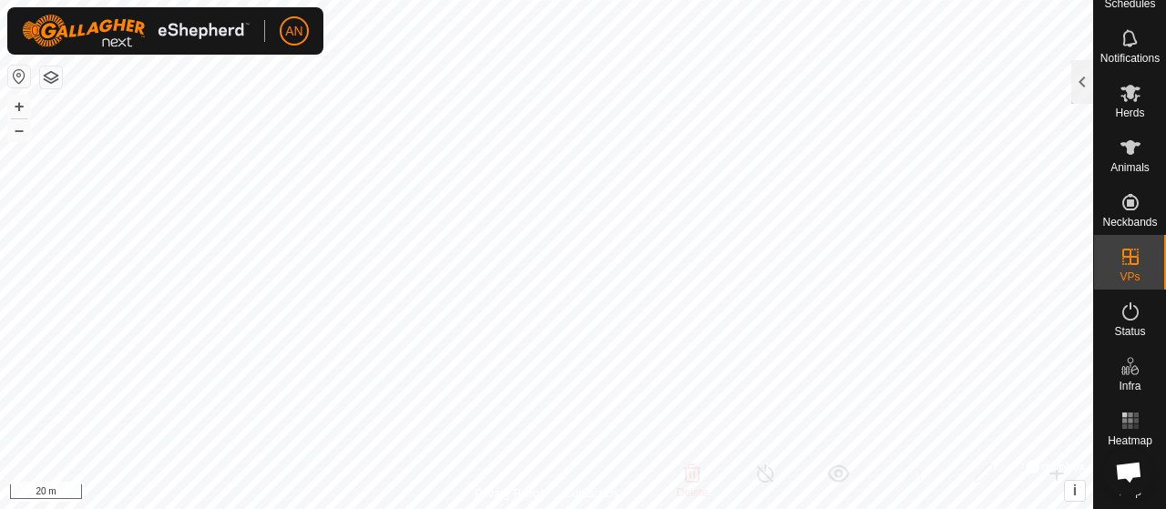
checkbox input "false"
checkbox input "true"
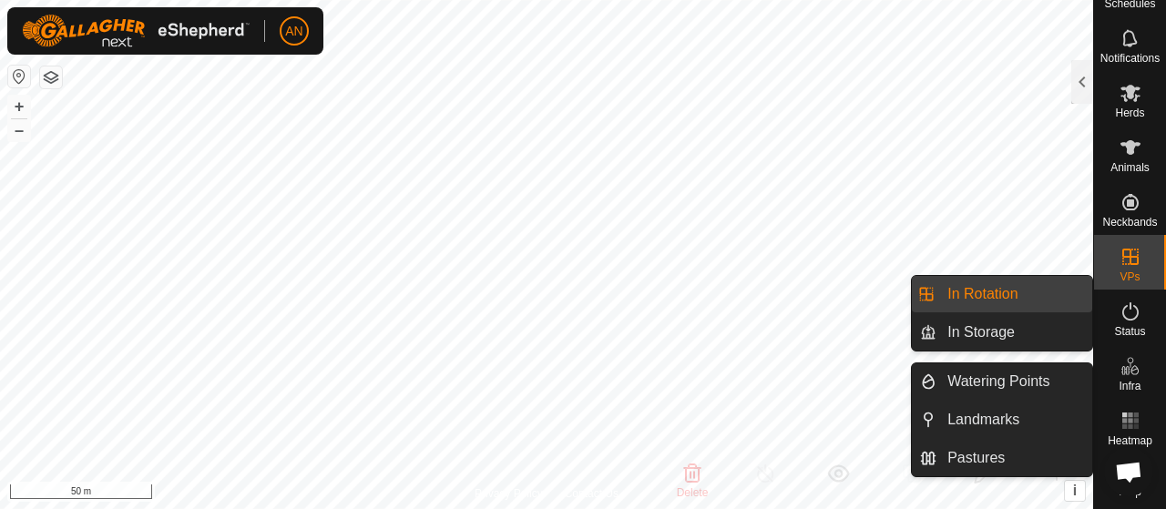
click at [1118, 381] on span "Infra" at bounding box center [1129, 386] width 22 height 11
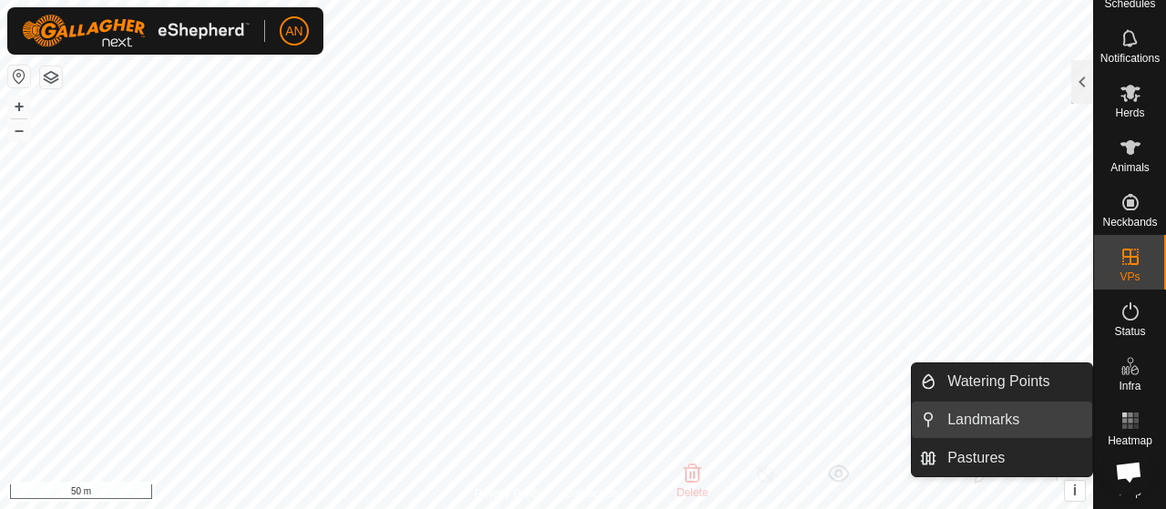
click at [1027, 418] on link "Landmarks" at bounding box center [1014, 420] width 156 height 36
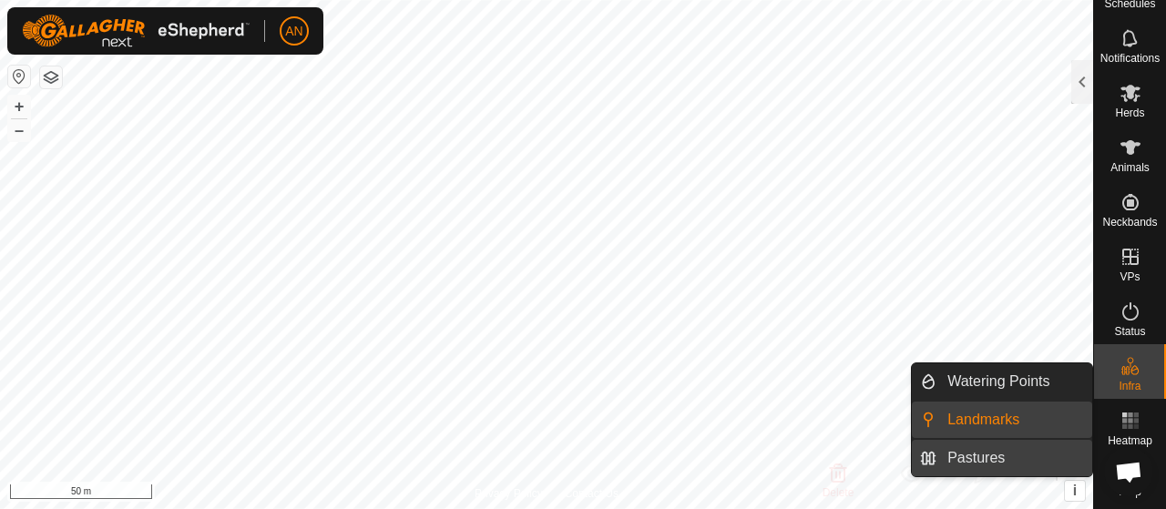
click at [974, 449] on link "Pastures" at bounding box center [1014, 458] width 156 height 36
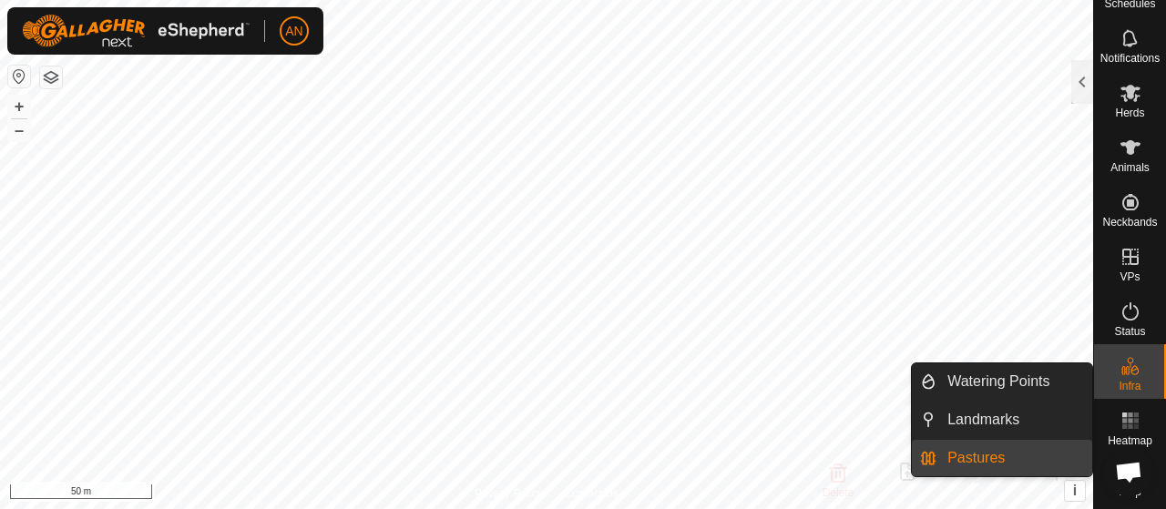
click at [1003, 374] on link "Watering Points" at bounding box center [1014, 381] width 156 height 36
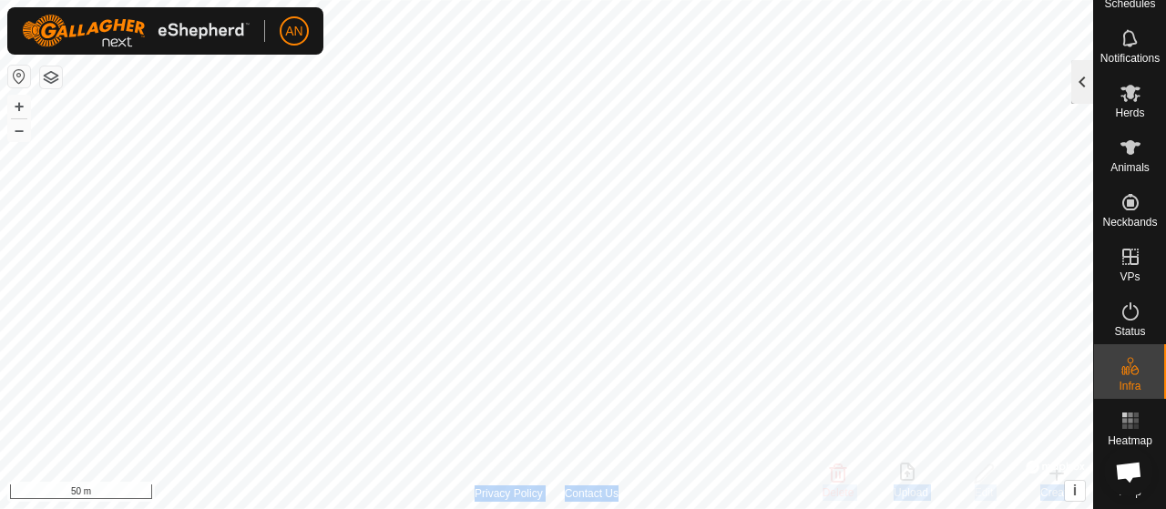
click at [966, 103] on div "Watering Points 17 0 selected Watering Point Capacity Level portableWater 100 L…" at bounding box center [546, 254] width 1093 height 509
click at [1081, 83] on div at bounding box center [1082, 82] width 22 height 44
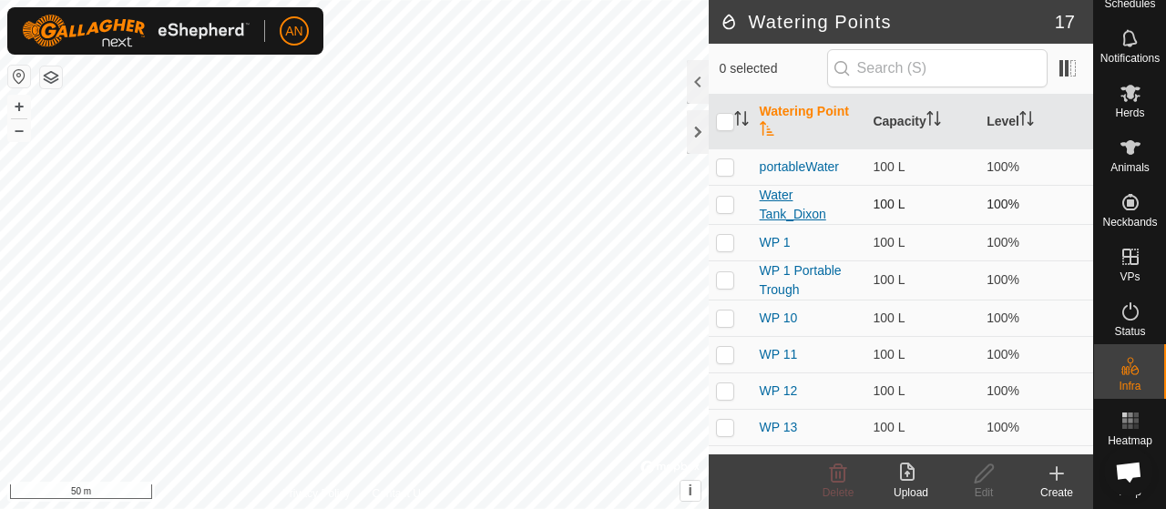
click at [772, 209] on link "Water Tank_Dixon" at bounding box center [792, 205] width 66 height 34
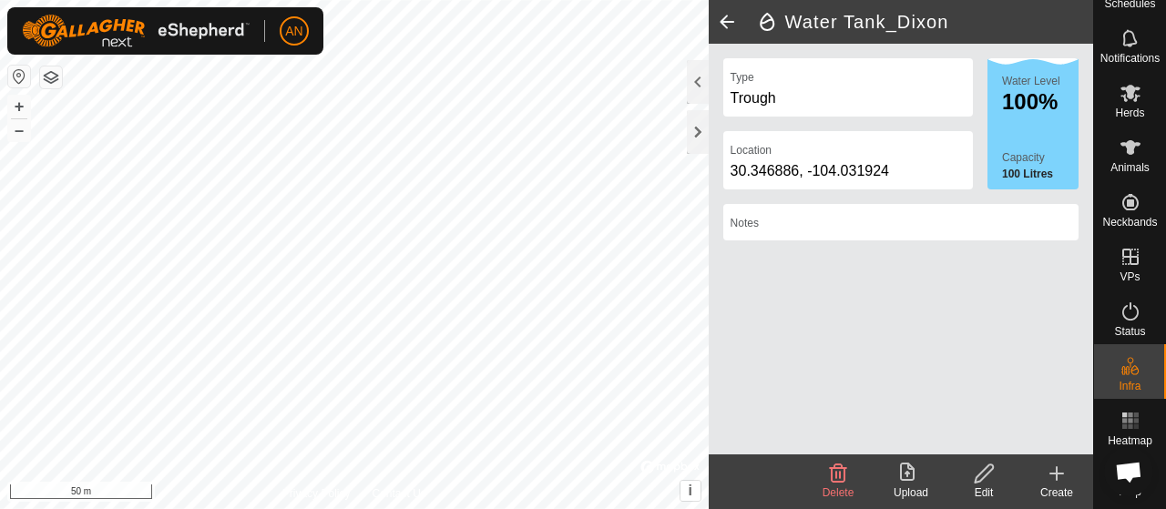
click at [979, 467] on icon at bounding box center [984, 474] width 23 height 22
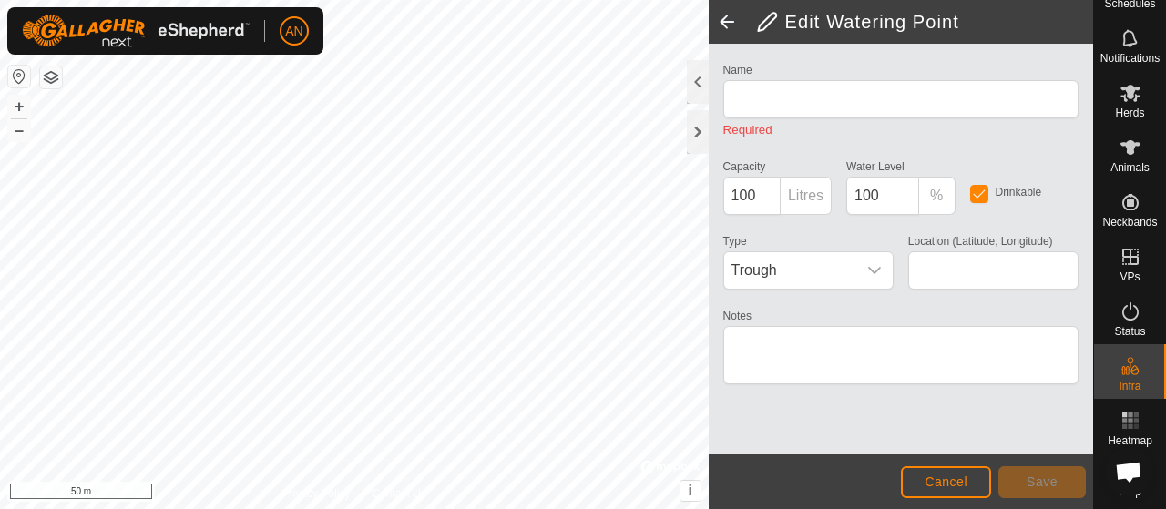
type input "Water Tank_Dixon"
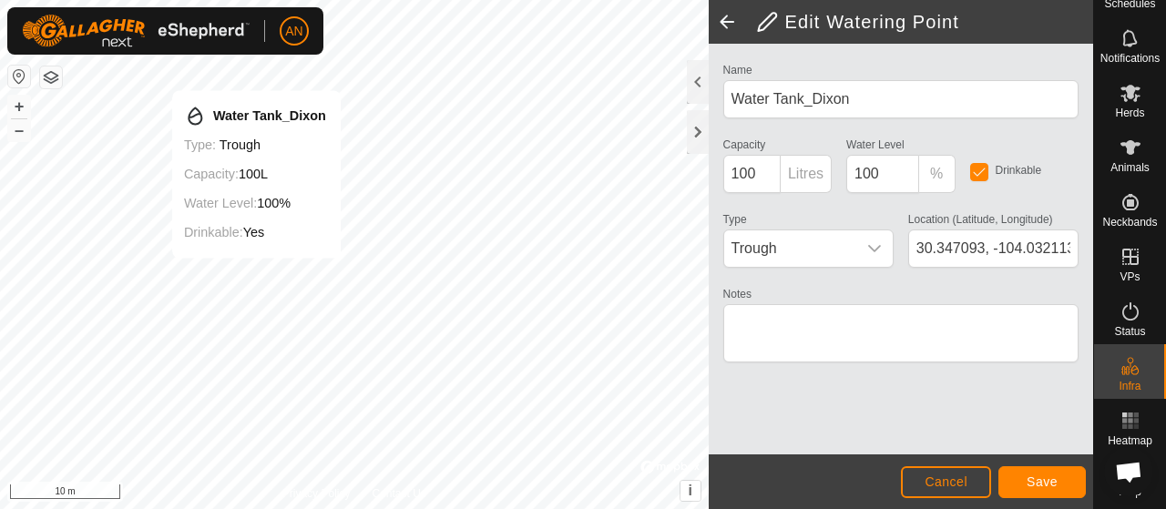
type input "30.347099, -104.032110"
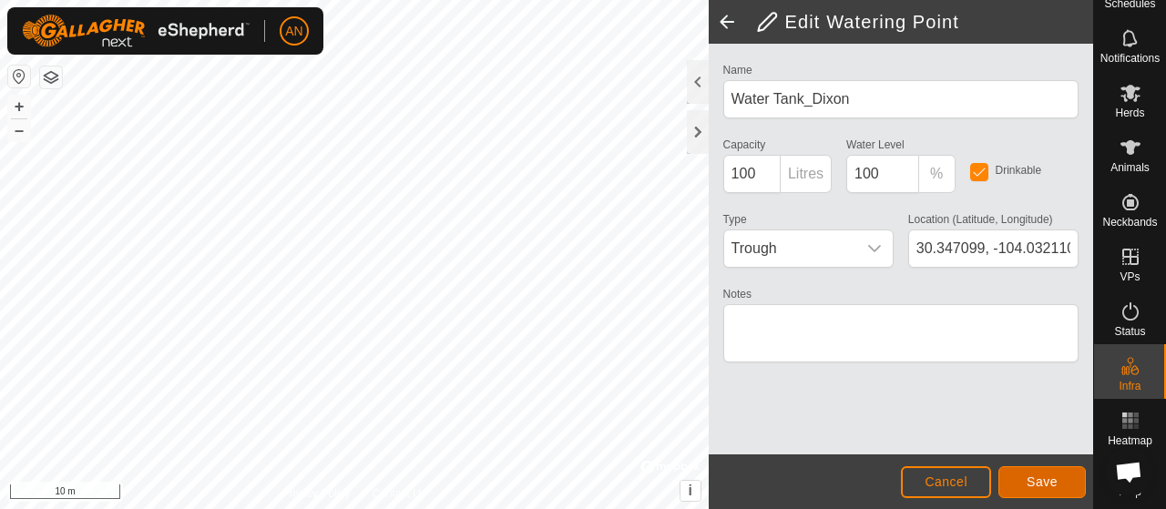
click at [1027, 479] on span "Save" at bounding box center [1041, 481] width 31 height 15
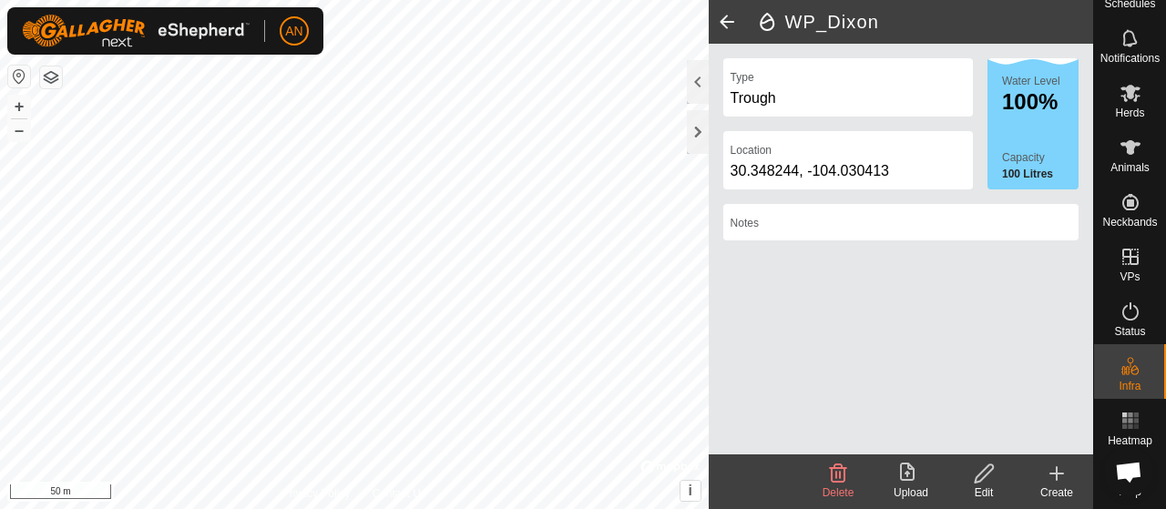
click at [833, 475] on icon at bounding box center [838, 474] width 22 height 22
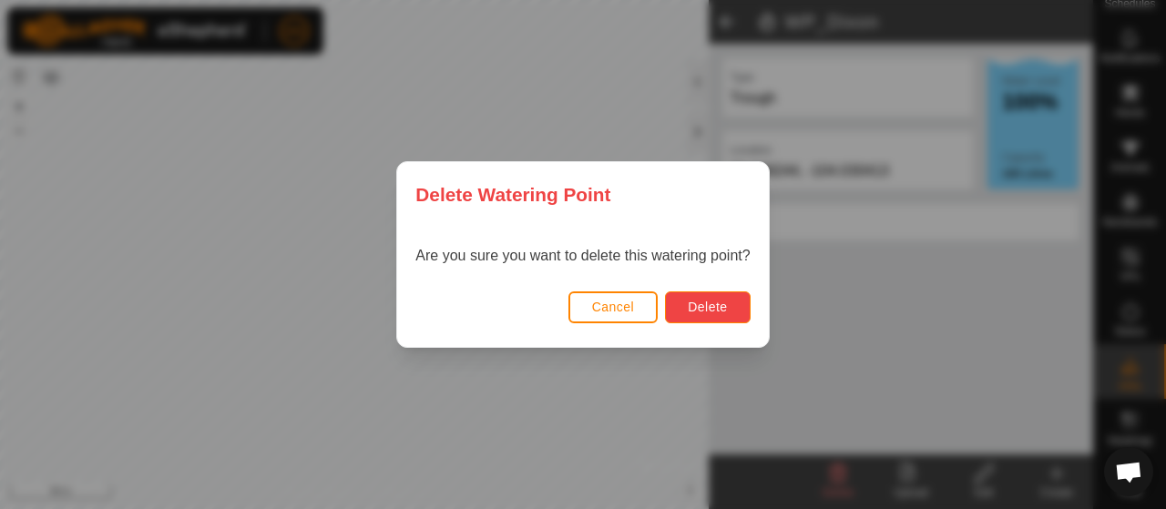
click at [718, 305] on span "Delete" at bounding box center [707, 307] width 39 height 15
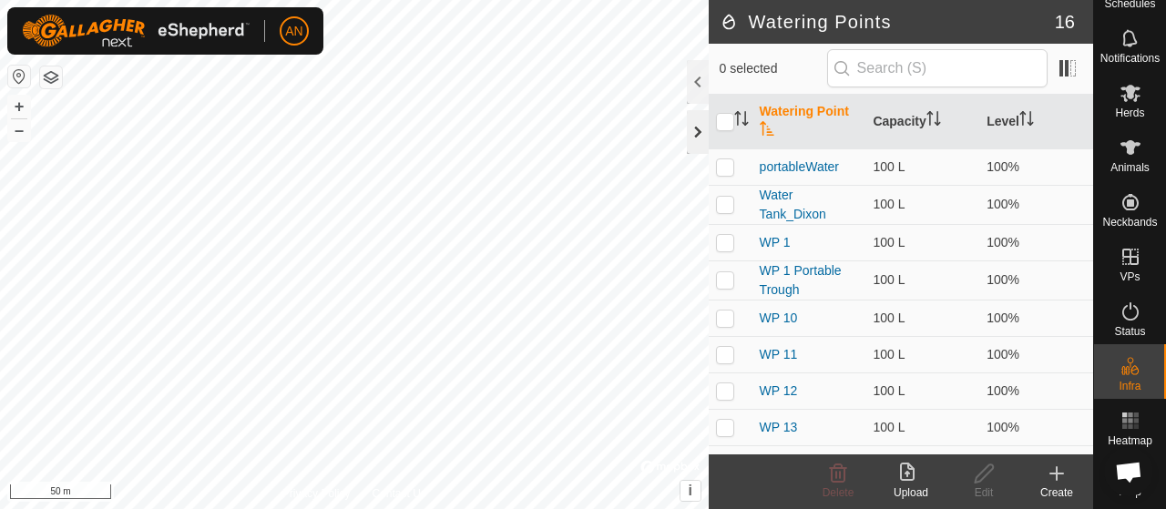
click at [696, 125] on div at bounding box center [698, 132] width 22 height 44
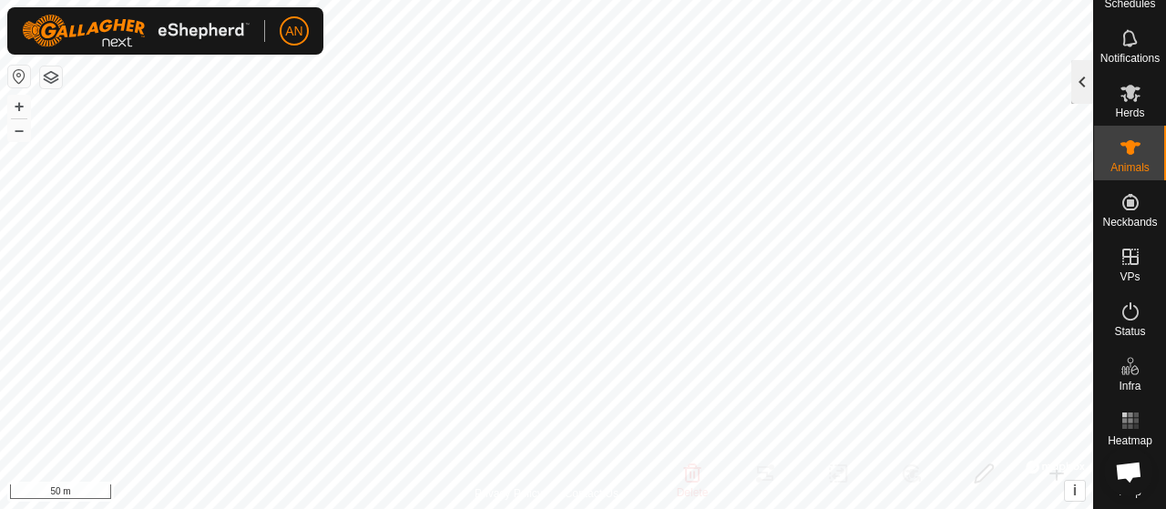
click at [1077, 76] on div at bounding box center [1082, 82] width 22 height 44
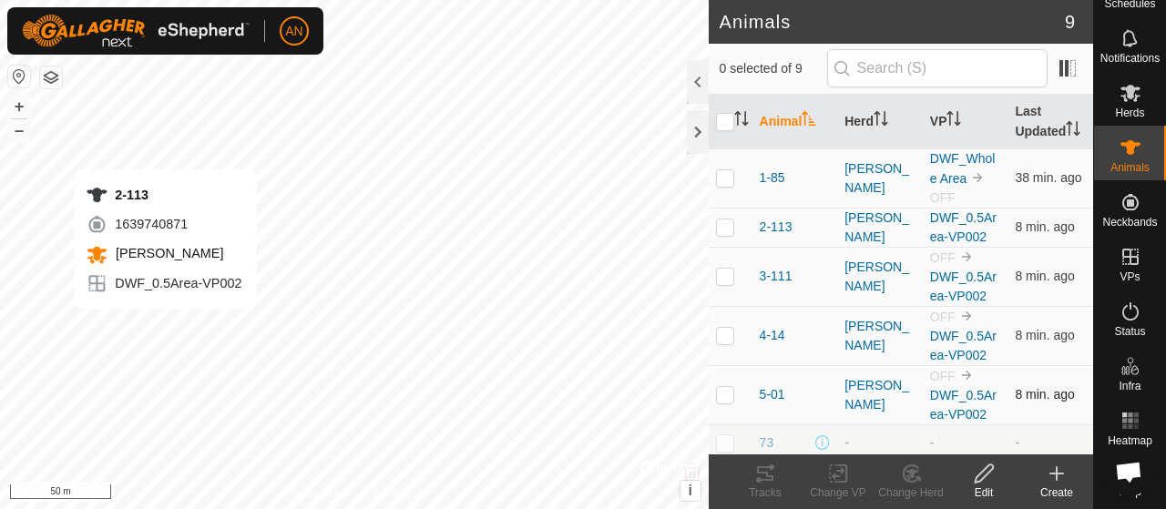
checkbox input "true"
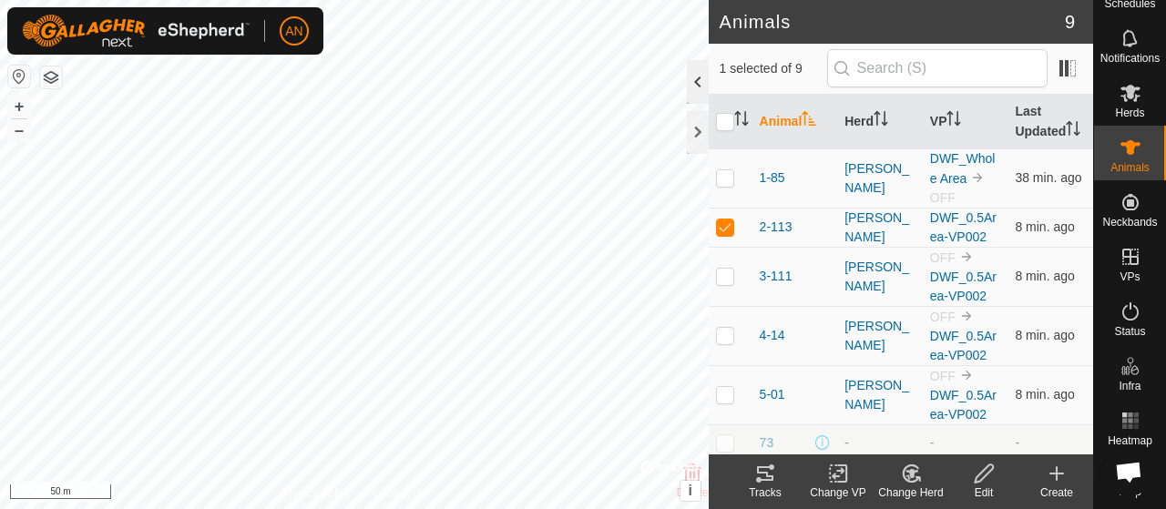
click at [692, 74] on div at bounding box center [698, 82] width 22 height 44
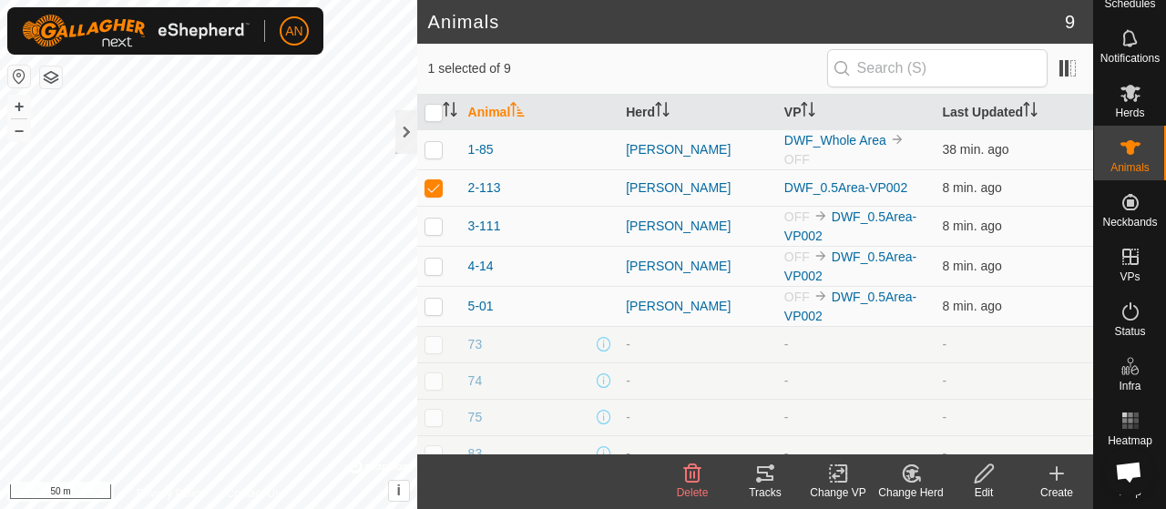
click at [840, 491] on div "Change VP" at bounding box center [837, 492] width 73 height 16
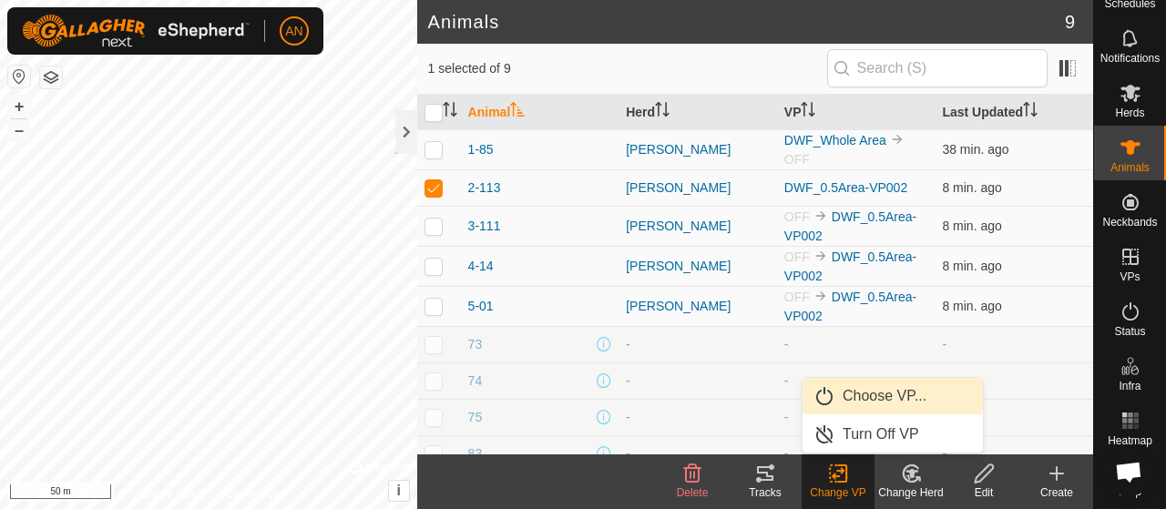
click at [891, 400] on link "Choose VP..." at bounding box center [892, 396] width 180 height 36
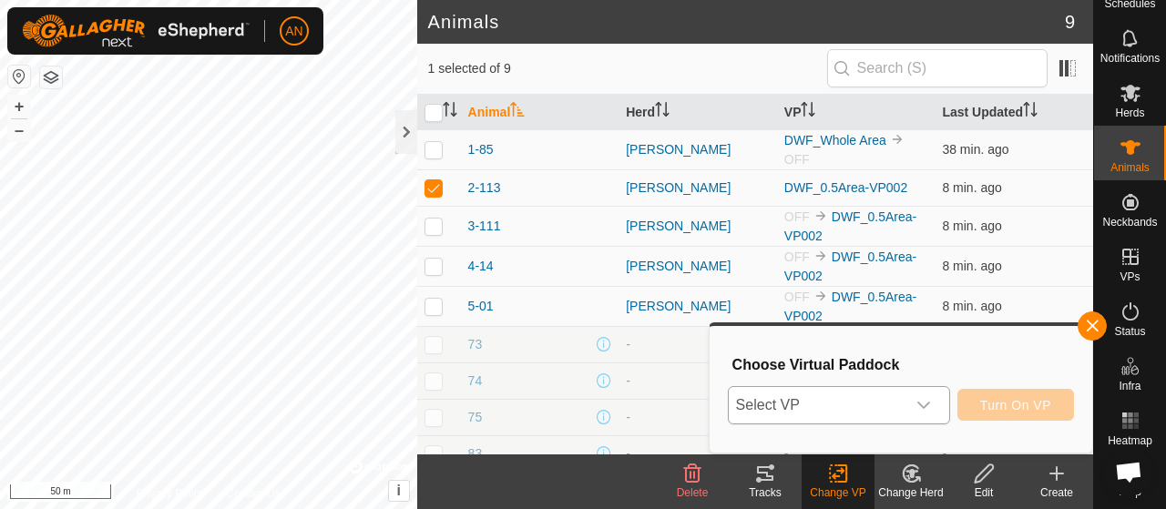
click at [922, 402] on icon "dropdown trigger" at bounding box center [923, 405] width 15 height 15
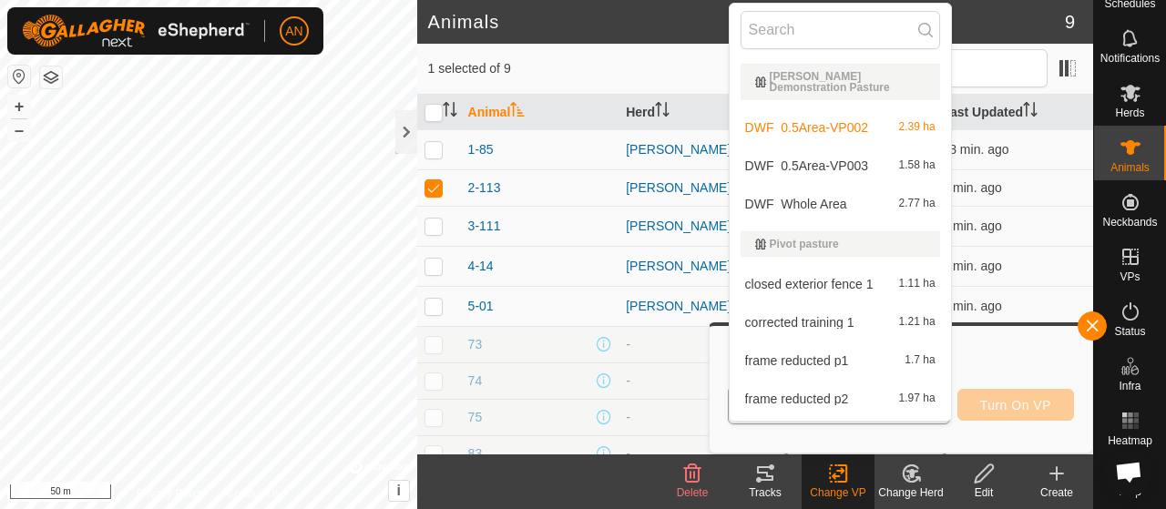
click at [838, 119] on li "DWF_0.5Area-VP002 2.39 ha" at bounding box center [839, 127] width 221 height 36
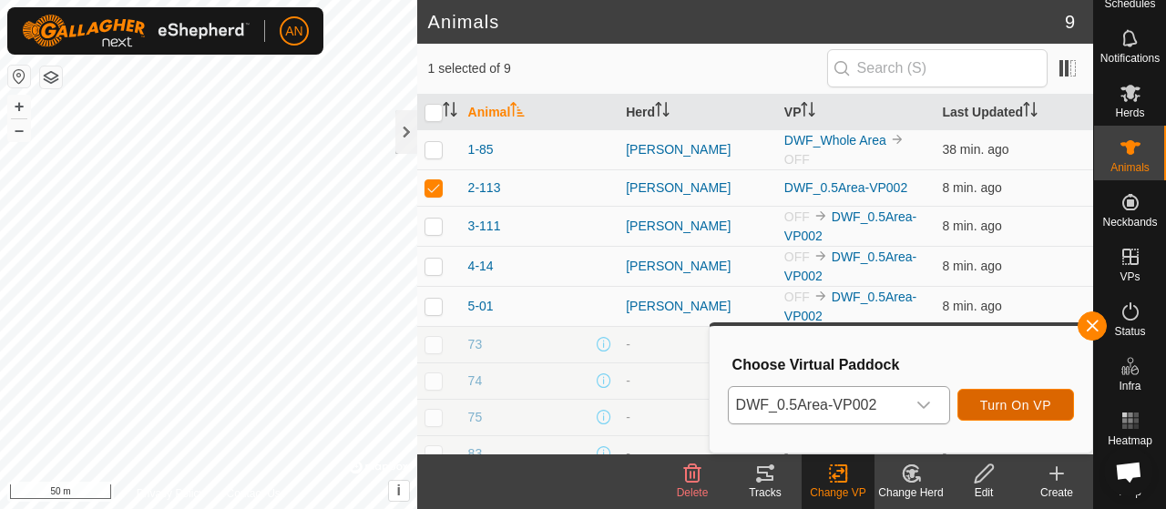
click at [1001, 398] on span "Turn On VP" at bounding box center [1015, 405] width 71 height 15
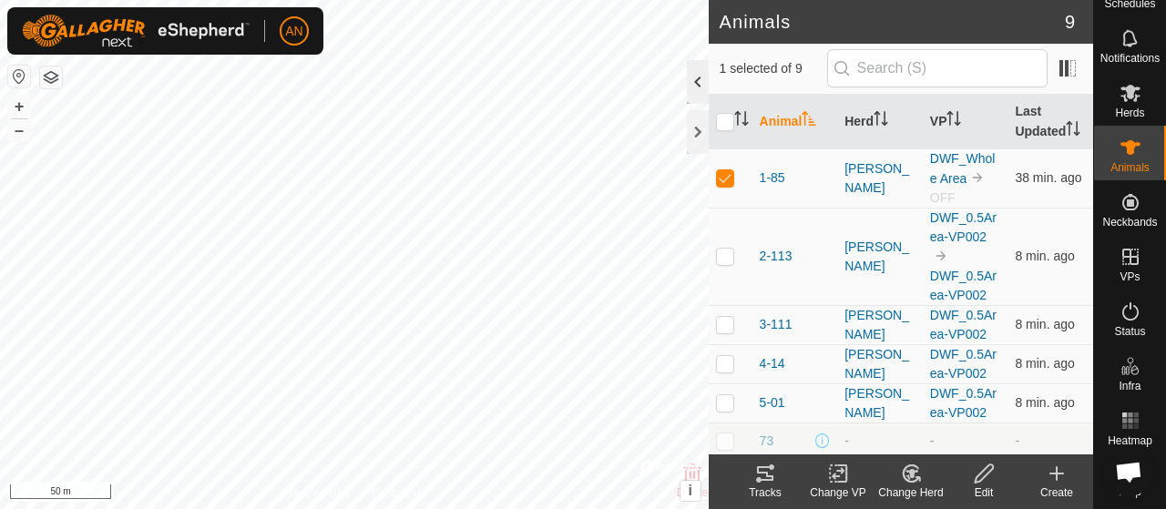
click at [705, 77] on div at bounding box center [698, 82] width 22 height 44
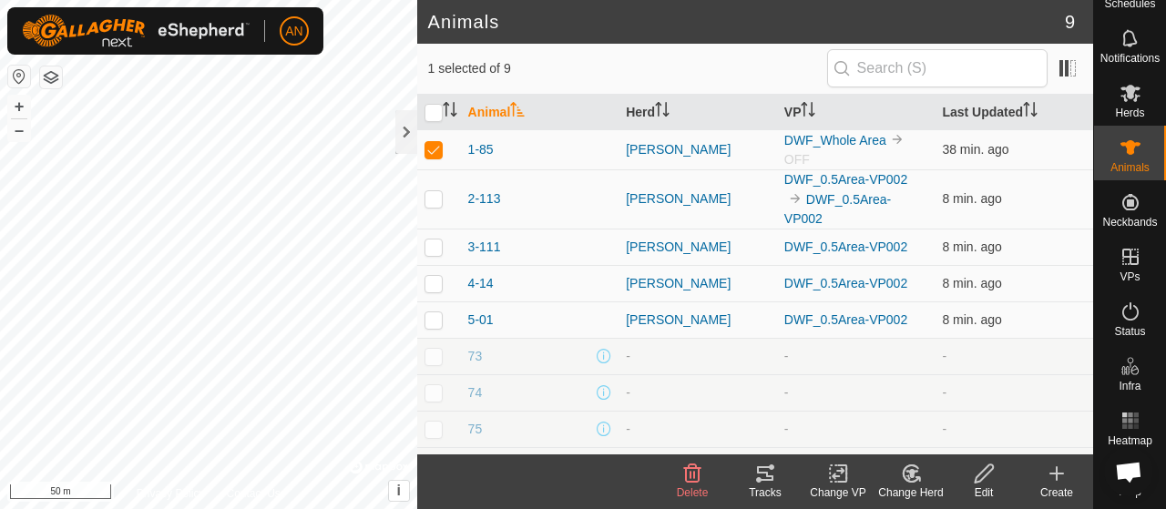
click at [841, 482] on icon at bounding box center [842, 473] width 8 height 16
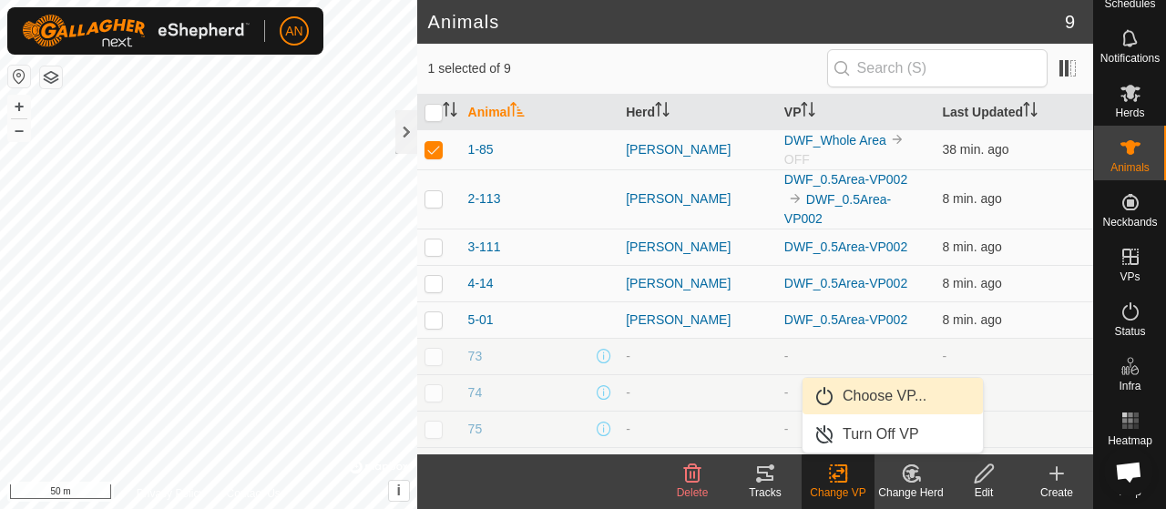
click at [860, 403] on link "Choose VP..." at bounding box center [892, 396] width 180 height 36
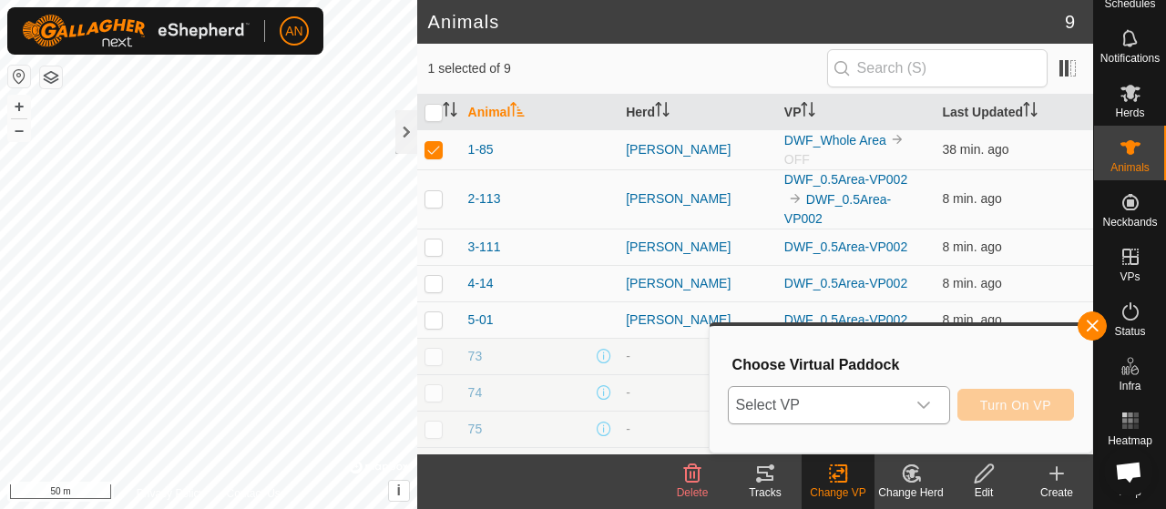
click at [916, 400] on icon "dropdown trigger" at bounding box center [923, 405] width 15 height 15
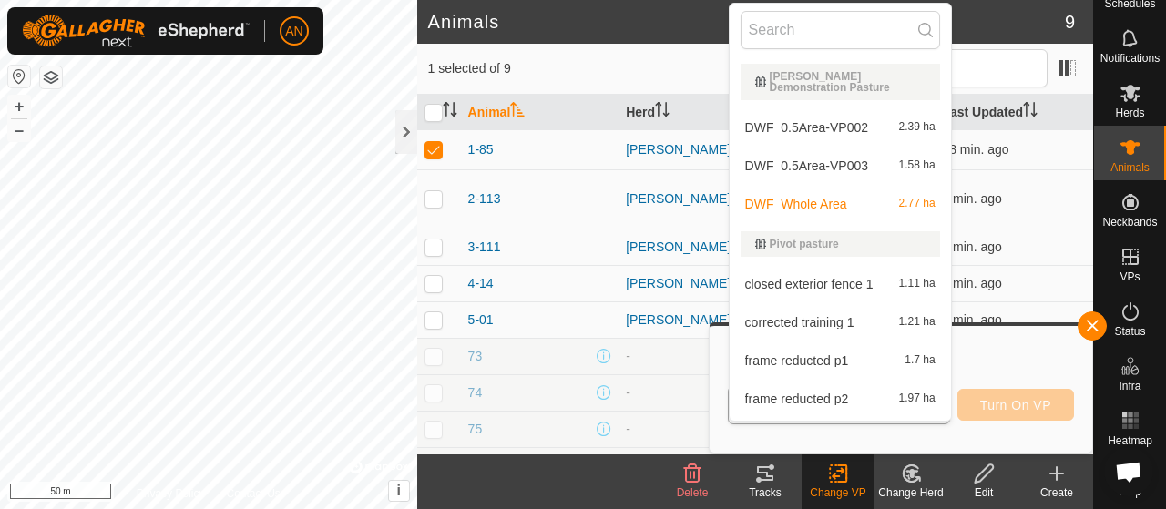
click at [831, 127] on span "DWF_0.5Area-VP002" at bounding box center [806, 127] width 123 height 13
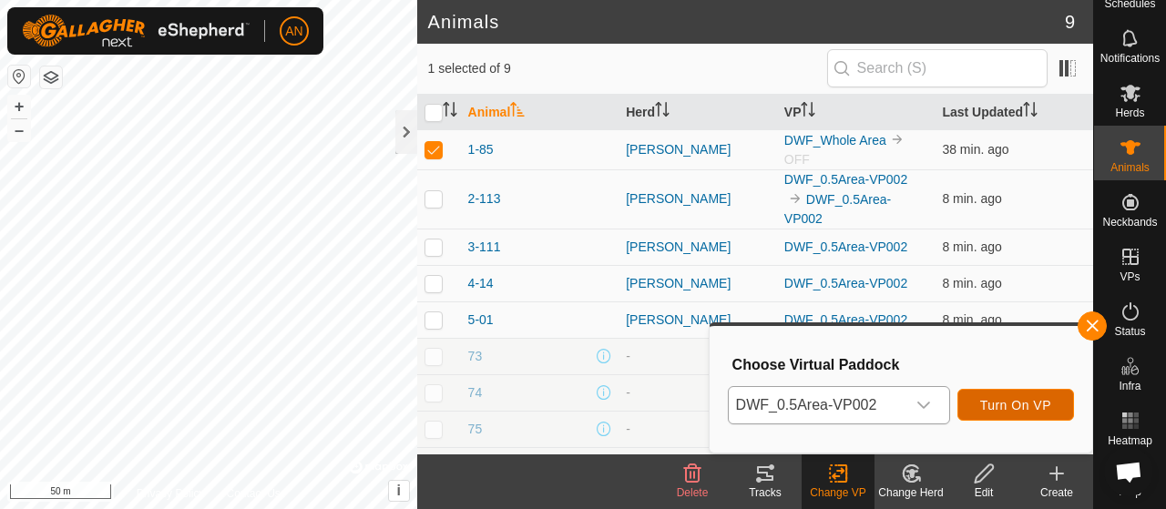
click at [1002, 403] on span "Turn On VP" at bounding box center [1015, 405] width 71 height 15
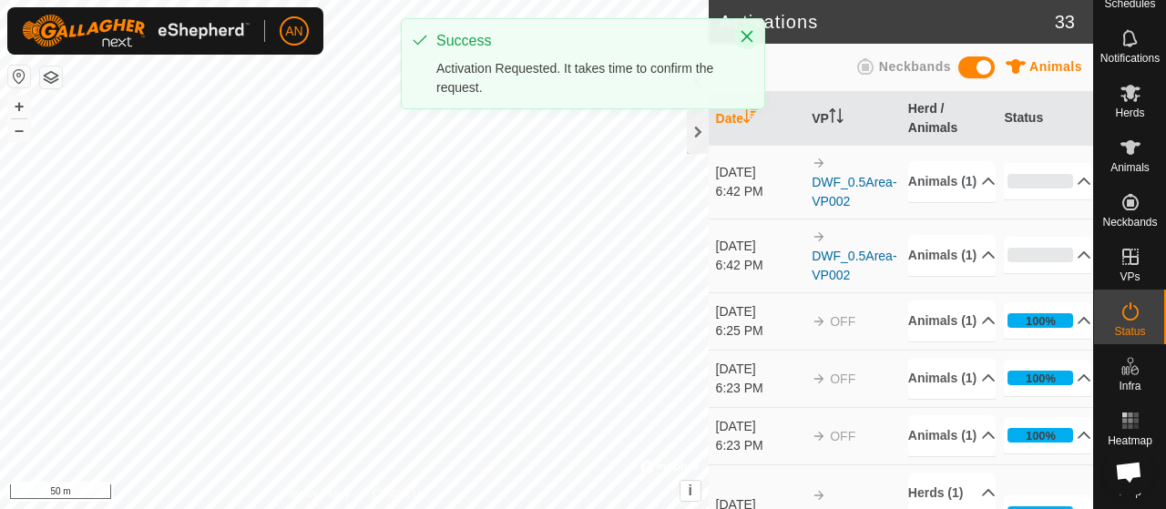
click at [746, 34] on icon "Close" at bounding box center [746, 36] width 15 height 15
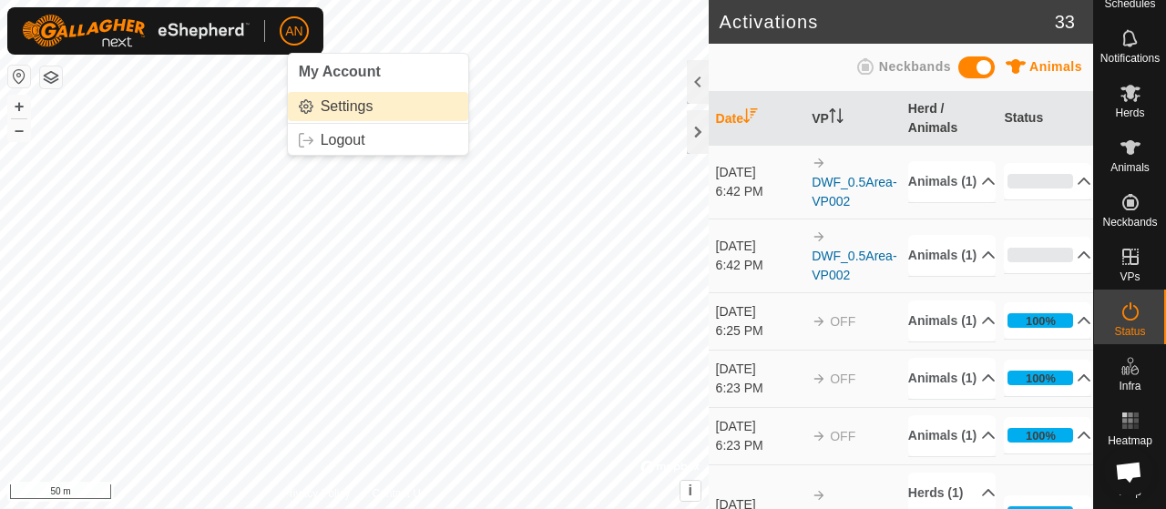
click at [341, 102] on link "Settings" at bounding box center [378, 106] width 180 height 29
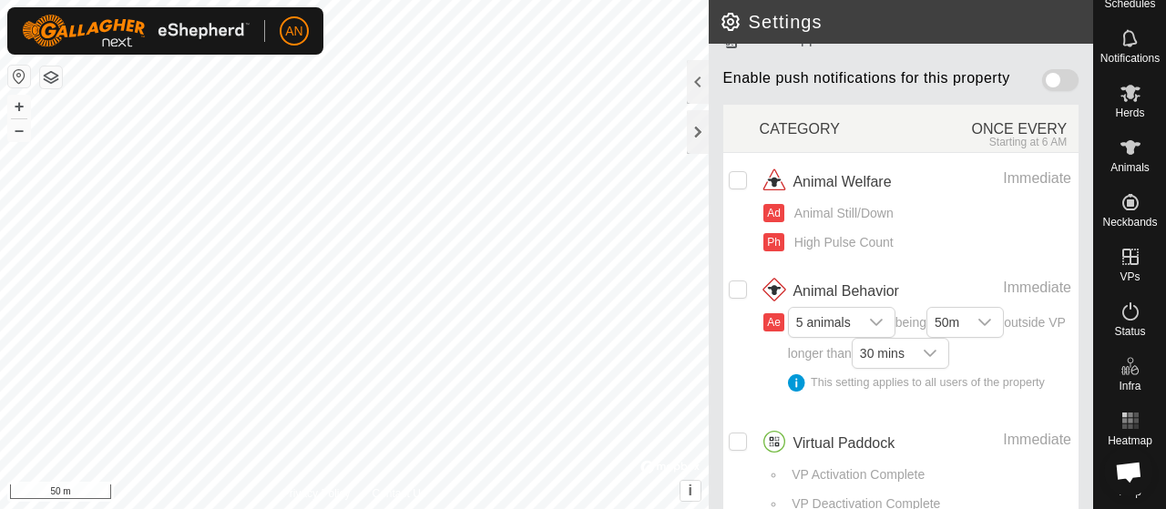
scroll to position [251, 0]
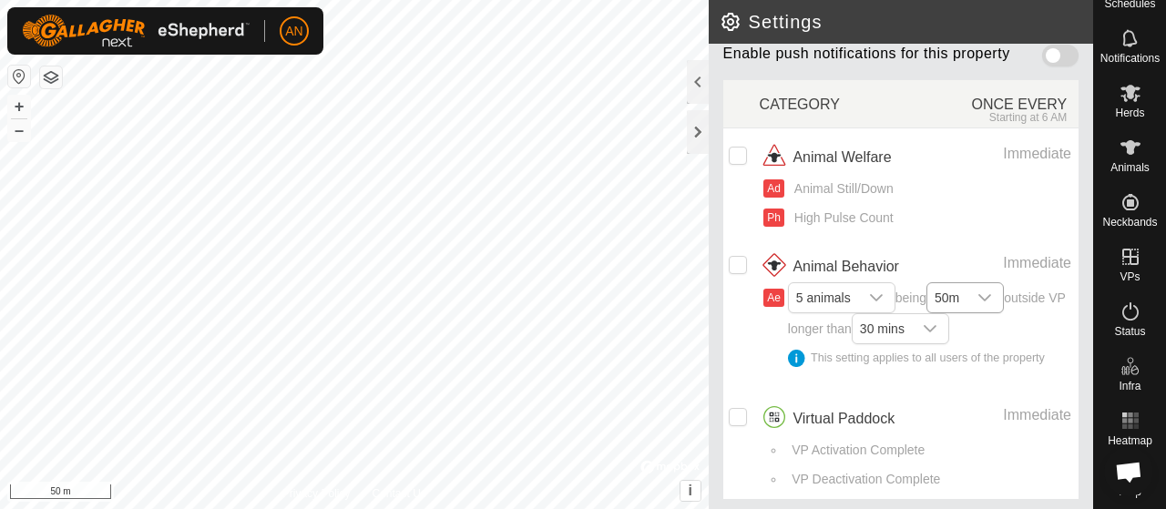
click at [1000, 291] on div "dropdown trigger" at bounding box center [984, 297] width 36 height 29
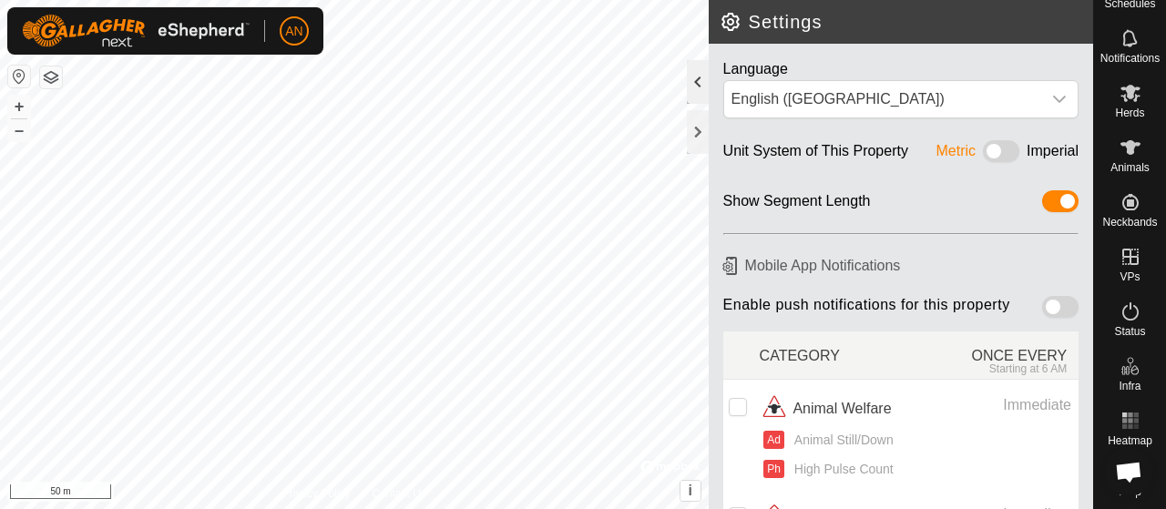
click at [701, 71] on div at bounding box center [698, 82] width 22 height 44
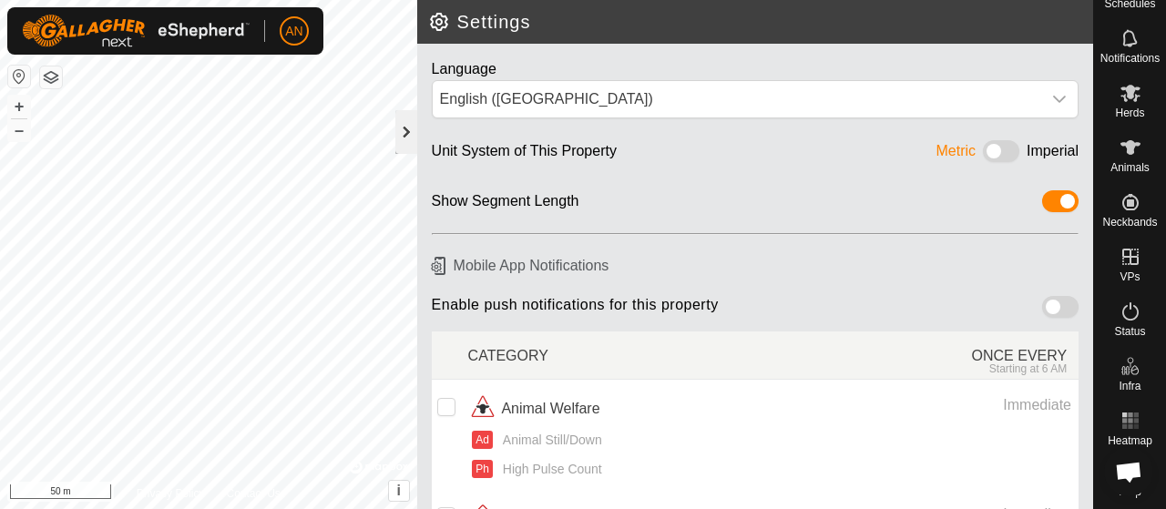
click at [397, 131] on div at bounding box center [406, 132] width 22 height 44
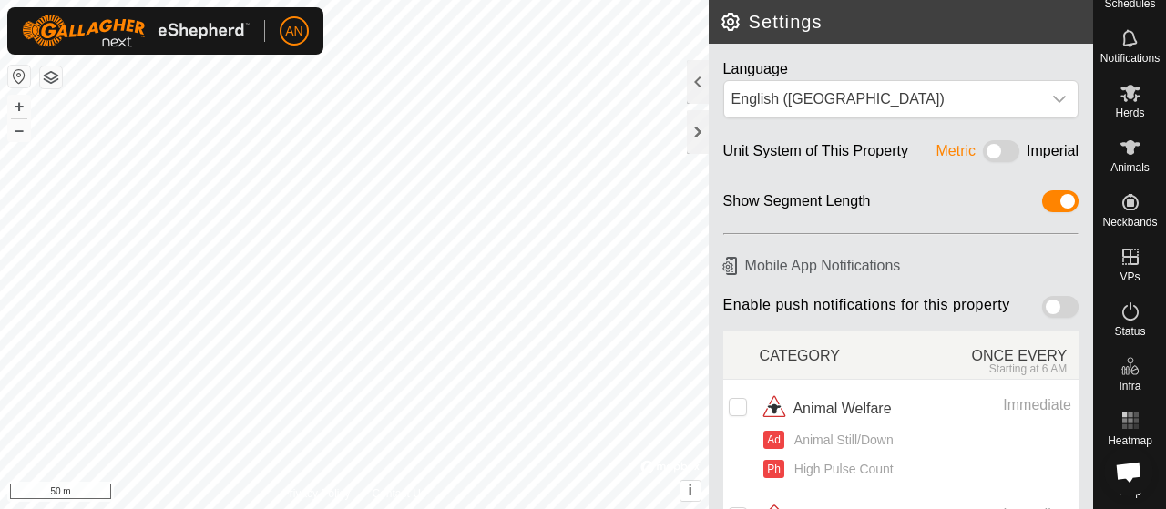
click at [1127, 460] on span "Open chat" at bounding box center [1128, 471] width 49 height 49
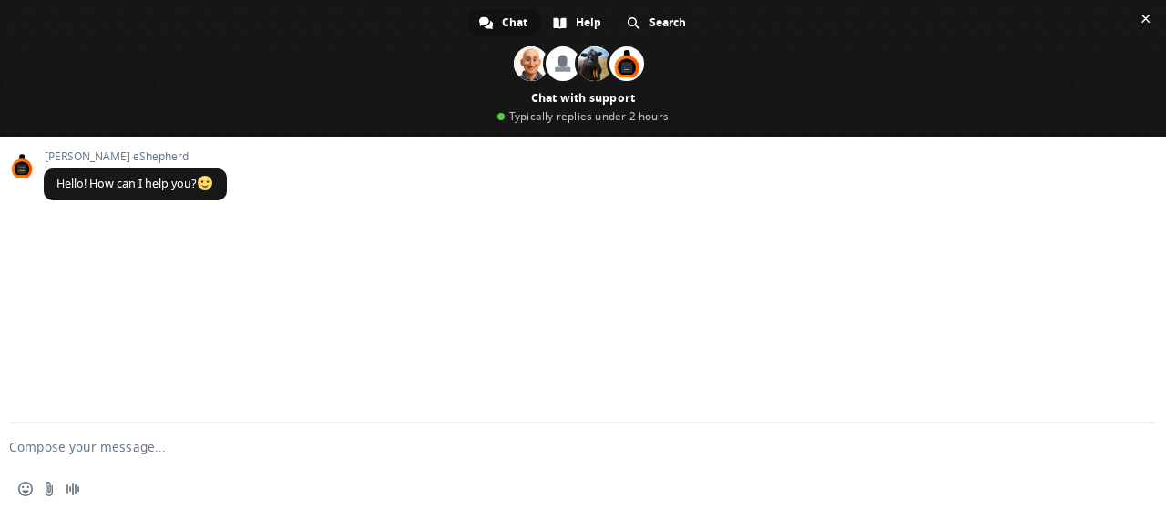
drag, startPoint x: 114, startPoint y: 25, endPoint x: 853, endPoint y: 340, distance: 803.4
click at [853, 340] on div "[PERSON_NAME] eShepherd Hello! How can I help you?" at bounding box center [583, 280] width 1166 height 287
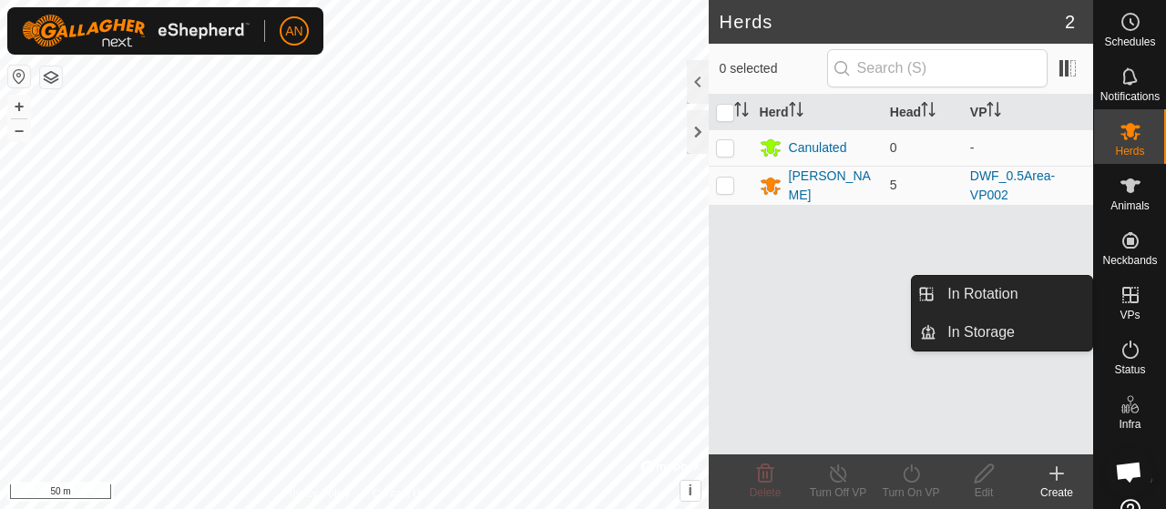
click at [1124, 307] on es-virtualpaddocks-svg-icon at bounding box center [1130, 294] width 33 height 29
click at [1044, 293] on link "In Rotation" at bounding box center [1014, 294] width 156 height 36
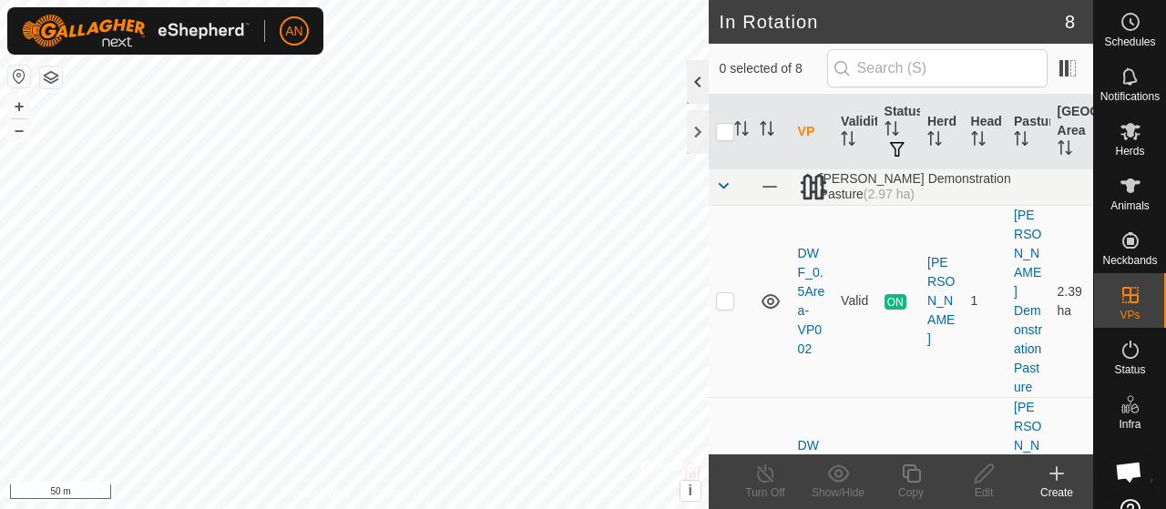
click at [691, 72] on div at bounding box center [698, 82] width 22 height 44
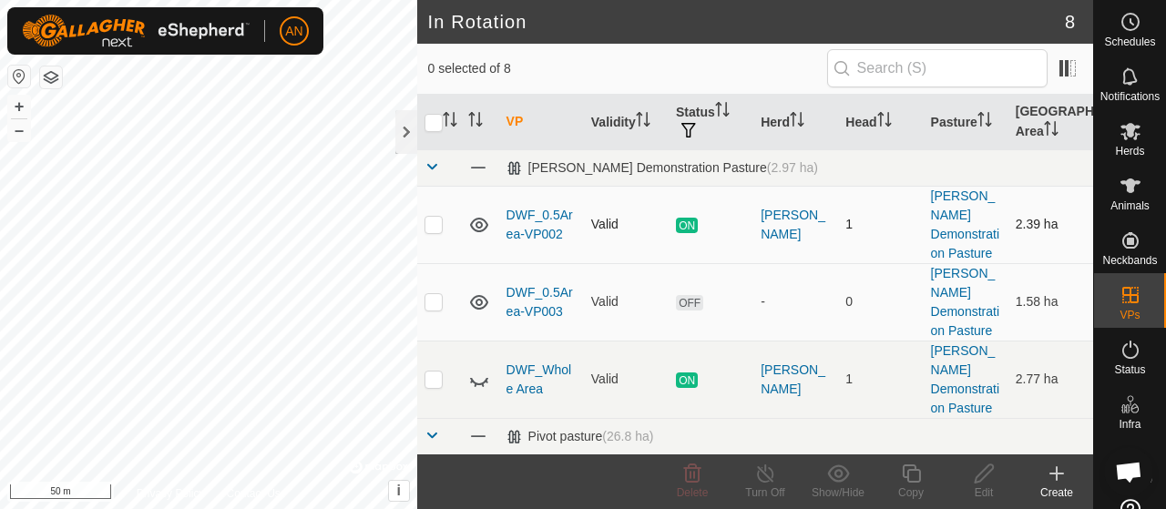
click at [433, 219] on td at bounding box center [439, 224] width 44 height 77
checkbox input "false"
click at [432, 294] on p-checkbox at bounding box center [433, 301] width 18 height 15
checkbox input "true"
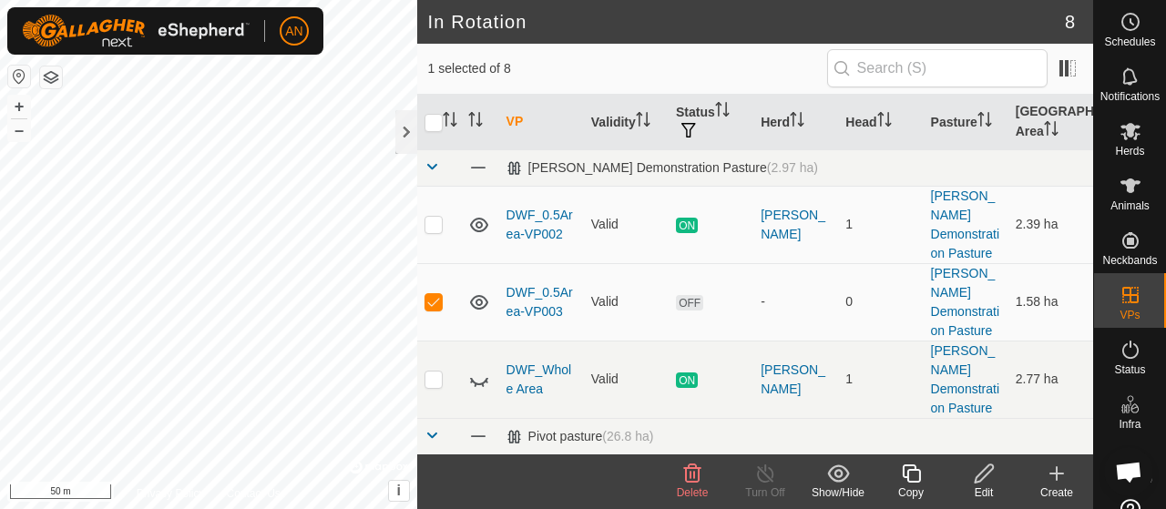
click at [979, 475] on icon at bounding box center [984, 474] width 23 height 22
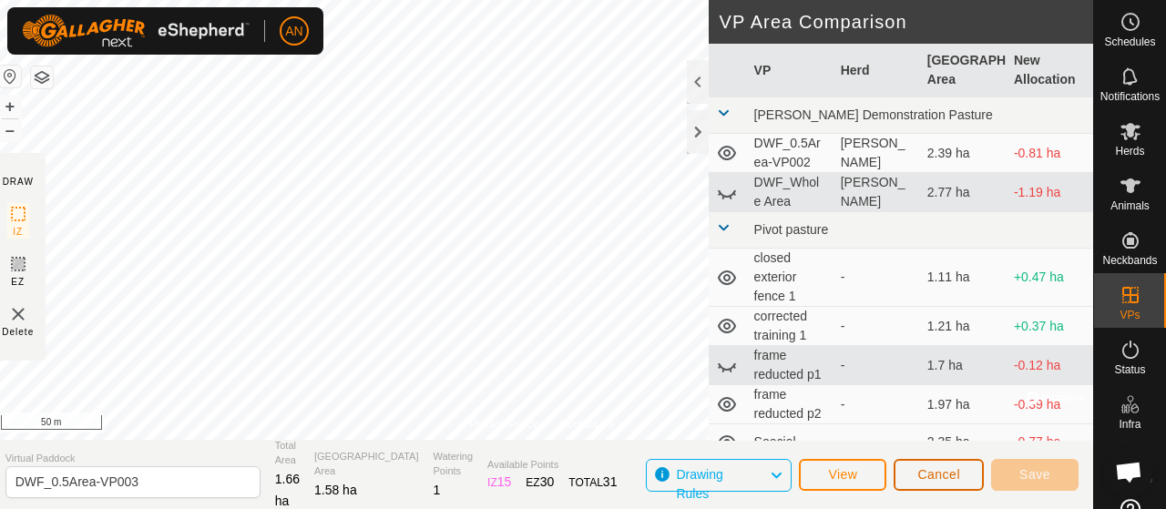
click at [950, 480] on span "Cancel" at bounding box center [938, 474] width 43 height 15
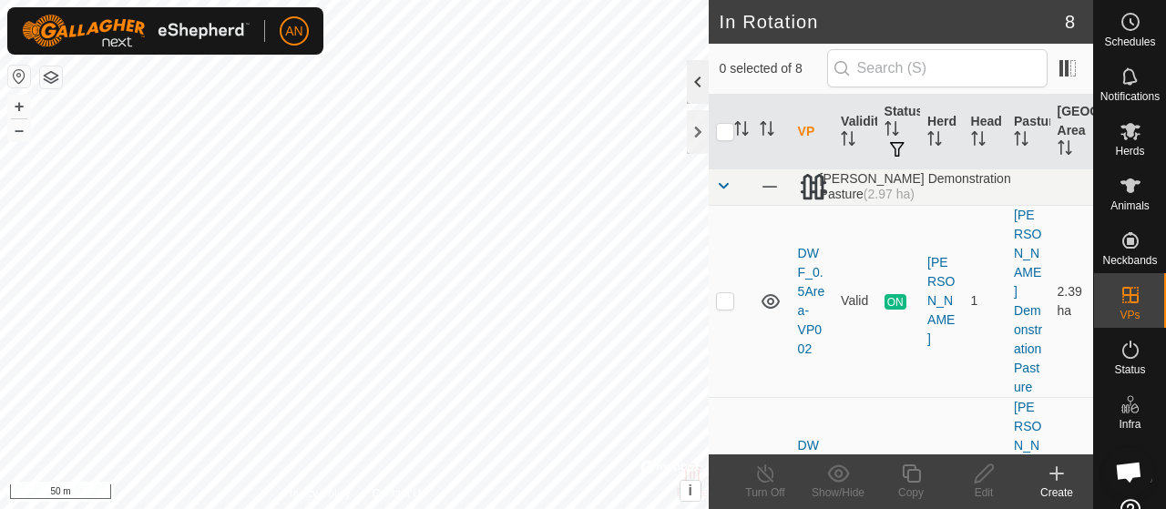
click at [695, 79] on div at bounding box center [698, 82] width 22 height 44
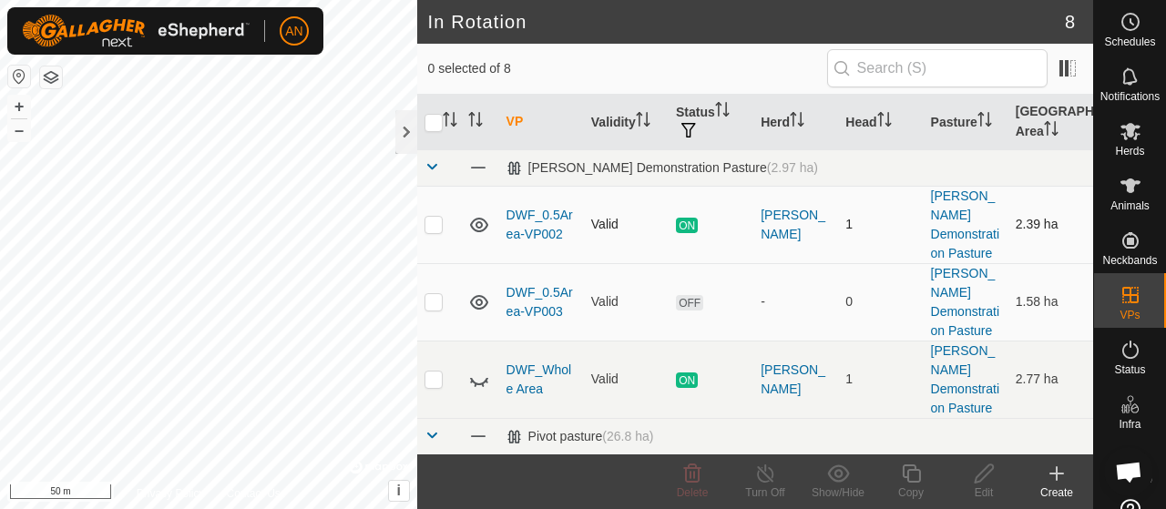
click at [443, 219] on td at bounding box center [439, 224] width 44 height 77
checkbox input "false"
click at [1131, 202] on span "Animals" at bounding box center [1129, 205] width 39 height 11
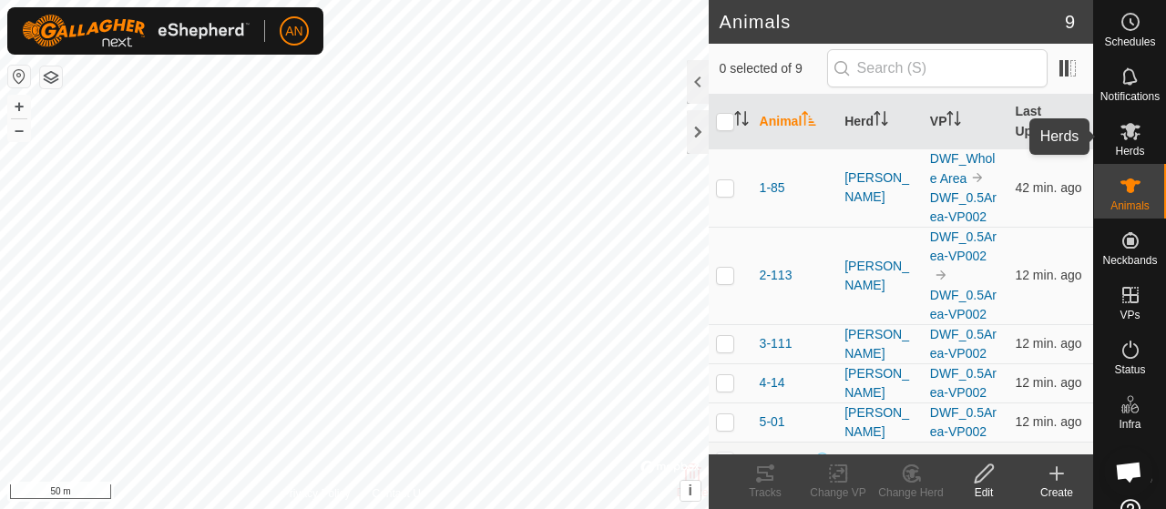
click at [1129, 134] on icon at bounding box center [1130, 131] width 20 height 17
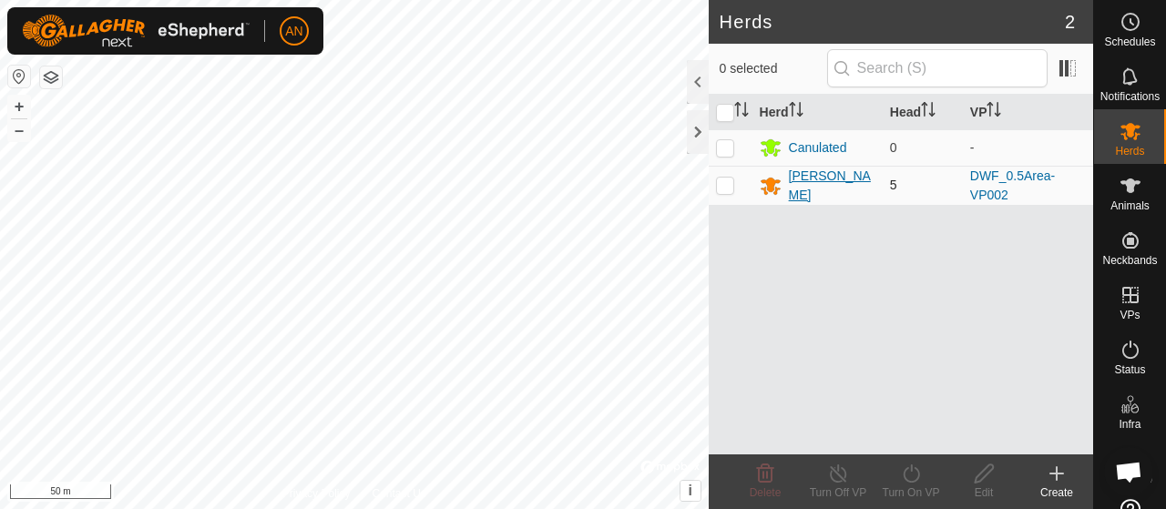
click at [809, 189] on div "[PERSON_NAME]" at bounding box center [832, 186] width 87 height 38
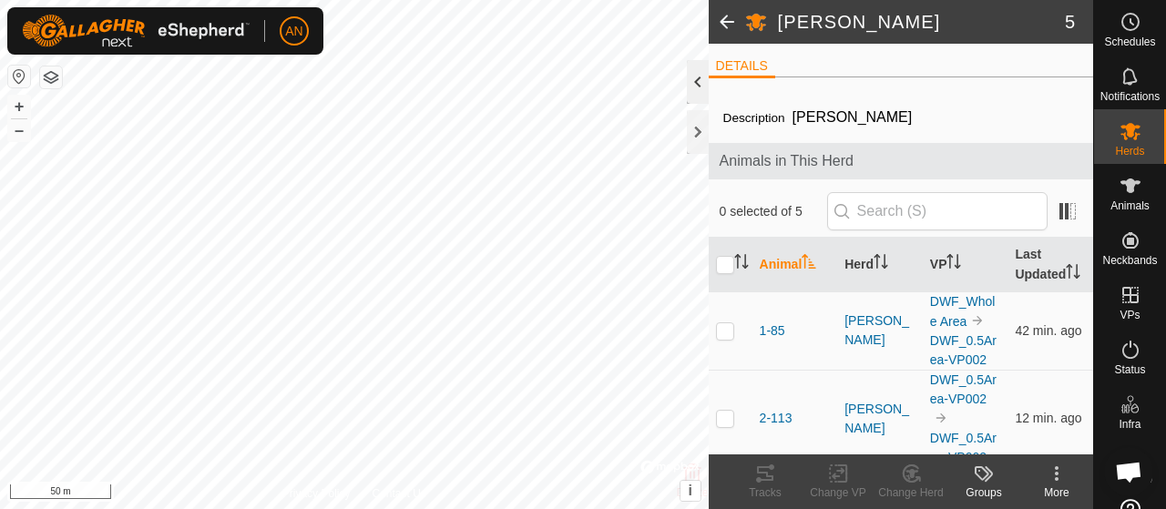
click at [699, 83] on div at bounding box center [698, 82] width 22 height 44
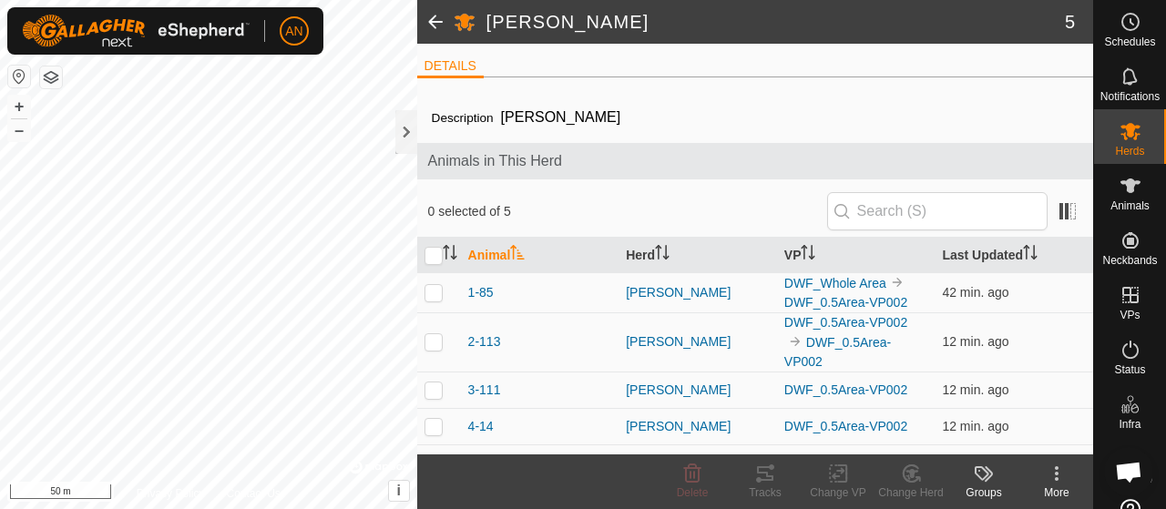
scroll to position [24, 0]
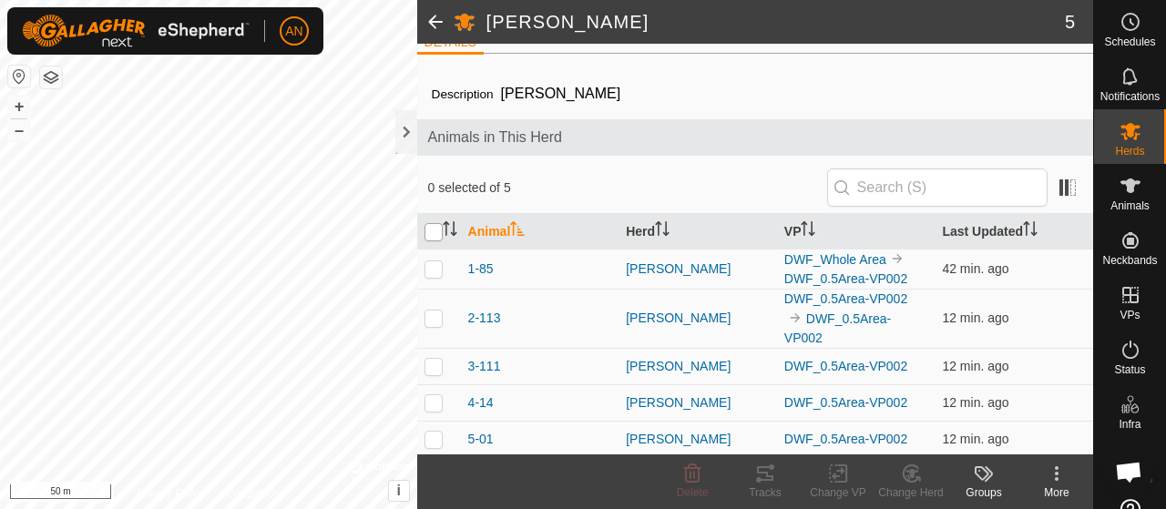
click at [433, 230] on input "checkbox" at bounding box center [433, 232] width 18 height 18
checkbox input "true"
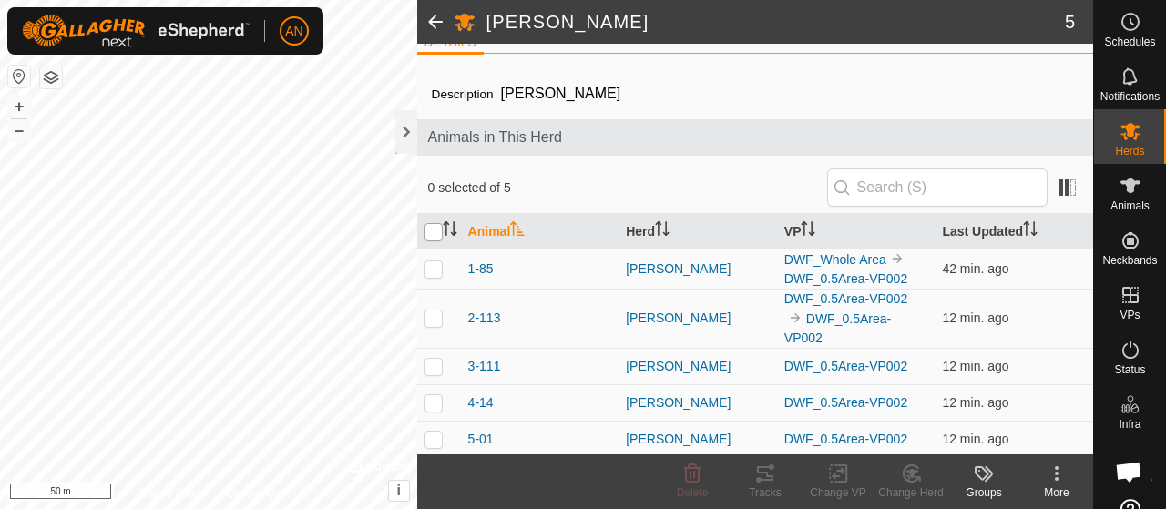
checkbox input "true"
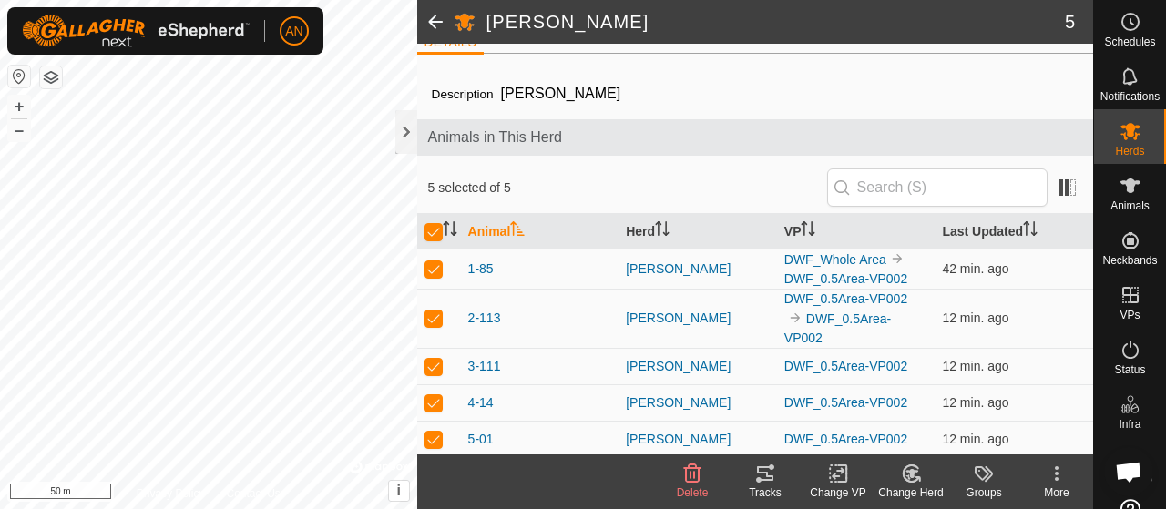
click at [987, 482] on icon at bounding box center [984, 474] width 22 height 22
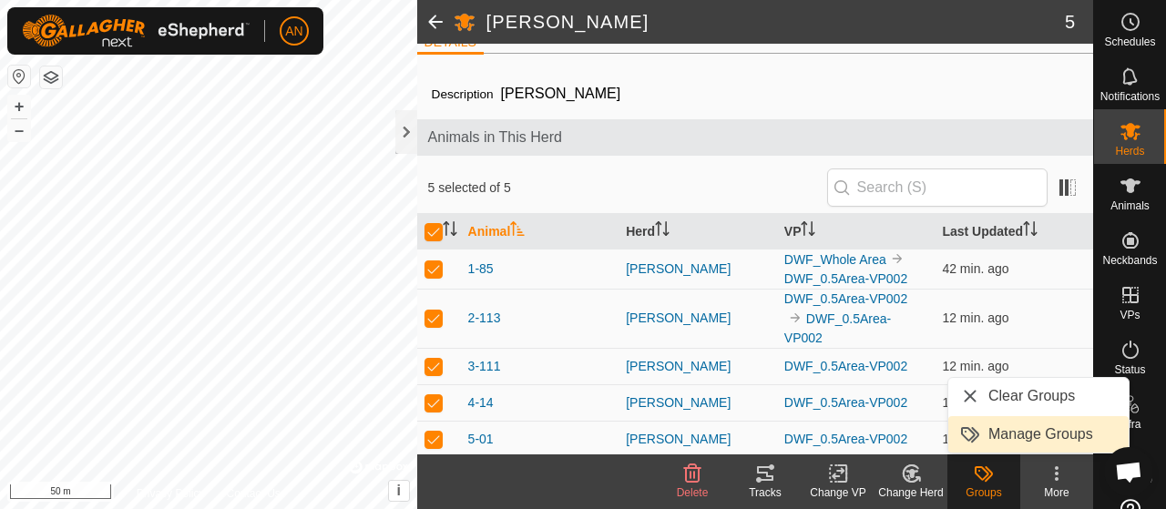
click at [998, 441] on link "Manage Groups" at bounding box center [1038, 434] width 180 height 36
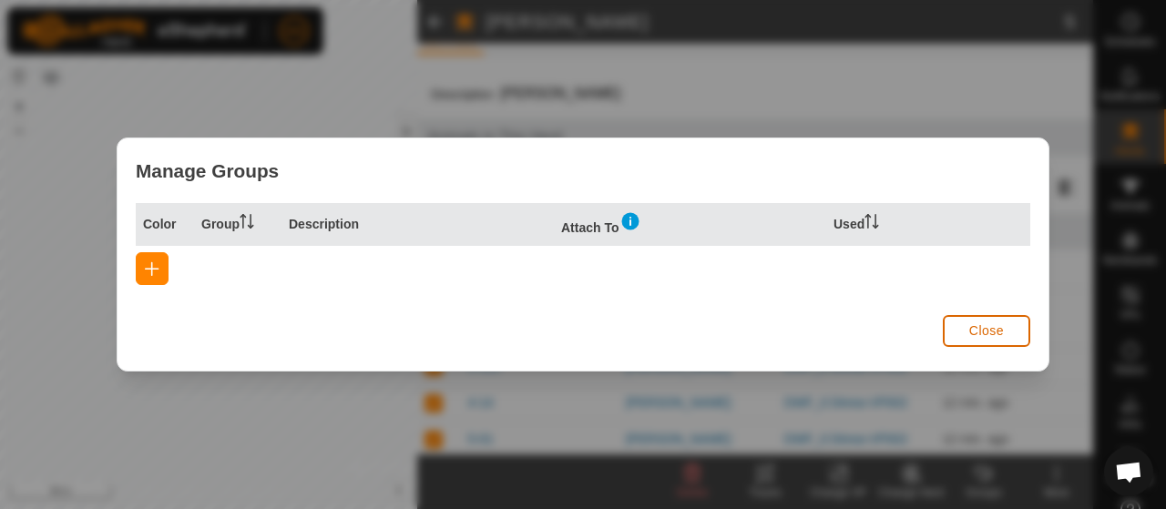
click at [965, 321] on button "Close" at bounding box center [986, 331] width 87 height 32
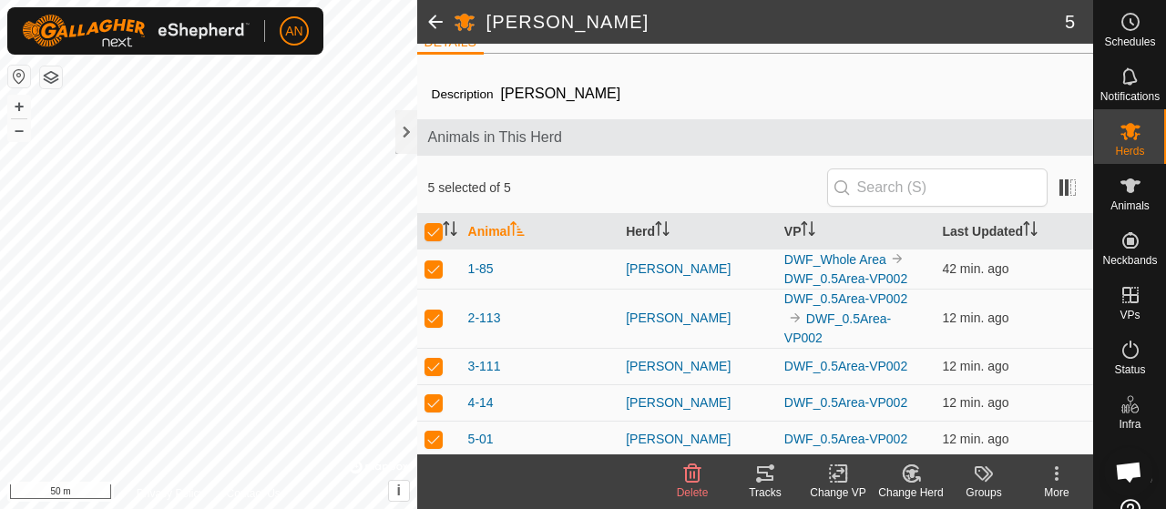
click at [1067, 480] on kebab-svg-icon at bounding box center [1056, 474] width 73 height 22
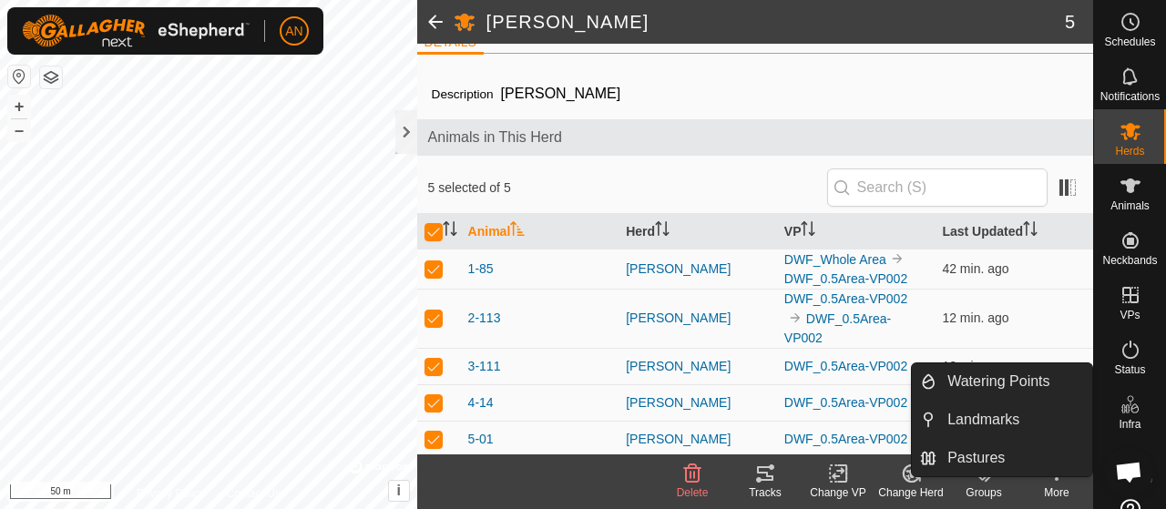
scroll to position [51, 0]
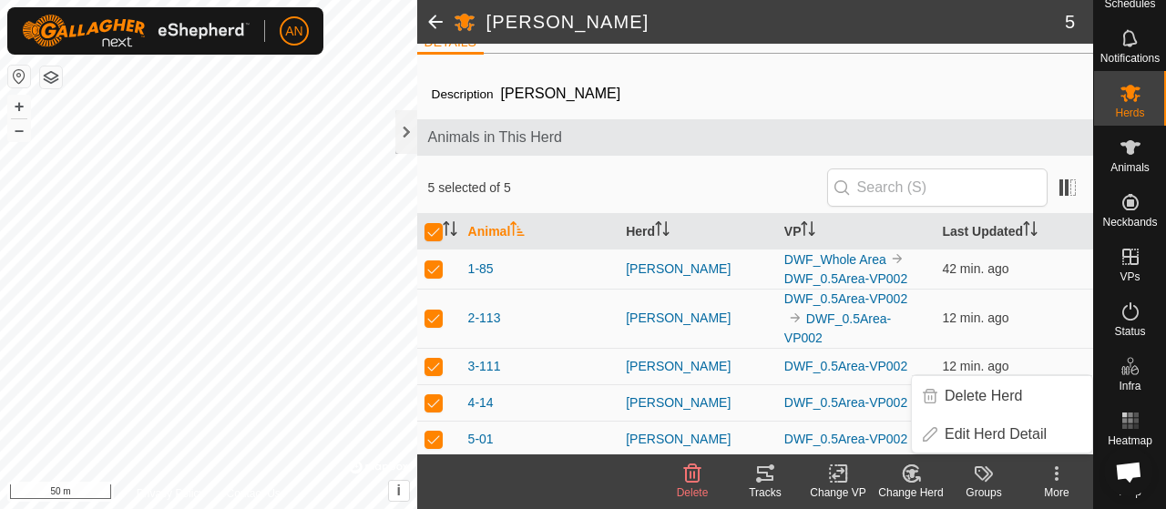
drag, startPoint x: 1118, startPoint y: 473, endPoint x: 1102, endPoint y: 347, distance: 126.7
click at [1112, 351] on body "AN Schedules Notifications Herds Animals Neckbands VPs Status Infra Heatmap Hel…" at bounding box center [583, 254] width 1166 height 509
click at [1120, 461] on icon at bounding box center [1130, 471] width 20 height 20
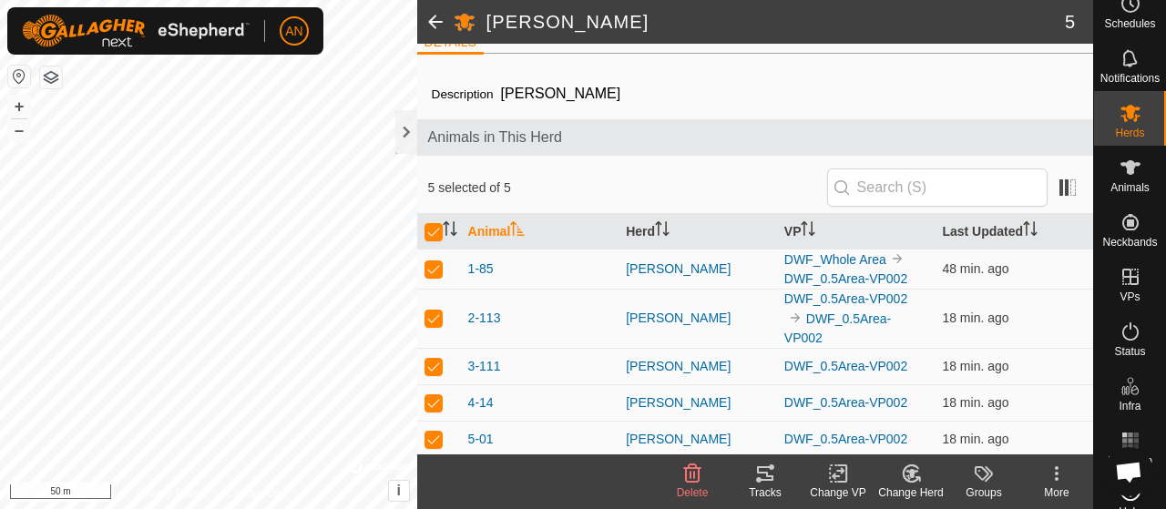
scroll to position [0, 0]
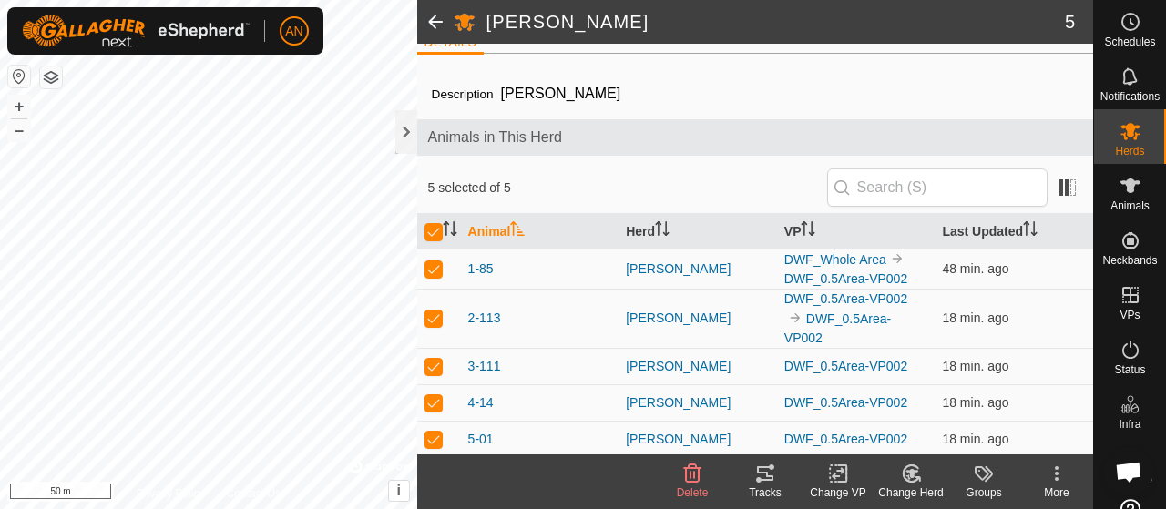
click at [1104, 49] on div "Schedules" at bounding box center [1130, 27] width 72 height 55
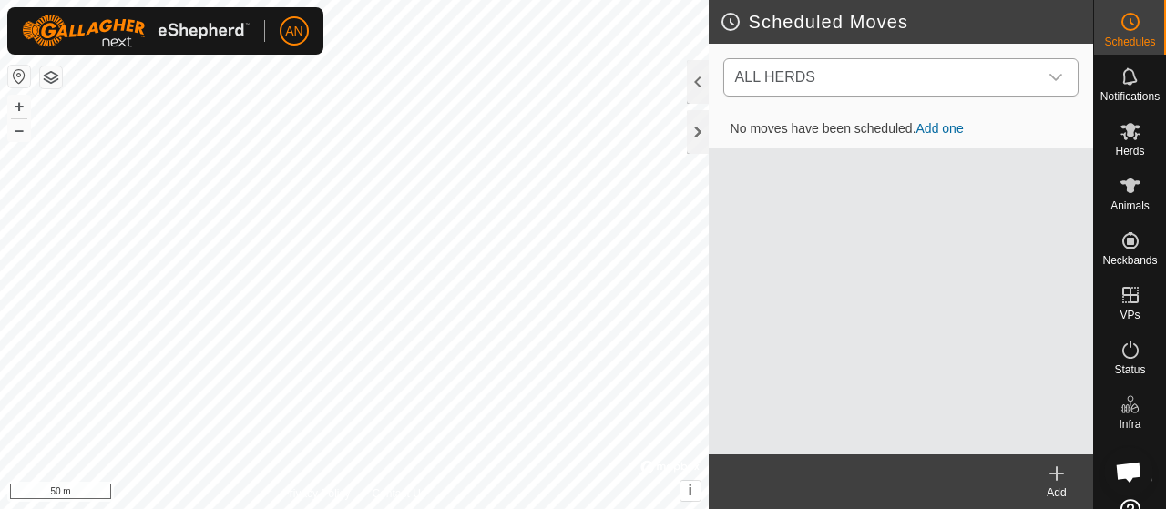
click at [1065, 67] on div "dropdown trigger" at bounding box center [1055, 77] width 36 height 36
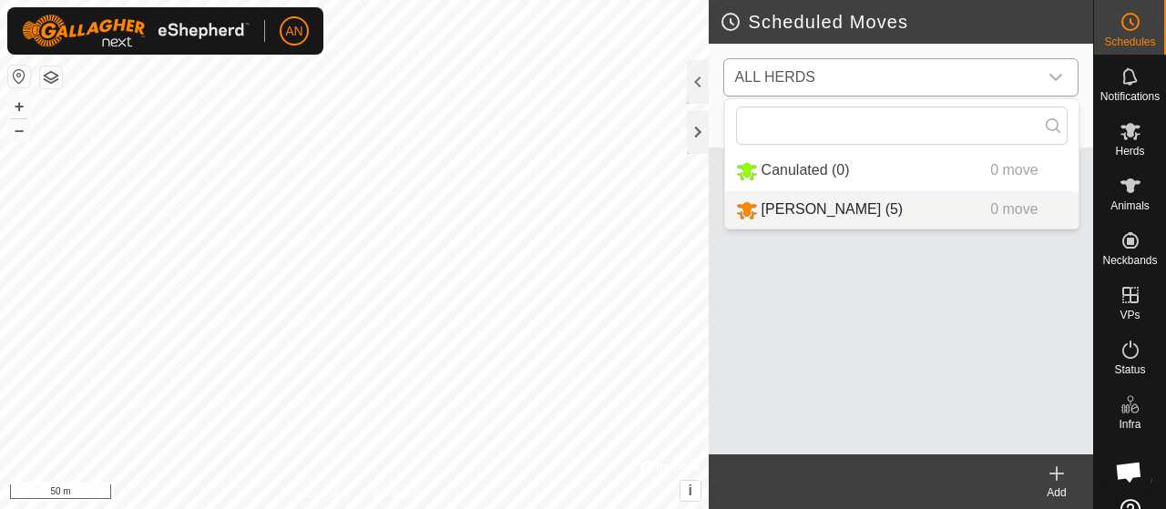
click at [853, 208] on li "Dixon (5) 0 move" at bounding box center [901, 209] width 353 height 37
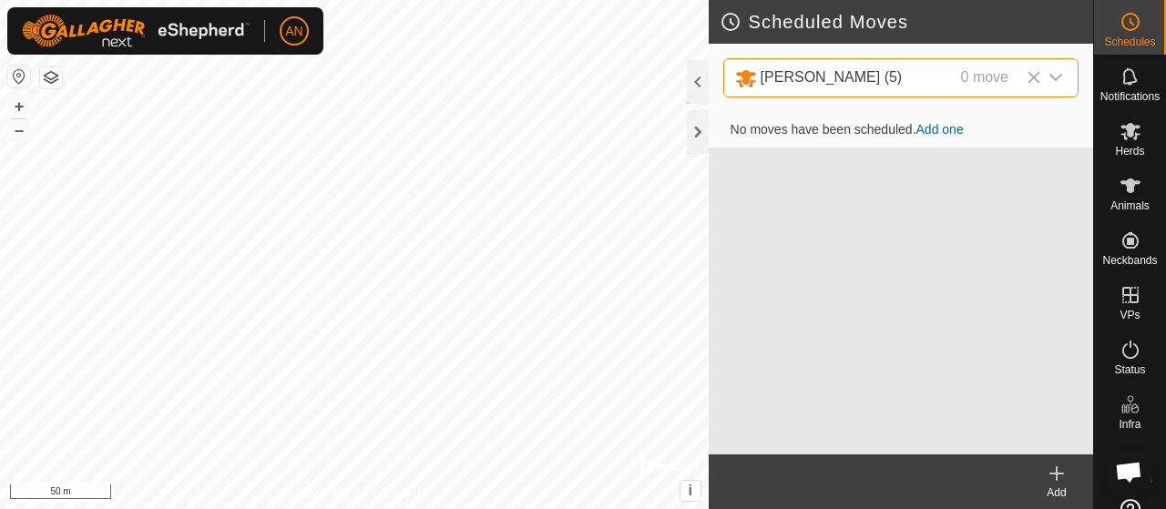
click at [958, 132] on link "Add one" at bounding box center [939, 129] width 47 height 15
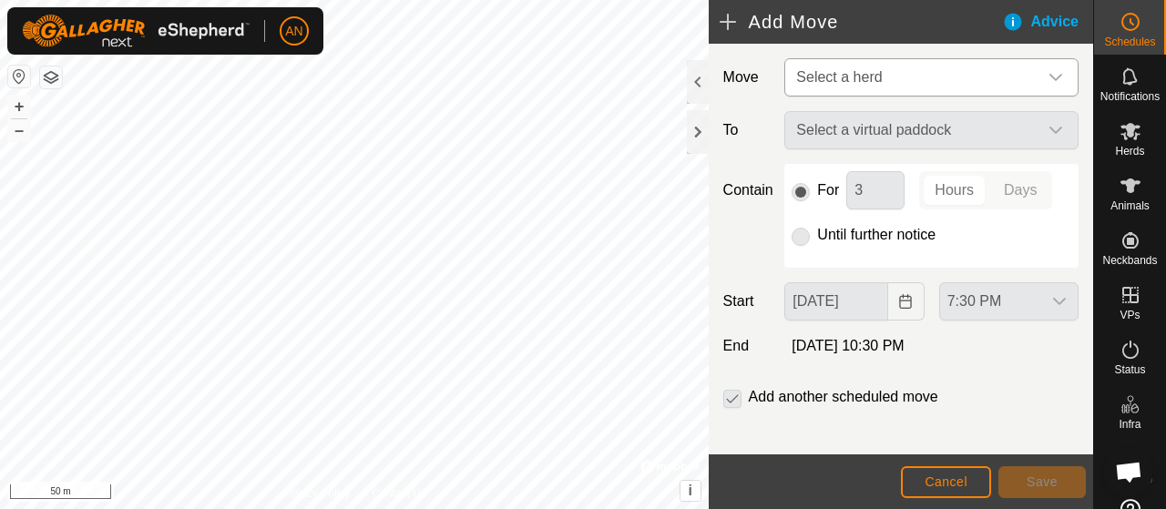
click at [1049, 78] on div "dropdown trigger" at bounding box center [1055, 77] width 36 height 36
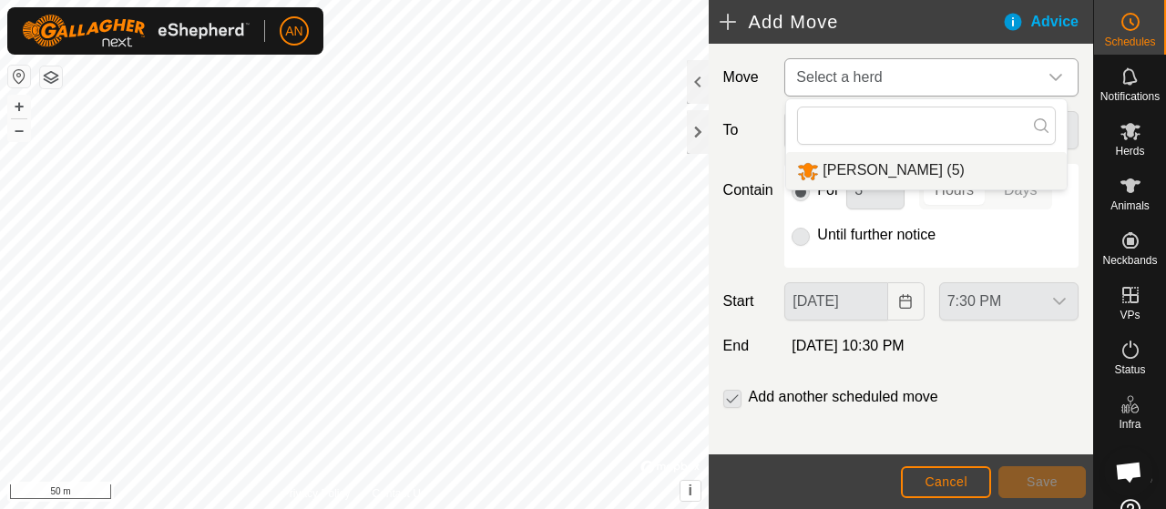
click at [883, 164] on li "Dixon (5)" at bounding box center [926, 170] width 280 height 37
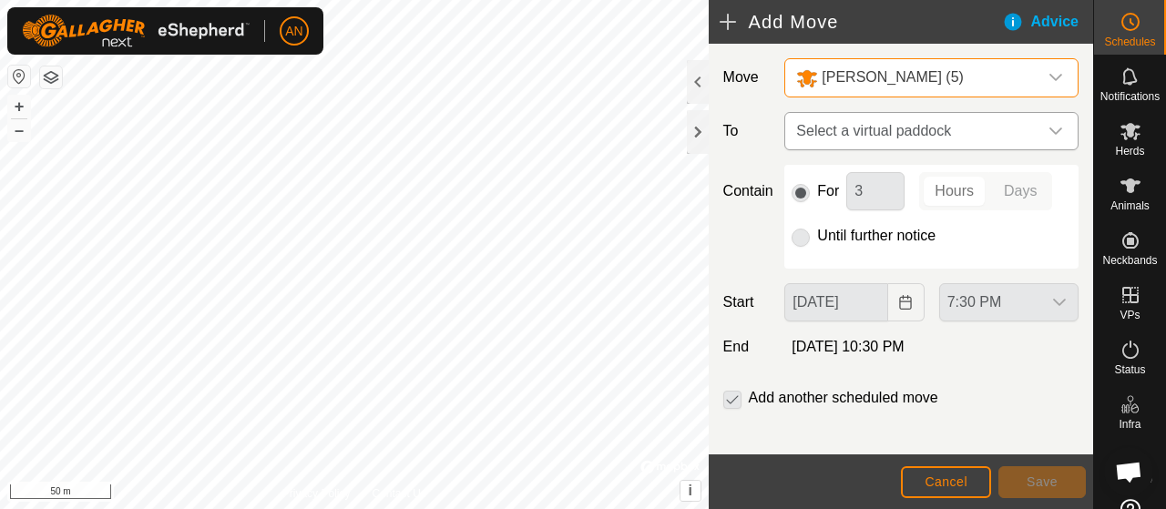
click at [943, 132] on span "Select a virtual paddock" at bounding box center [913, 131] width 249 height 36
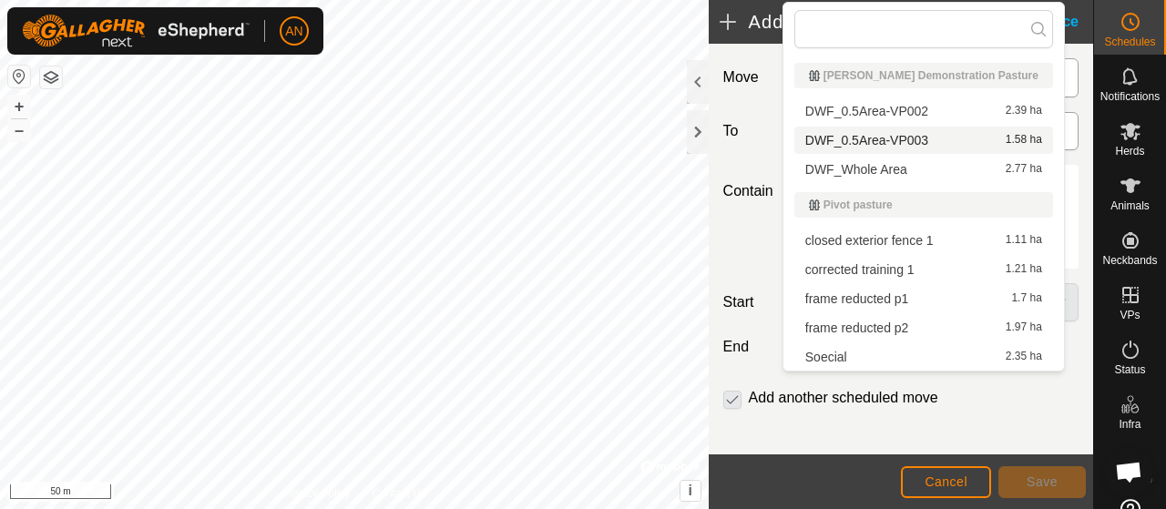
click at [943, 132] on li "DWF_0.5Area-VP003 1.58 ha" at bounding box center [923, 140] width 259 height 27
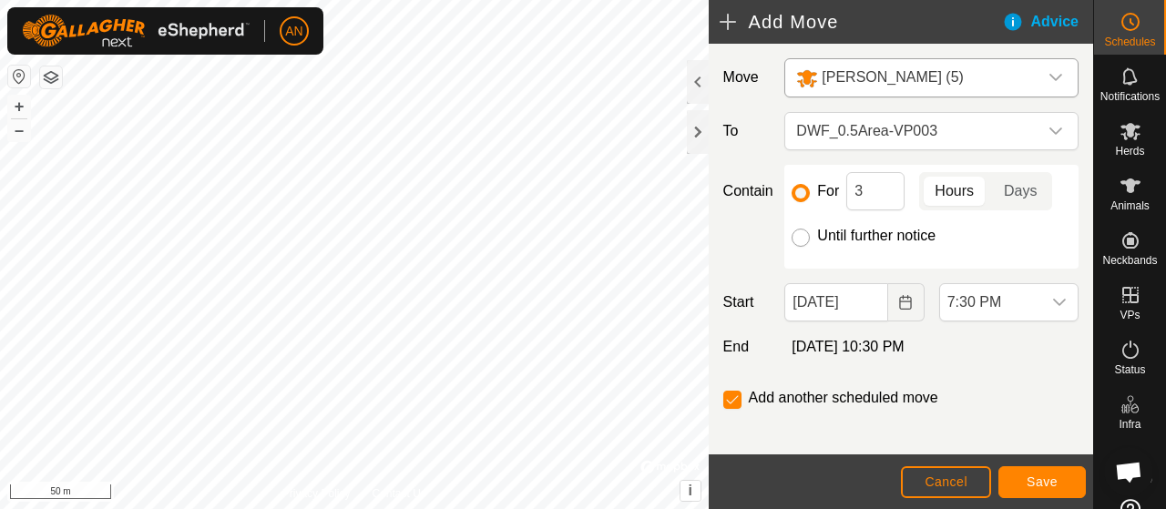
click at [796, 239] on input "Until further notice" at bounding box center [800, 238] width 18 height 18
radio input "true"
checkbox input "false"
click at [900, 307] on icon "Choose Date" at bounding box center [905, 302] width 12 height 15
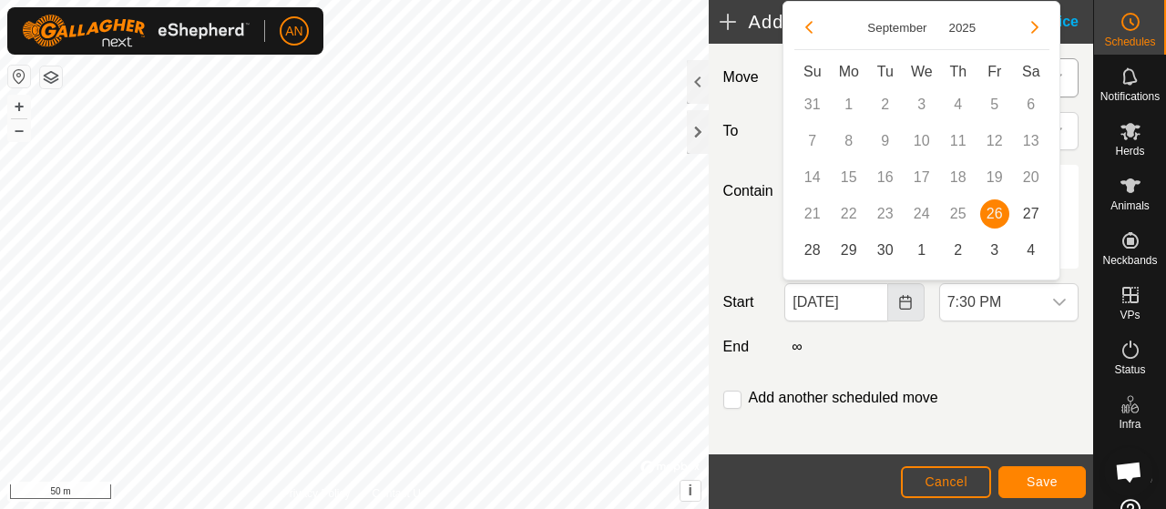
click at [900, 307] on icon "Choose Date" at bounding box center [905, 302] width 12 height 15
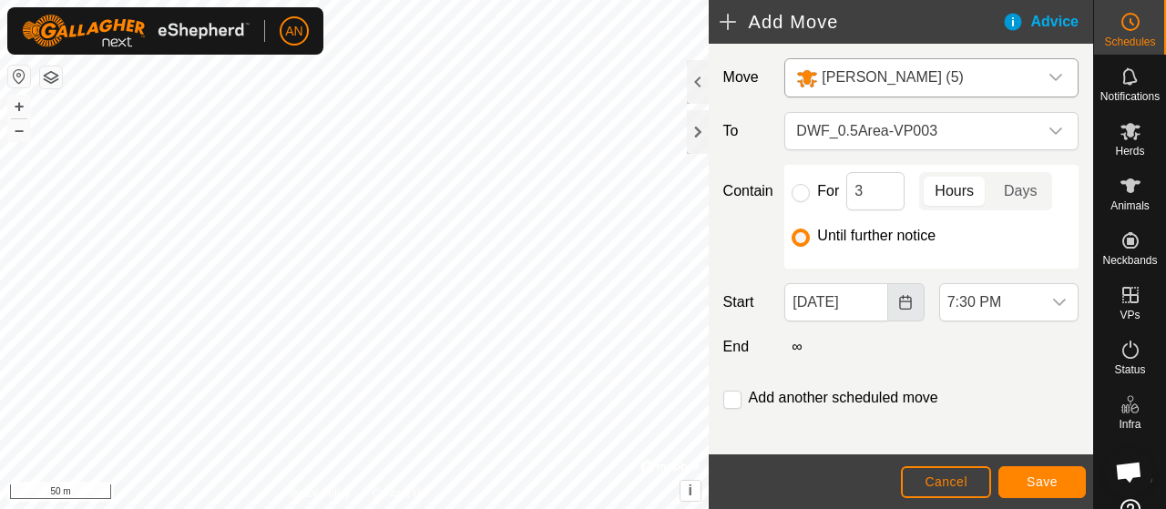
click at [900, 307] on icon "Choose Date" at bounding box center [905, 302] width 12 height 15
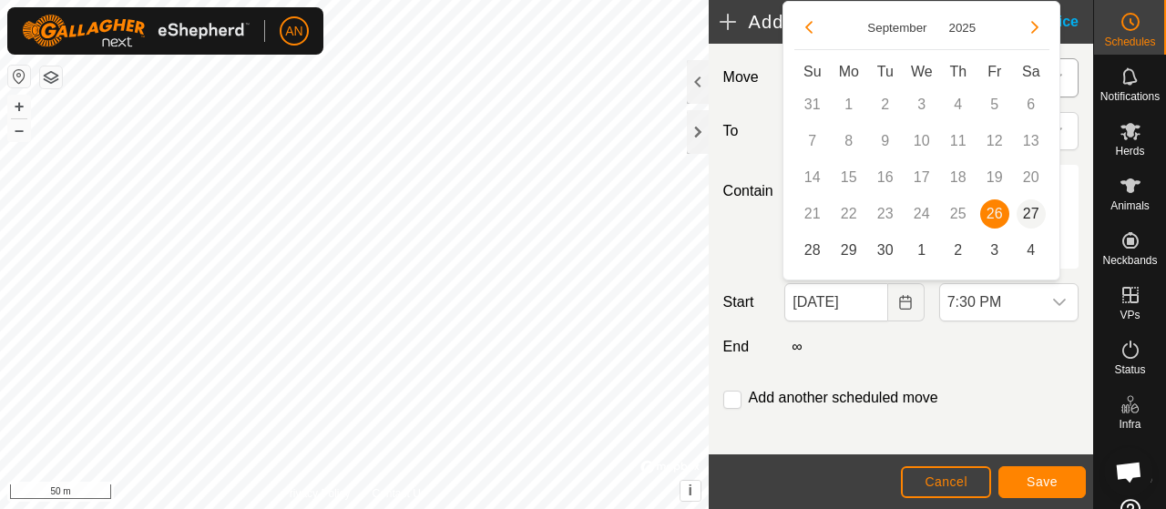
click at [1022, 209] on span "27" at bounding box center [1030, 213] width 29 height 29
type input "Sep 27, 2025"
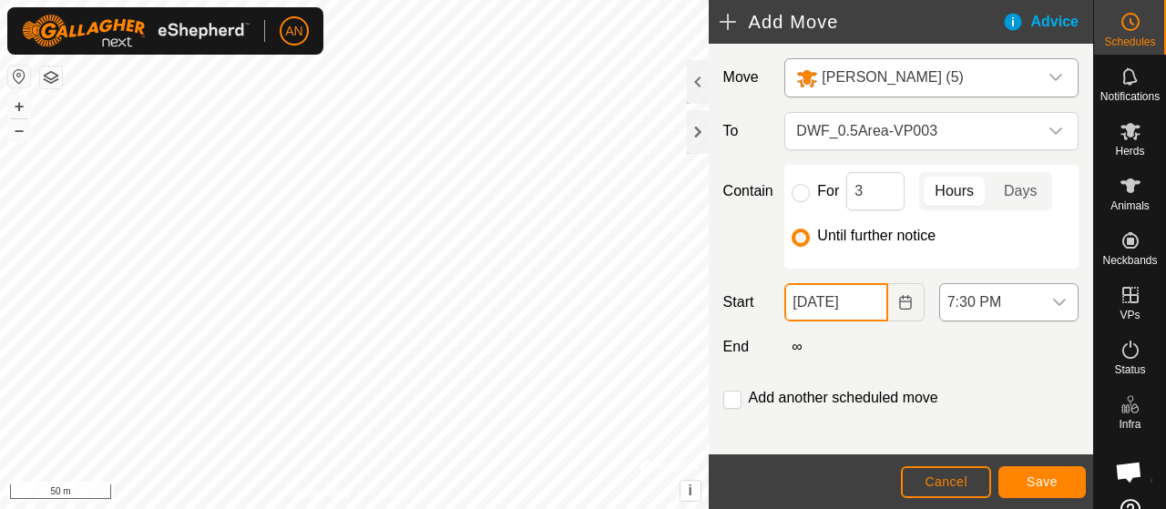
scroll to position [0, 5]
click at [1052, 299] on icon "dropdown trigger" at bounding box center [1059, 302] width 15 height 15
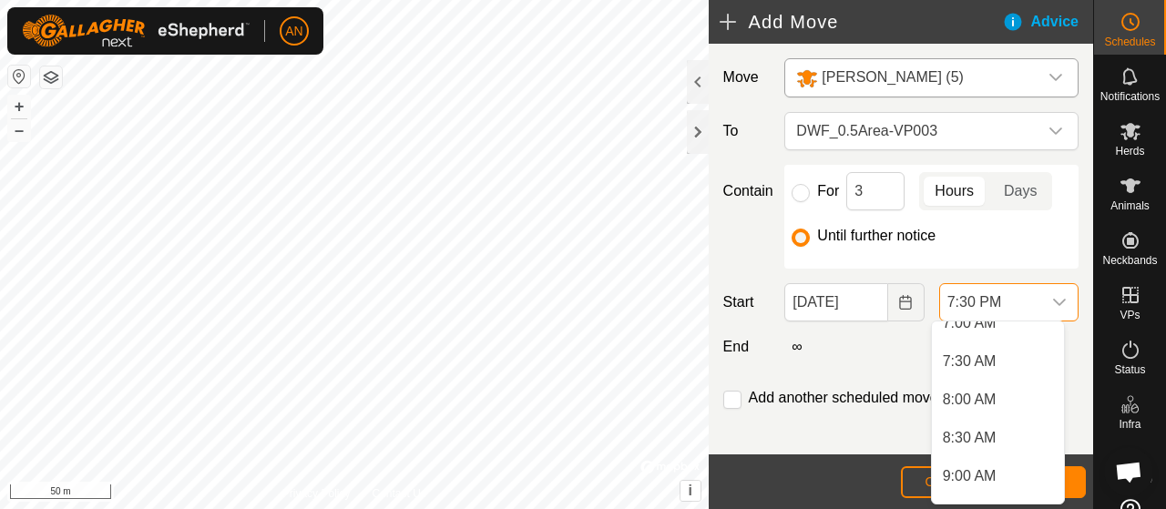
scroll to position [535, 0]
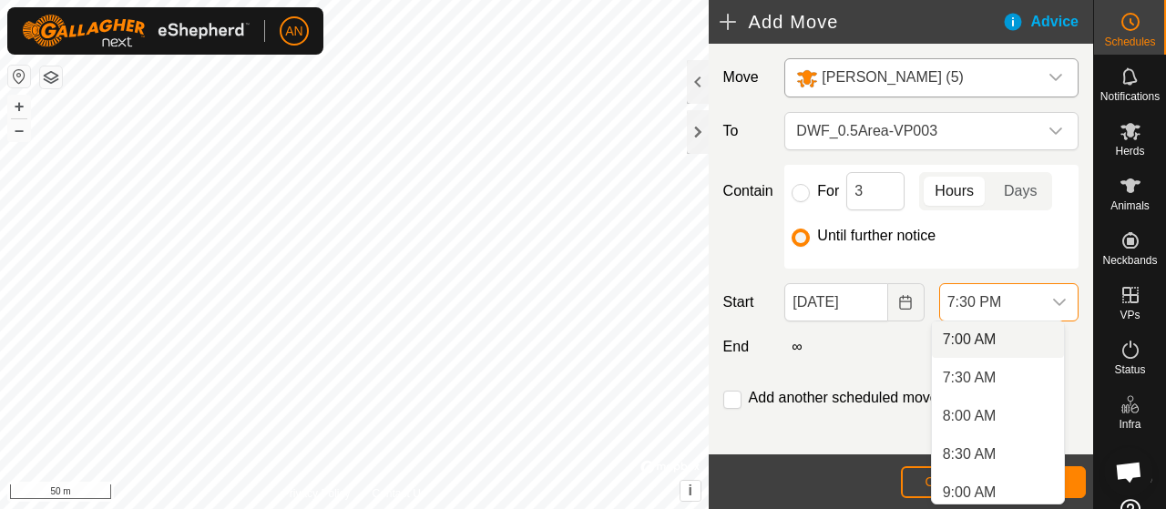
click at [963, 336] on li "7:00 AM" at bounding box center [998, 339] width 132 height 36
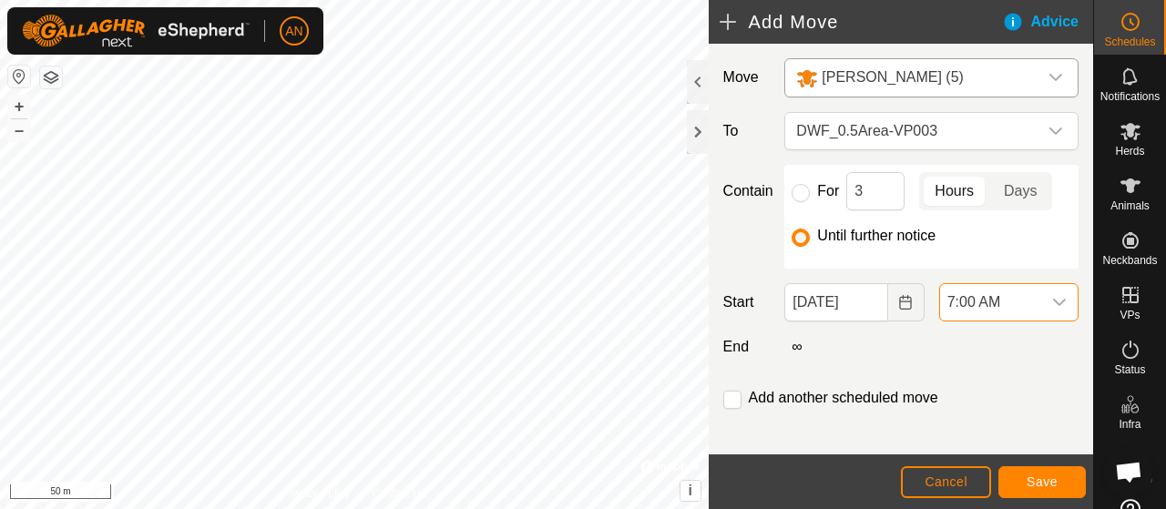
click at [903, 360] on div "Move Dixon (5) To DWF_0.5Area-VP003 Contain For 3 Hours Days Until further noti…" at bounding box center [900, 255] width 384 height 423
click at [899, 376] on div "Move Dixon (5) To DWF_0.5Area-VP003 Contain For 3 Hours Days Until further noti…" at bounding box center [900, 255] width 384 height 423
click at [1054, 482] on span "Save" at bounding box center [1041, 481] width 31 height 15
